Goal: Transaction & Acquisition: Register for event/course

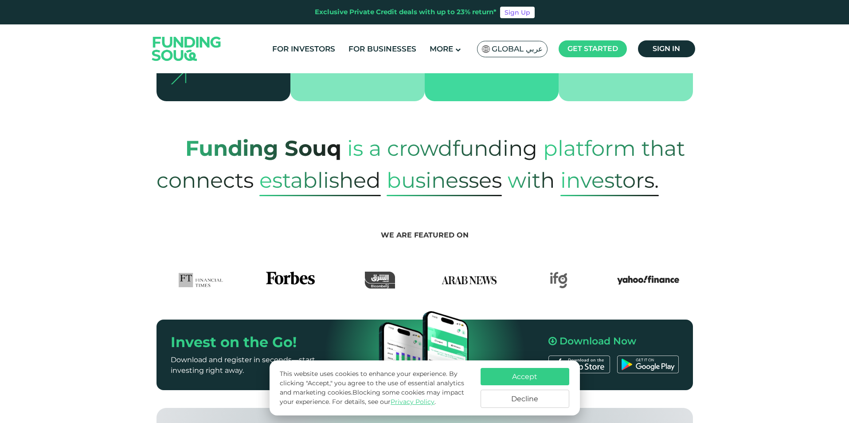
scroll to position [355, 0]
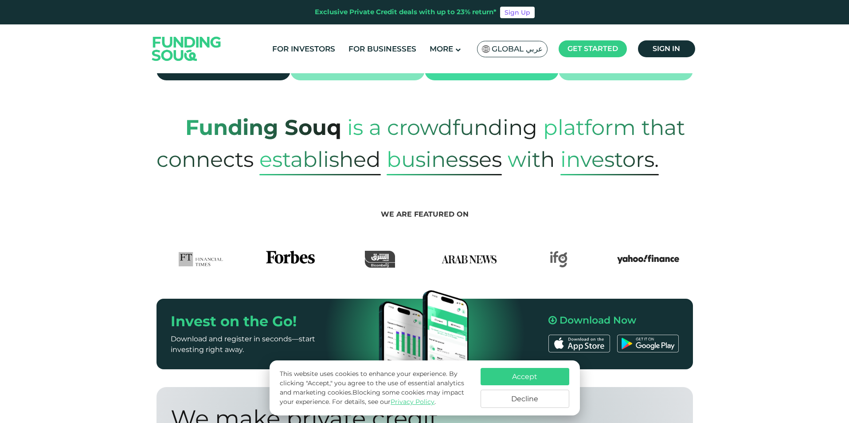
click at [507, 377] on button "Accept" at bounding box center [525, 376] width 89 height 17
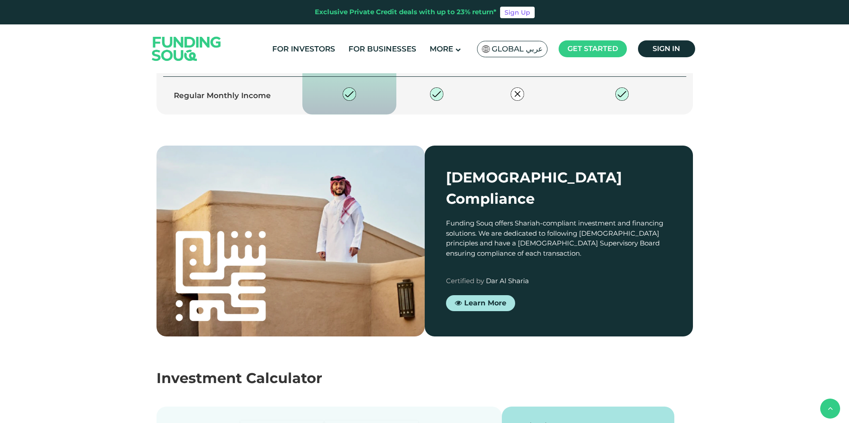
scroll to position [1286, 0]
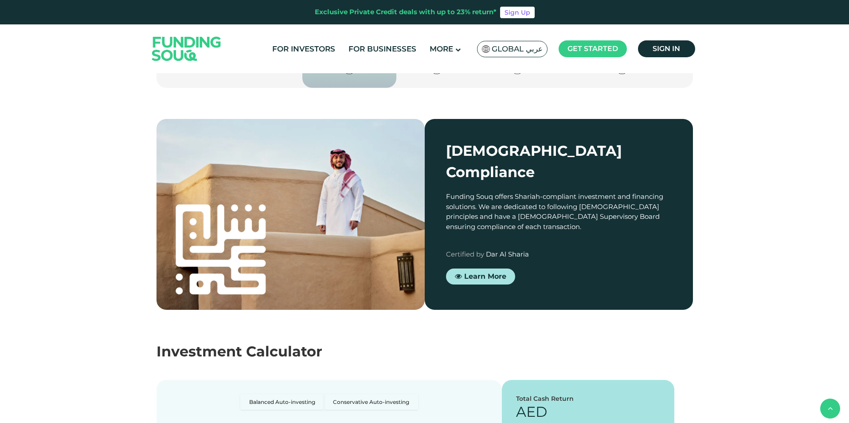
type tc-range-slider "4"
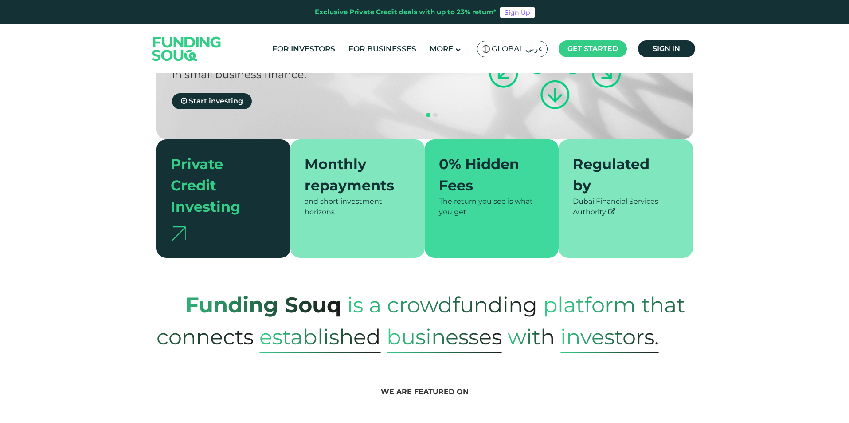
scroll to position [0, 0]
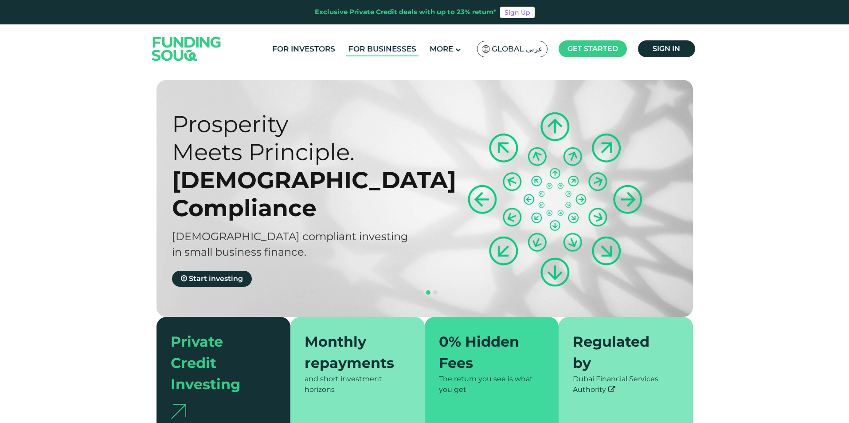
click at [385, 47] on link "For Businesses" at bounding box center [382, 49] width 72 height 15
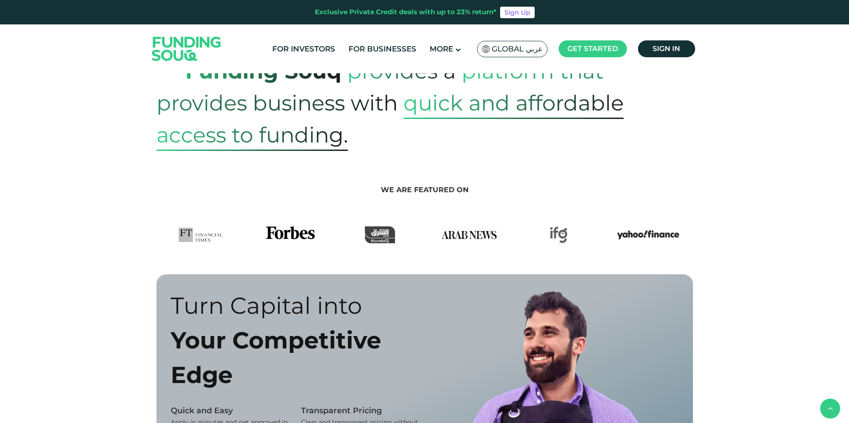
scroll to position [355, 0]
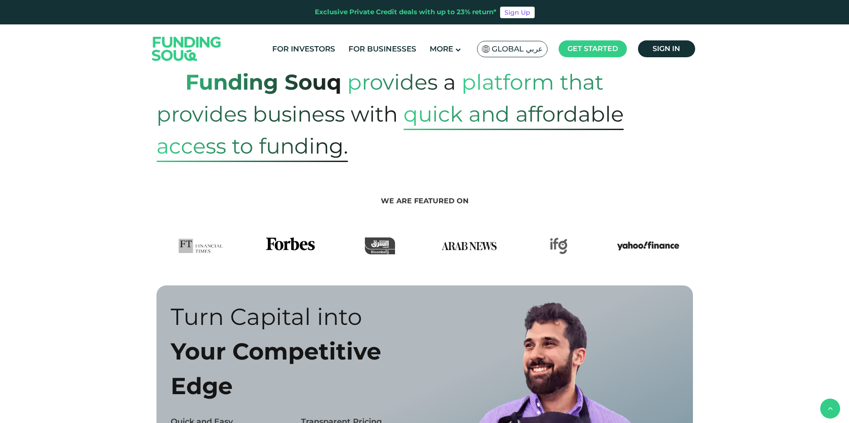
click at [467, 239] on img at bounding box center [469, 245] width 62 height 17
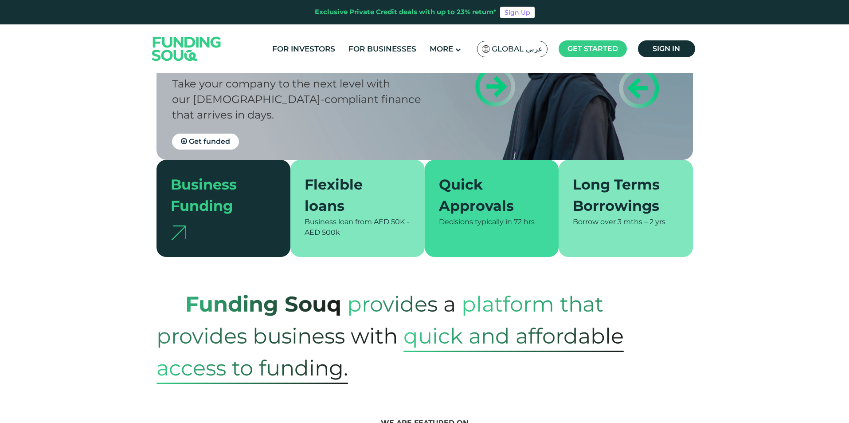
scroll to position [89, 0]
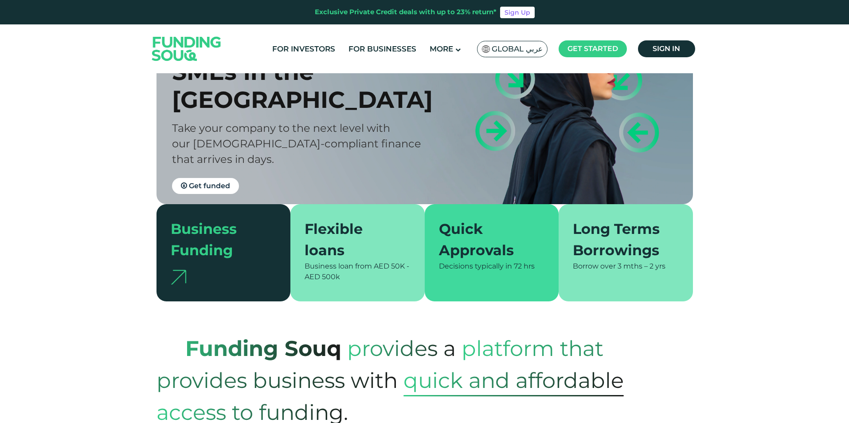
click at [490, 275] on div "Quick Approvals Decisions typically in 72 hrs" at bounding box center [492, 252] width 134 height 97
click at [619, 267] on span "3 mths – 2 yrs" at bounding box center [642, 266] width 48 height 8
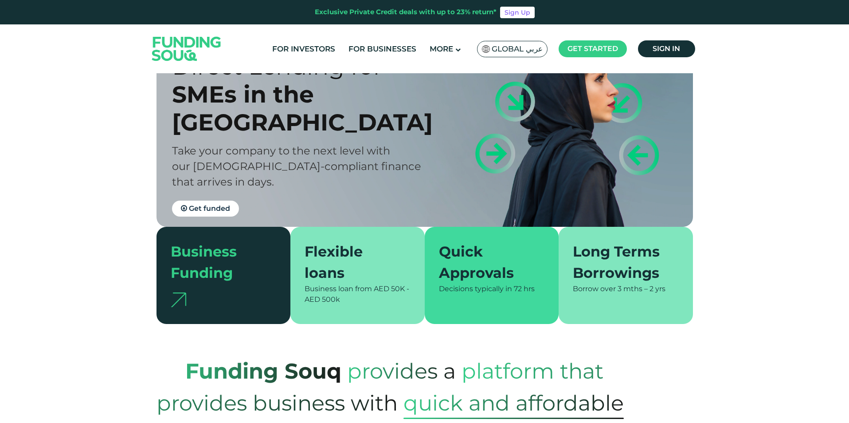
scroll to position [44, 0]
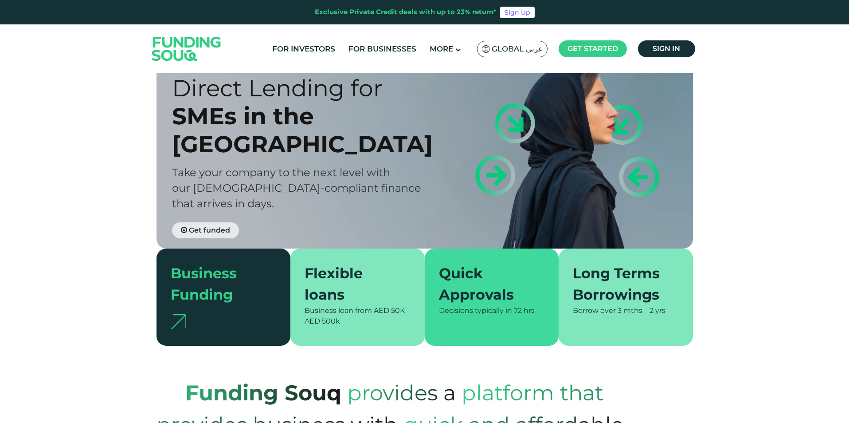
click at [194, 222] on link "Get funded" at bounding box center [205, 230] width 67 height 16
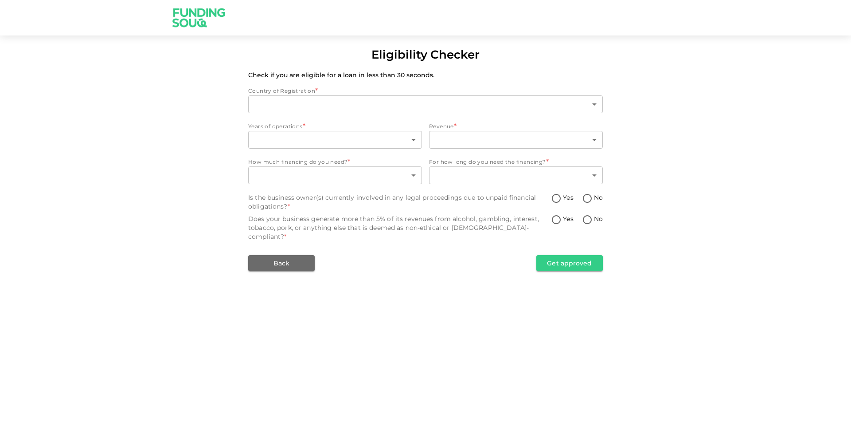
type input "1"
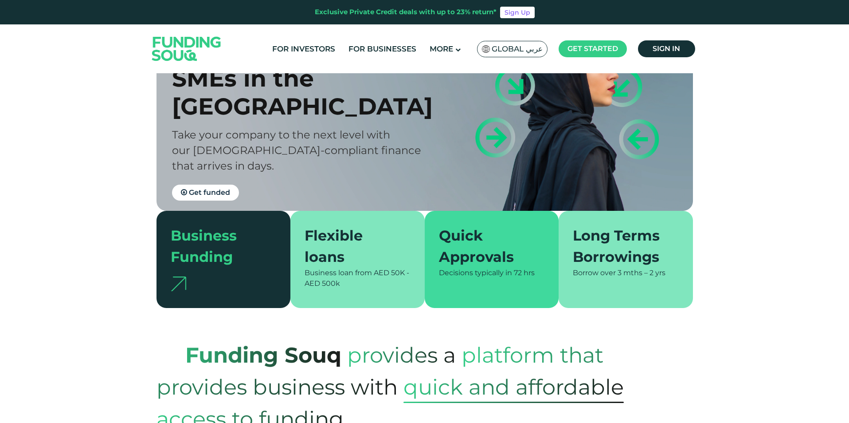
scroll to position [133, 0]
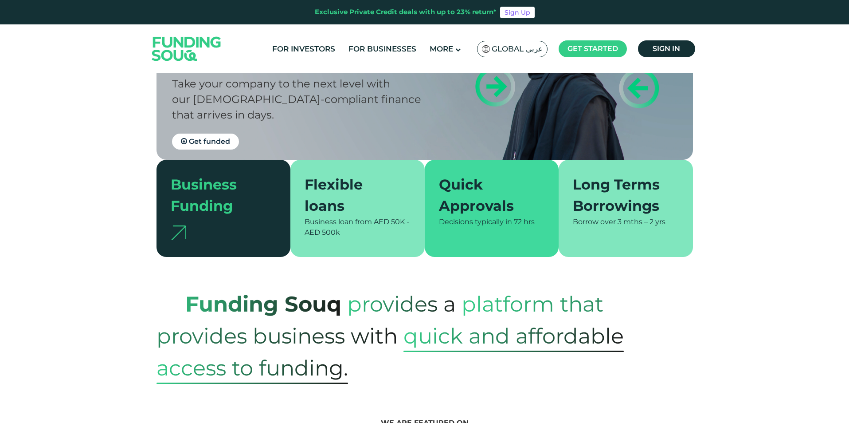
click at [615, 224] on span "Borrow over" at bounding box center [594, 221] width 43 height 8
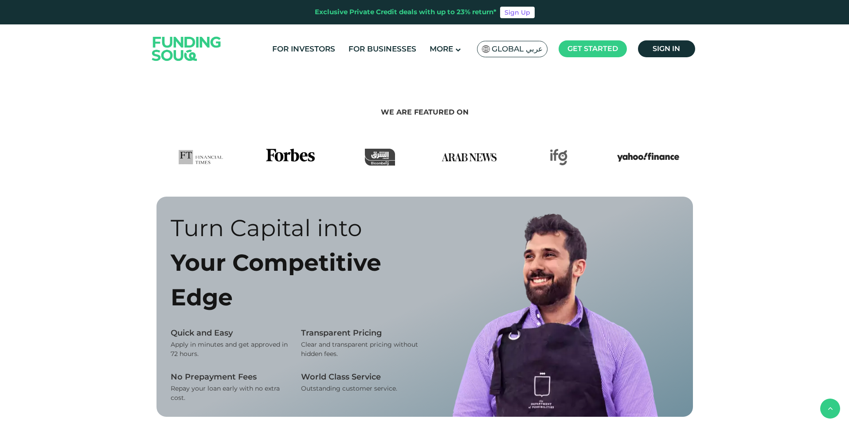
scroll to position [355, 0]
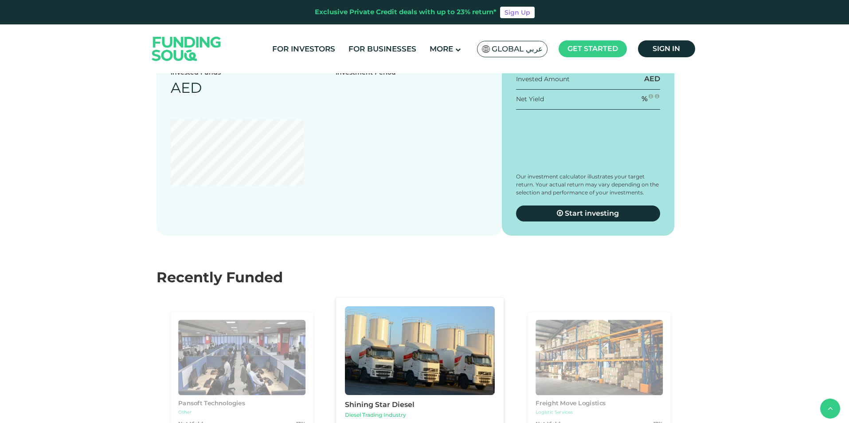
scroll to position [931, 0]
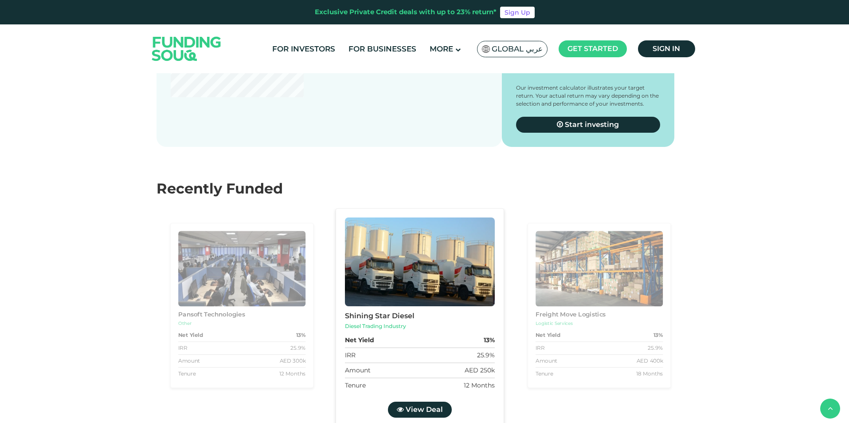
scroll to position [1064, 0]
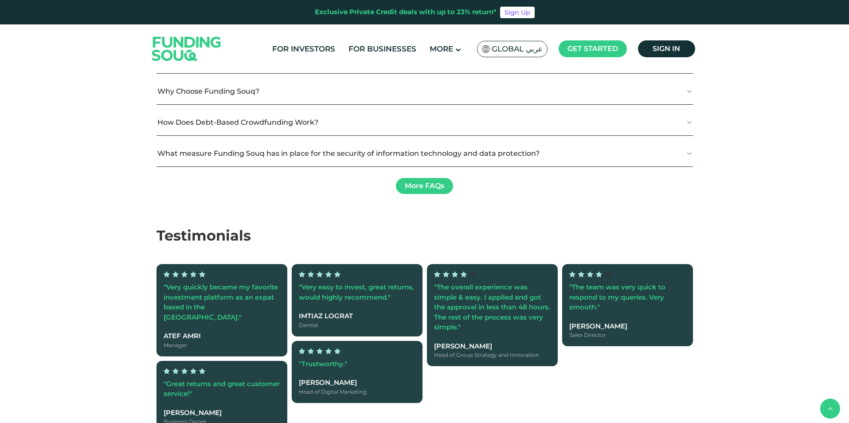
scroll to position [1463, 0]
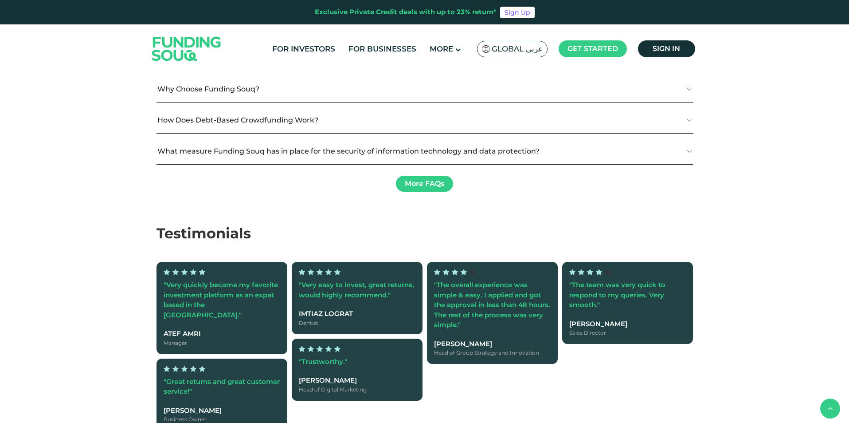
drag, startPoint x: 448, startPoint y: 269, endPoint x: 356, endPoint y: 271, distance: 92.3
type tc-range-slider "1"
type tc-range-slider "50000"
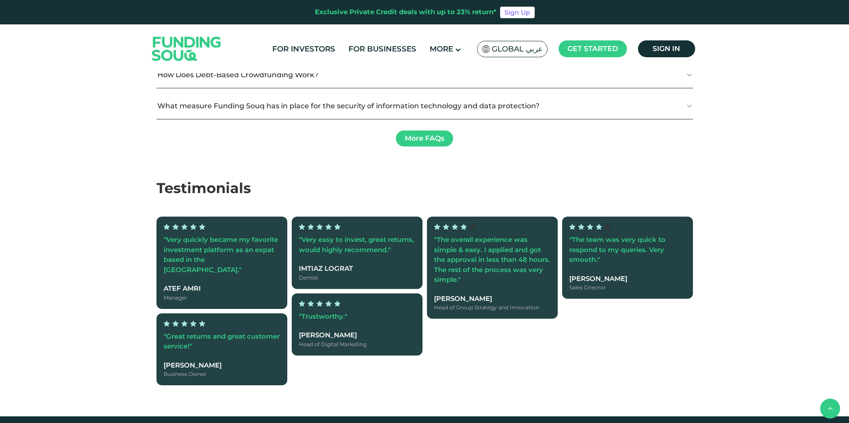
scroll to position [1552, 0]
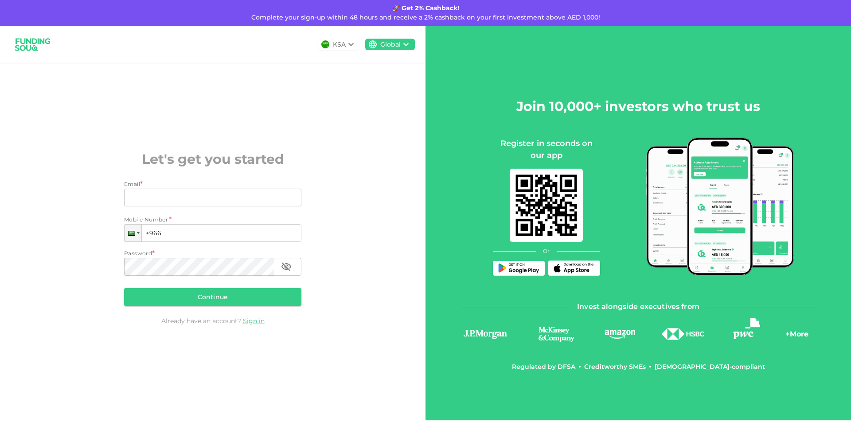
click at [351, 43] on icon at bounding box center [351, 44] width 11 height 11
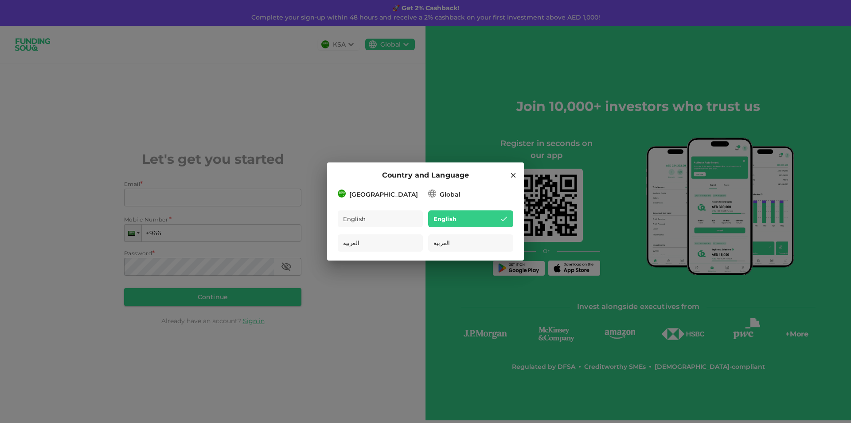
click at [378, 196] on div "[GEOGRAPHIC_DATA]" at bounding box center [383, 194] width 69 height 9
click at [451, 197] on div "Global" at bounding box center [450, 194] width 21 height 9
click at [389, 218] on div "English" at bounding box center [380, 218] width 85 height 17
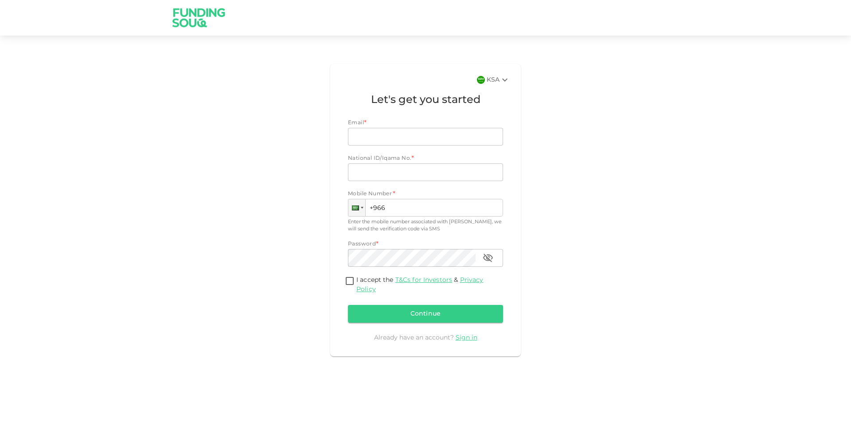
click at [507, 81] on icon at bounding box center [505, 80] width 11 height 11
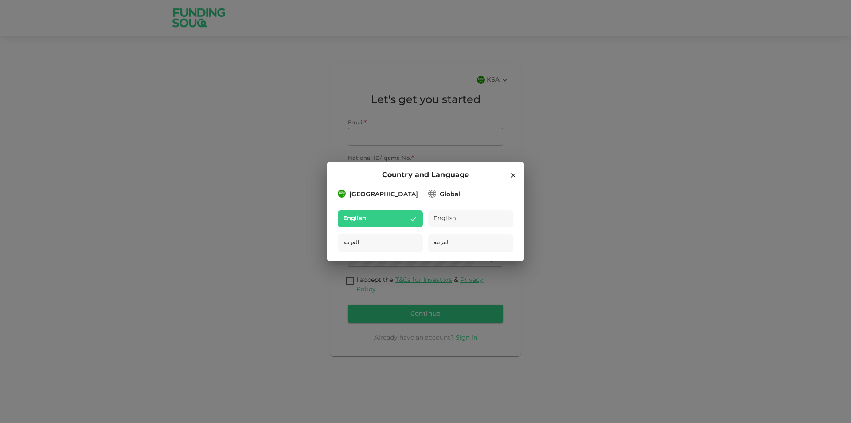
click at [398, 192] on div "[GEOGRAPHIC_DATA]" at bounding box center [380, 193] width 85 height 11
click at [340, 192] on img at bounding box center [342, 193] width 8 height 8
click at [352, 192] on div "[GEOGRAPHIC_DATA]" at bounding box center [383, 194] width 69 height 9
click at [512, 177] on icon at bounding box center [513, 175] width 5 height 5
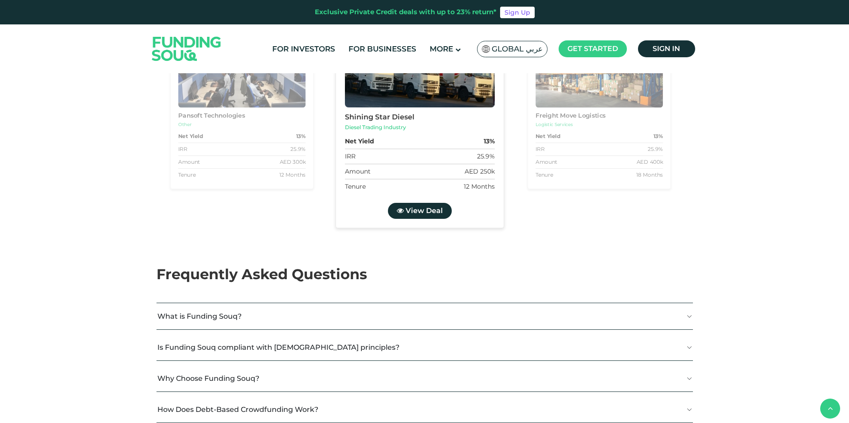
type tc-range-slider "4"
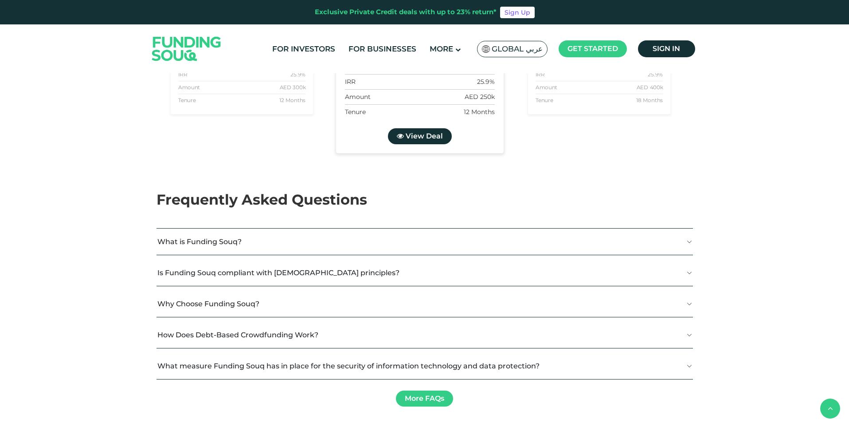
scroll to position [1070, 0]
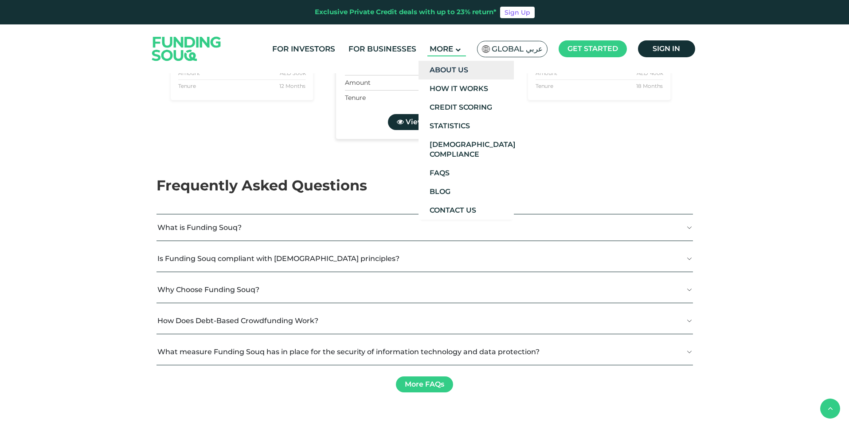
click at [470, 70] on link "About Us" at bounding box center [466, 70] width 95 height 19
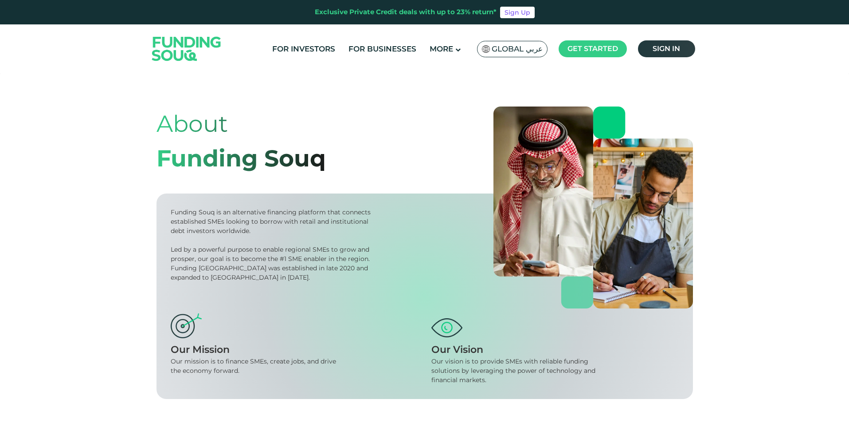
click at [677, 51] on span "Sign in" at bounding box center [666, 48] width 27 height 8
click at [298, 51] on link "For Investors" at bounding box center [303, 49] width 67 height 15
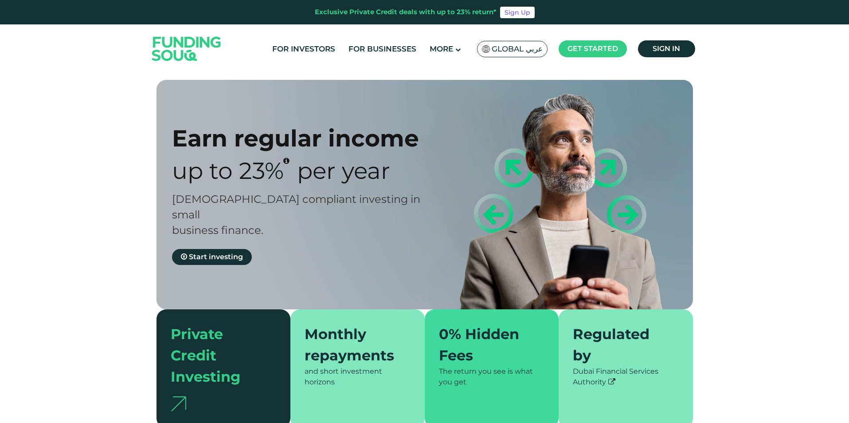
type tc-range-slider "4"
click at [662, 51] on span "Sign in" at bounding box center [666, 48] width 27 height 8
click at [314, 46] on link "For Investors" at bounding box center [303, 49] width 67 height 15
type tc-range-slider "4"
click at [211, 252] on span "Start investing" at bounding box center [216, 256] width 54 height 8
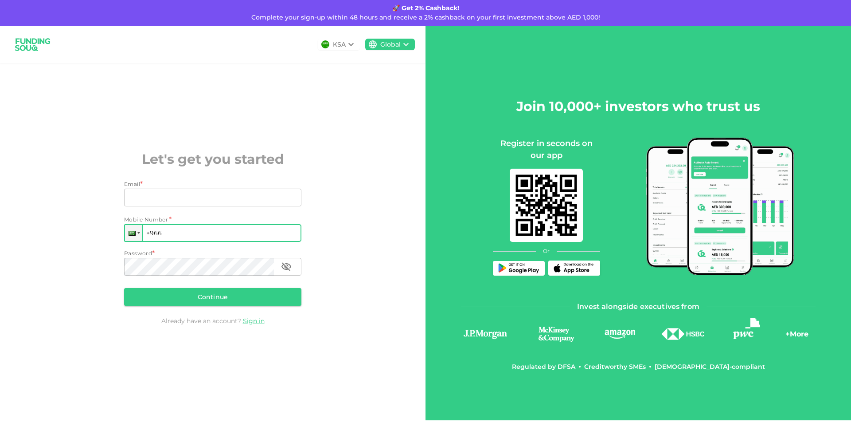
click at [170, 230] on input "+966" at bounding box center [212, 233] width 177 height 18
click at [137, 234] on div at bounding box center [133, 233] width 17 height 16
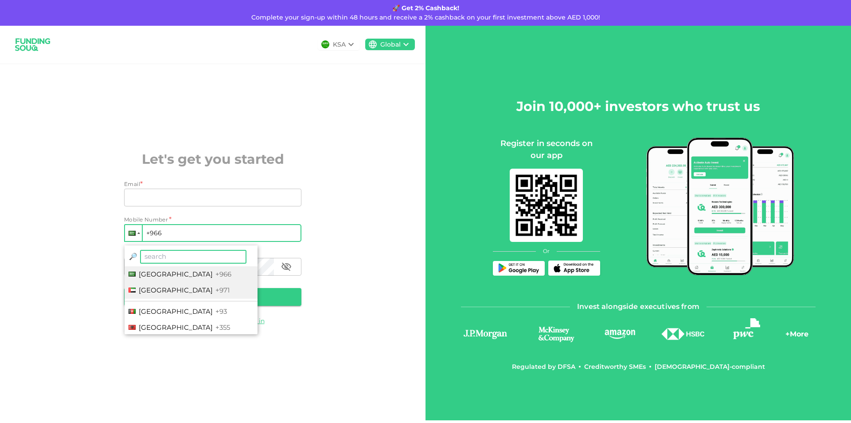
click at [144, 292] on span "[GEOGRAPHIC_DATA]" at bounding box center [176, 290] width 74 height 8
type input "+971"
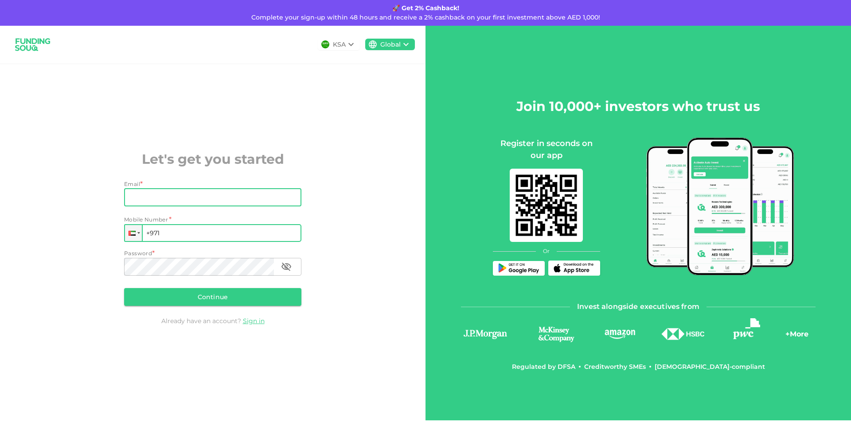
click at [162, 199] on input "Email" at bounding box center [208, 197] width 168 height 18
type input "[EMAIL_ADDRESS][DOMAIN_NAME]"
click at [187, 233] on input "+971" at bounding box center [212, 233] width 177 height 18
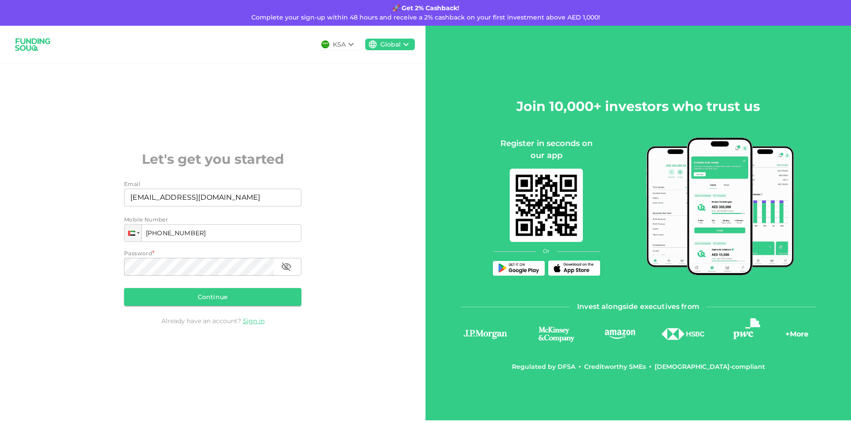
type input "+971 565 823 525"
click at [286, 264] on icon "button" at bounding box center [286, 266] width 11 height 11
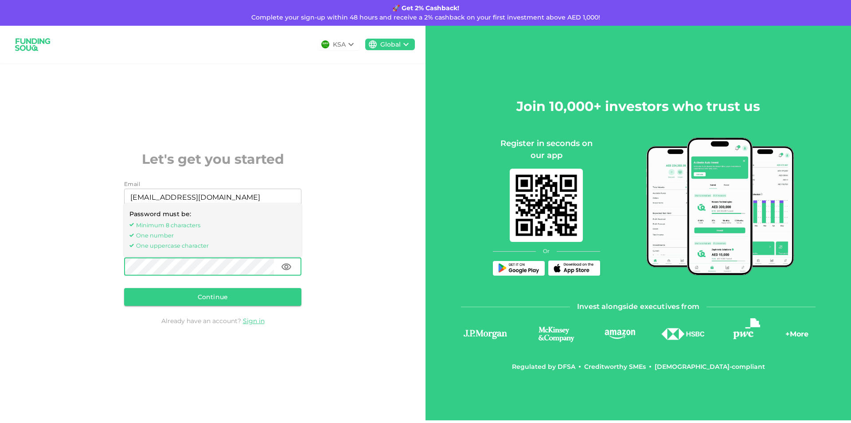
click at [361, 253] on div "KSA Global Let's get you started Email Email annazj1994@gmail.com Email Mobile …" at bounding box center [213, 223] width 426 height 394
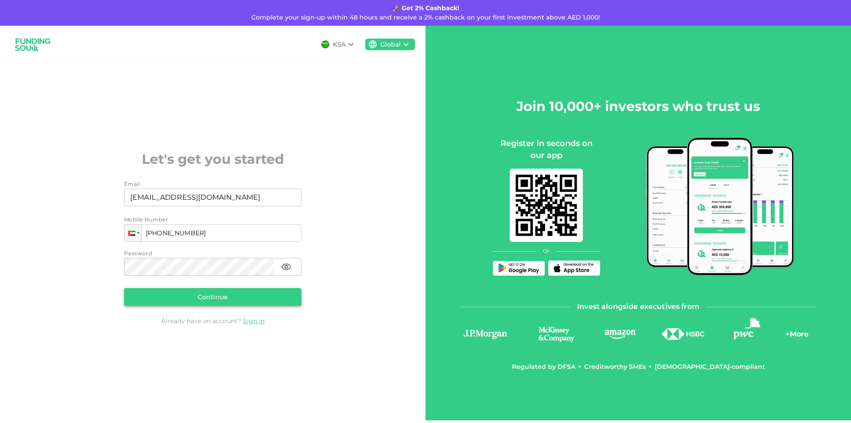
click at [260, 297] on button "Continue" at bounding box center [212, 297] width 177 height 18
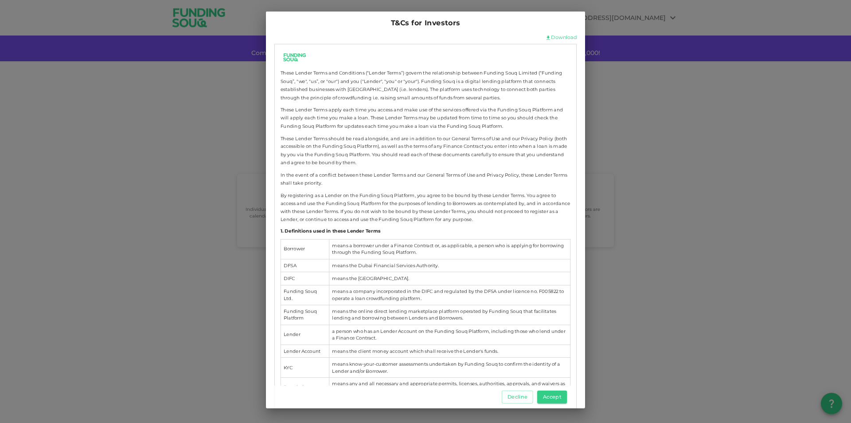
click at [563, 38] on link "Download" at bounding box center [564, 37] width 26 height 7
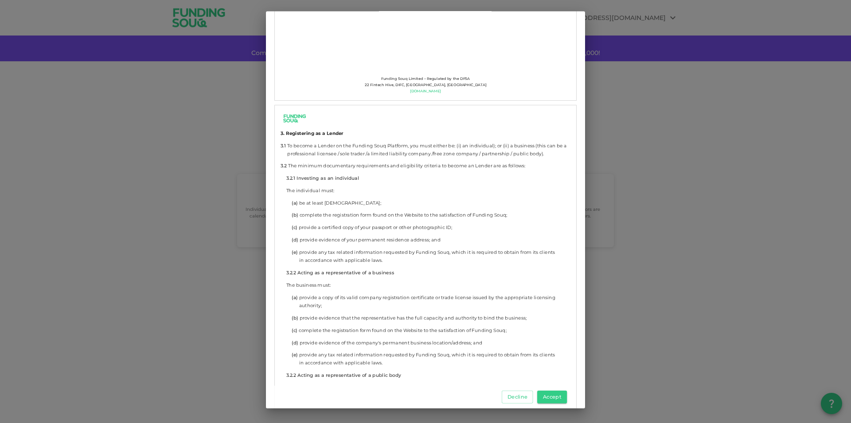
scroll to position [1375, 0]
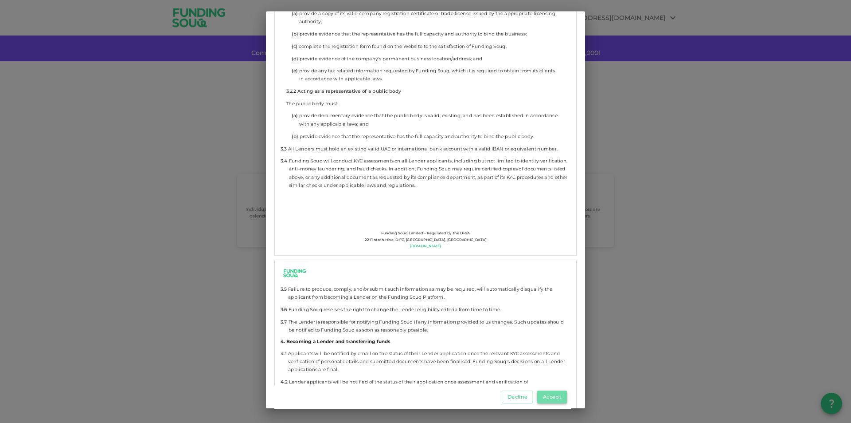
click at [545, 399] on button "Accept" at bounding box center [552, 396] width 30 height 13
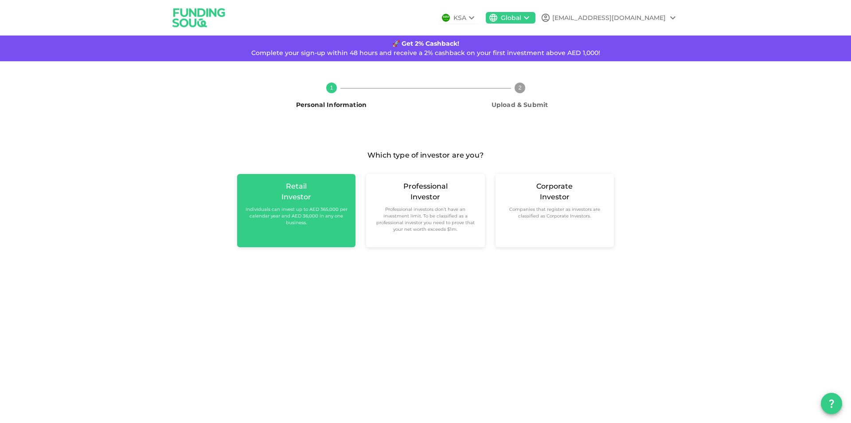
click at [321, 222] on small "Individuals can invest up to AED 365,000 per calendar year and AED 36,000 in an…" at bounding box center [296, 216] width 104 height 20
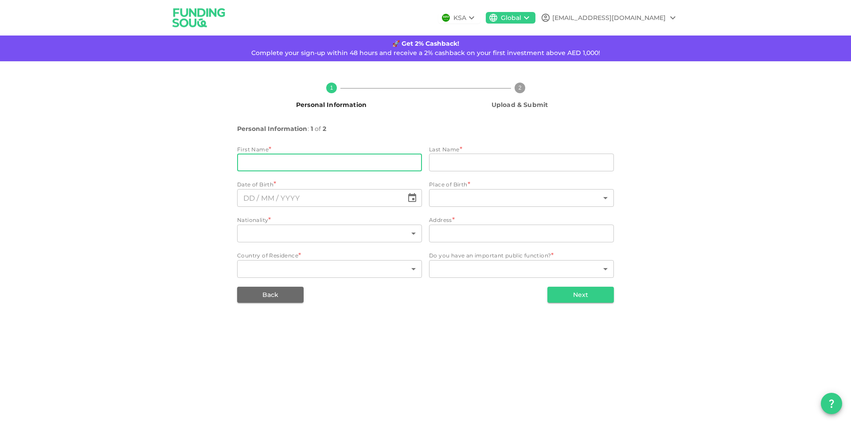
click at [295, 157] on input "firstName" at bounding box center [329, 162] width 185 height 18
type input "[PERSON_NAME]"
click at [464, 166] on input "lastName" at bounding box center [521, 162] width 185 height 18
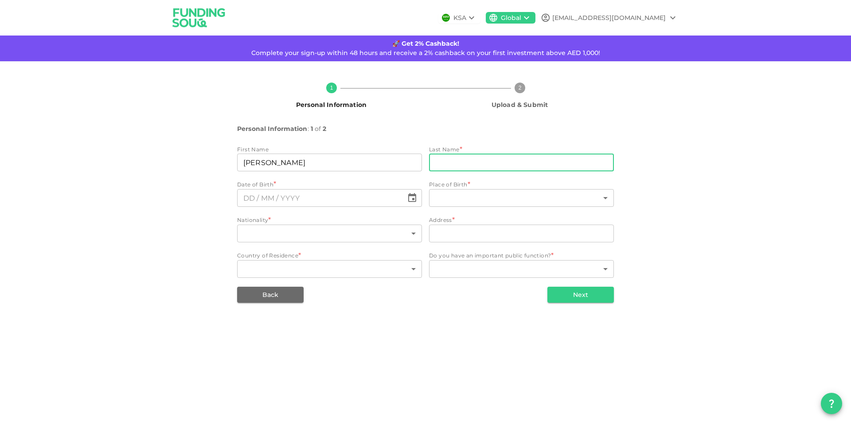
type input "[PERSON_NAME]"
type input "⁦⁨DD⁩ / ⁨MM⁩ / ⁨YYYY⁩⁩"
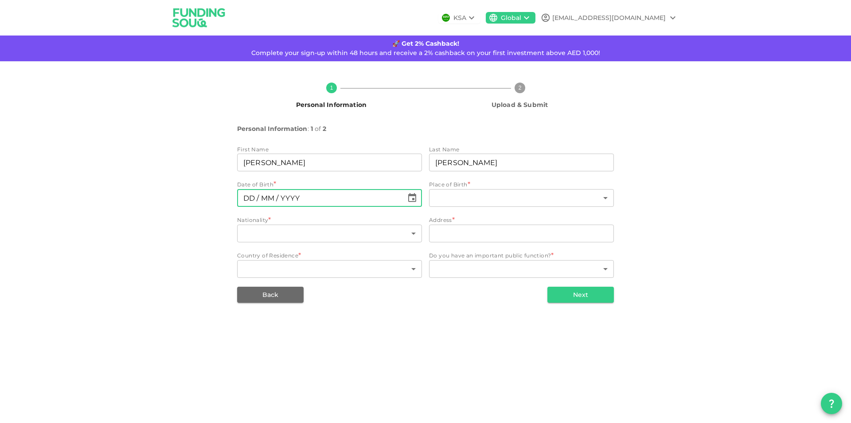
click at [288, 195] on input "⁦⁨DD⁩ / ⁨MM⁩ / ⁨YYYY⁩⁩" at bounding box center [320, 198] width 166 height 18
click at [411, 199] on icon "Choose date" at bounding box center [412, 197] width 11 height 11
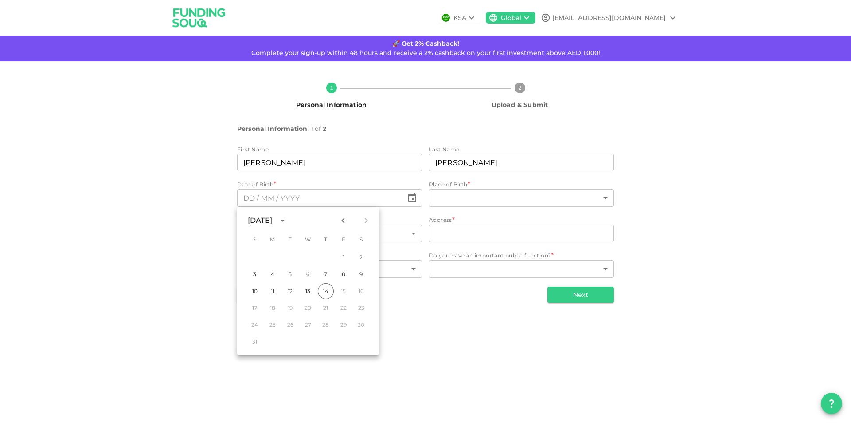
click at [288, 219] on icon "calendar view is open, switch to year view" at bounding box center [282, 220] width 11 height 11
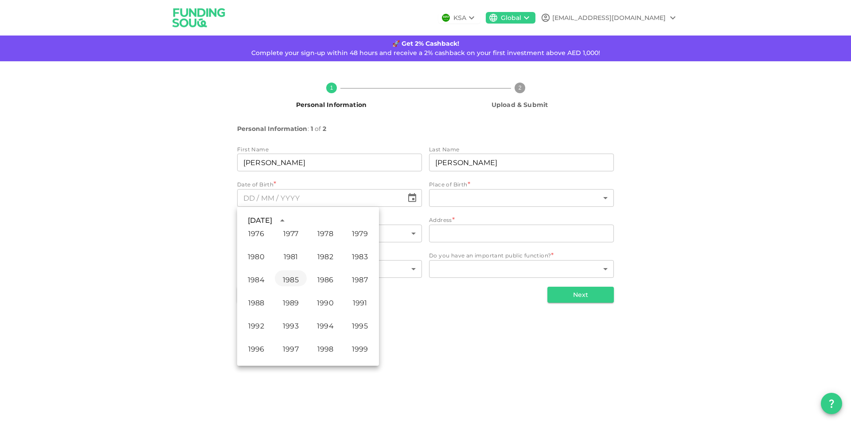
scroll to position [470, 0]
click at [320, 303] on button "1994" at bounding box center [326, 302] width 32 height 16
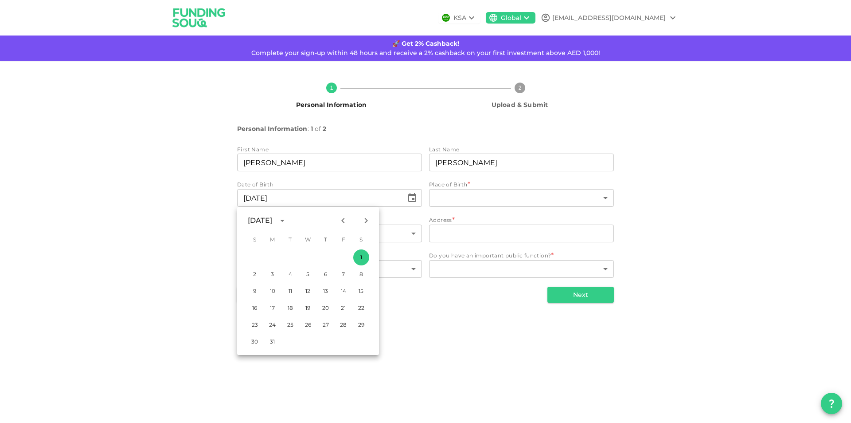
click at [266, 221] on div "January 1994" at bounding box center [260, 220] width 24 height 11
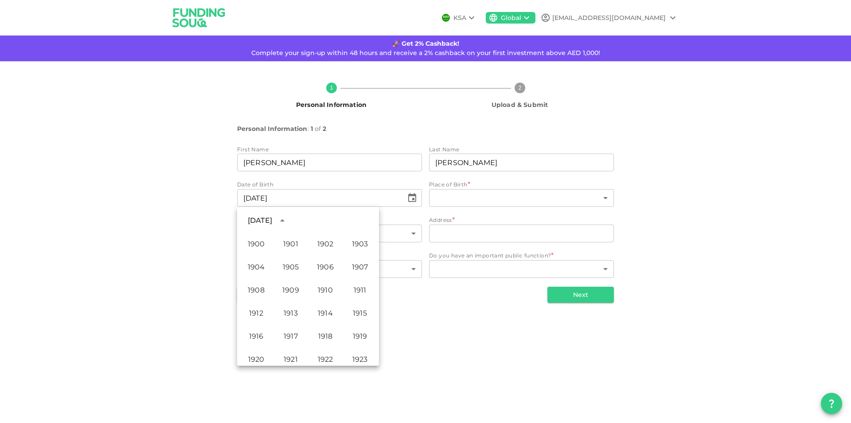
scroll to position [475, 0]
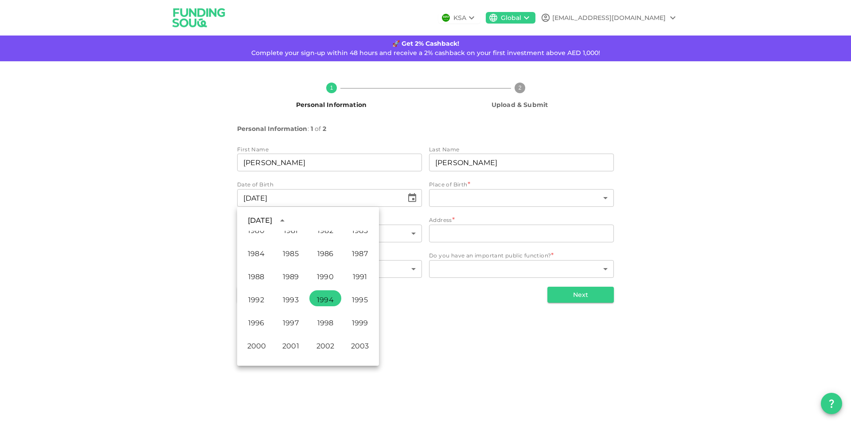
click at [288, 220] on icon "year view is open, switch to calendar view" at bounding box center [282, 220] width 11 height 11
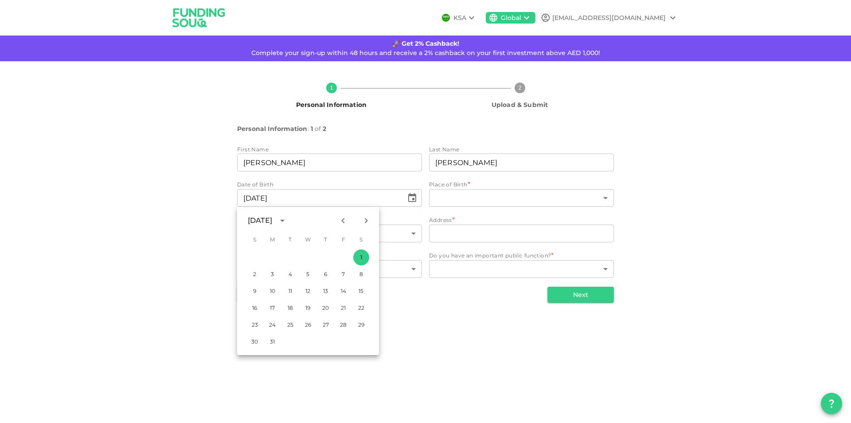
click at [267, 222] on div "January 1994" at bounding box center [260, 220] width 24 height 11
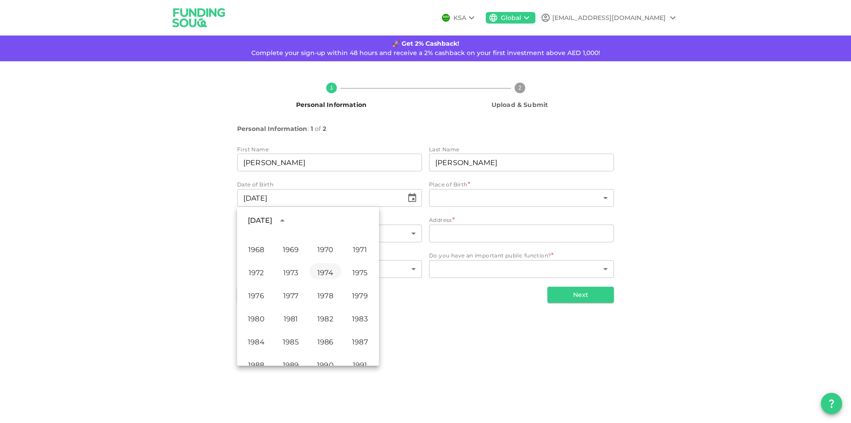
scroll to position [519, 0]
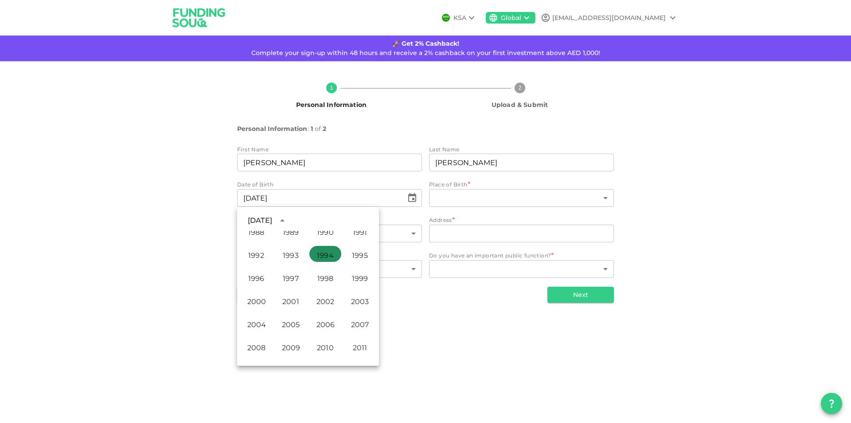
click at [326, 258] on button "1994" at bounding box center [326, 254] width 32 height 16
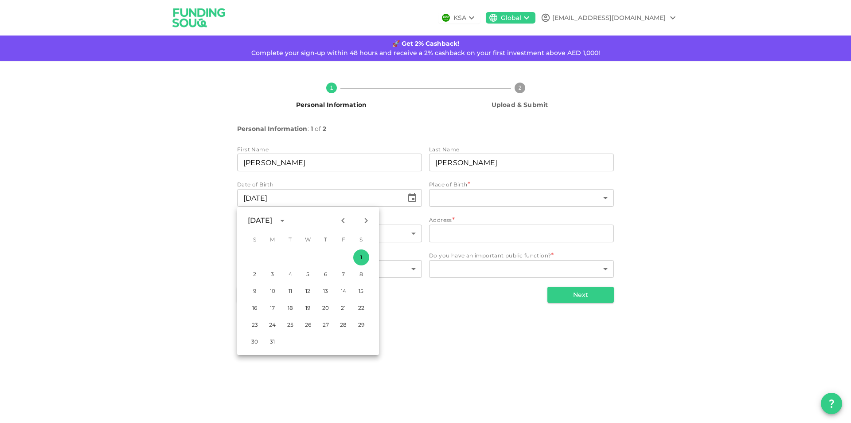
click at [265, 223] on div "January 1994" at bounding box center [260, 220] width 24 height 11
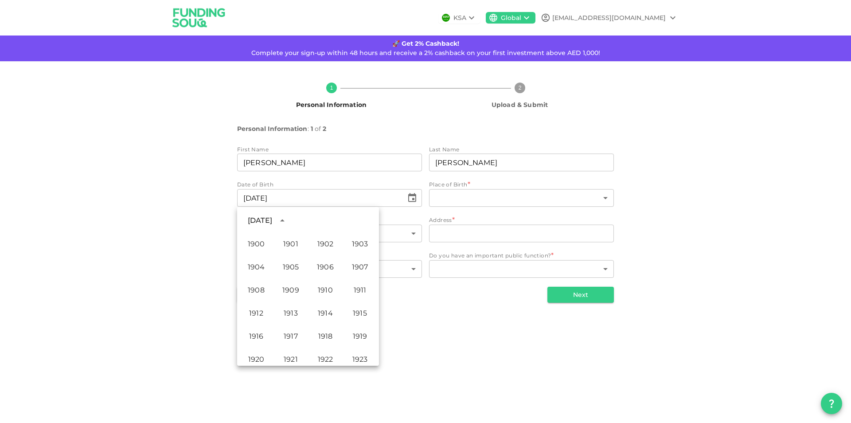
scroll to position [475, 0]
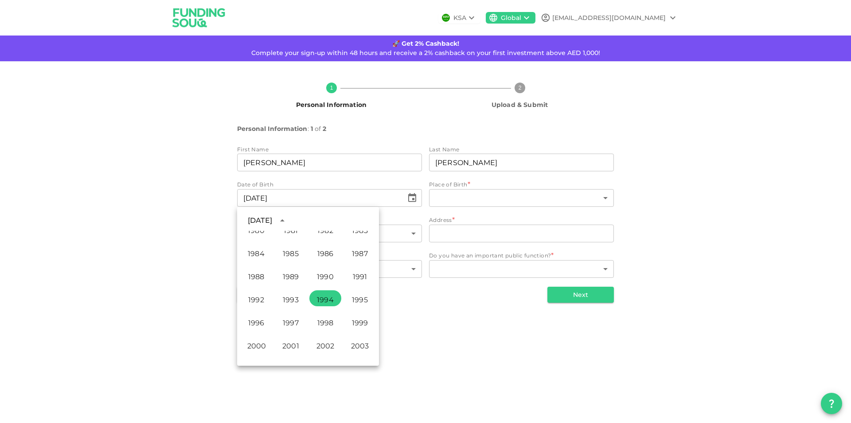
click at [262, 220] on div "January 1994" at bounding box center [260, 220] width 24 height 11
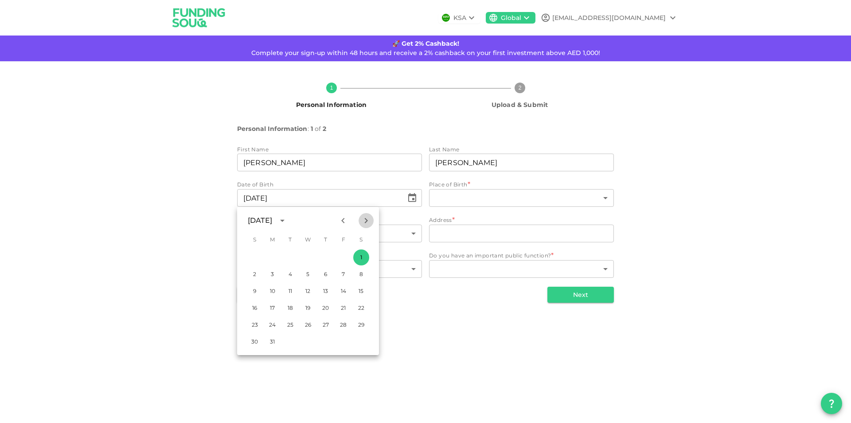
click at [362, 222] on icon "Next month" at bounding box center [366, 220] width 11 height 11
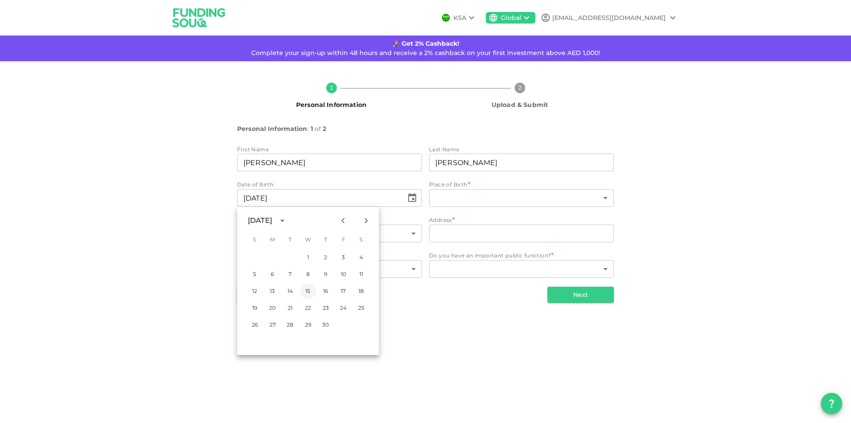
click at [310, 293] on button "15" at bounding box center [308, 291] width 16 height 16
type input "⁦⁨15⁩ / ⁨06⁩ / ⁨1994⁩⁩"
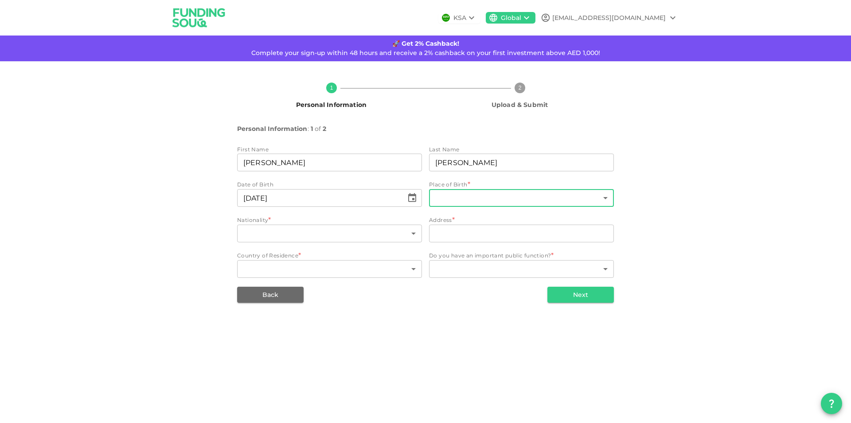
click at [469, 201] on body "KSA Global annazj1994@gmail.com 🚀 Get 2% Cashback! Complete your sign-up within…" at bounding box center [425, 211] width 851 height 423
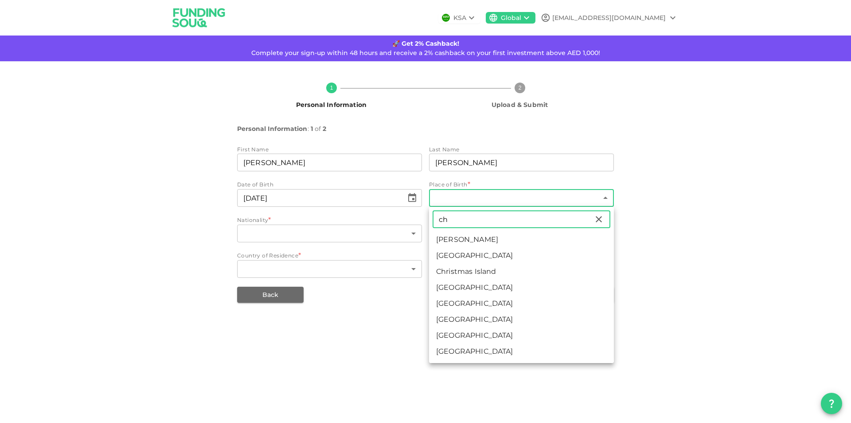
type input "ch"
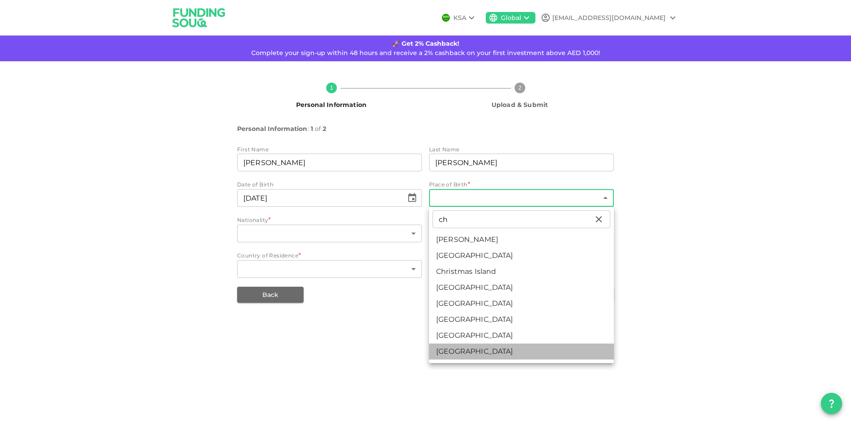
click at [457, 351] on li "China" at bounding box center [521, 351] width 185 height 16
type input "223"
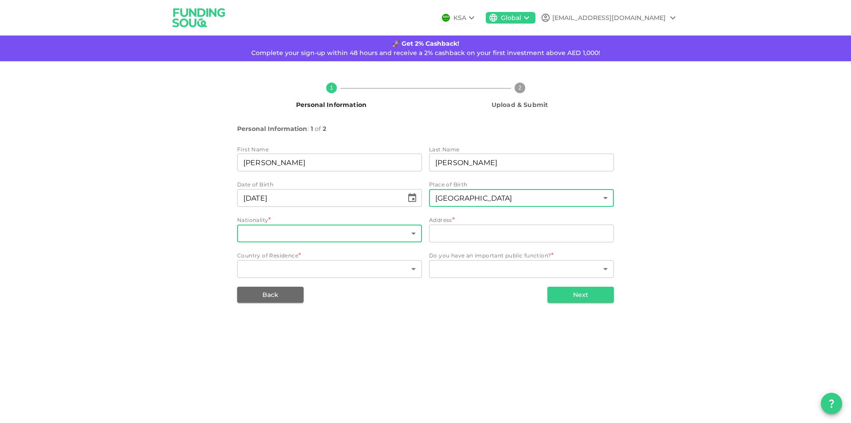
click at [254, 233] on body "KSA Global annazj1994@gmail.com 🚀 Get 2% Cashback! Complete your sign-up within…" at bounding box center [425, 211] width 851 height 423
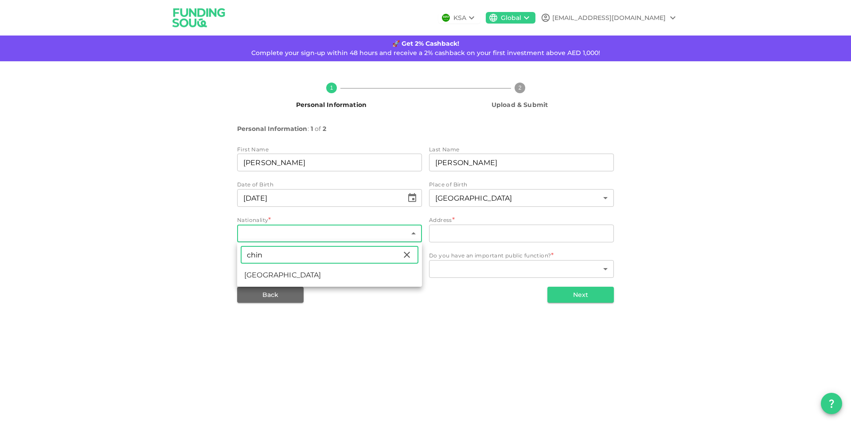
type input "chin"
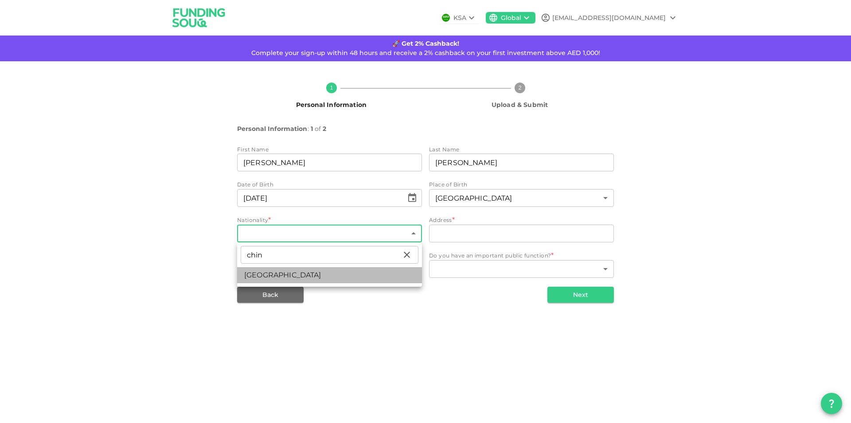
click at [270, 274] on li "China" at bounding box center [329, 275] width 185 height 16
type input "223"
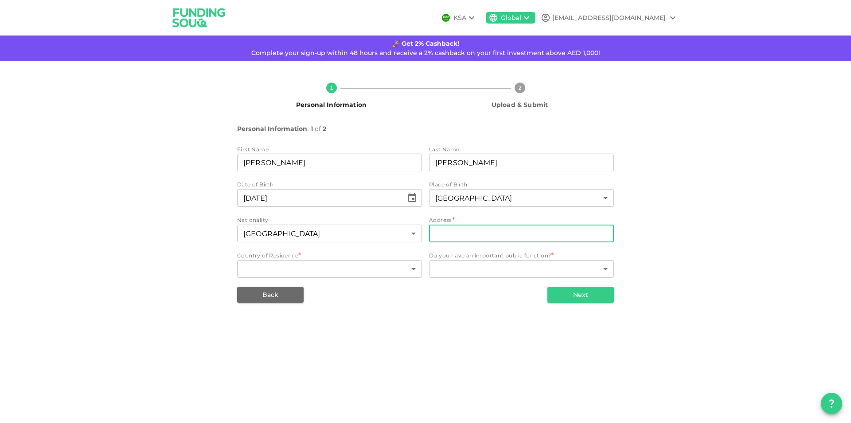
click at [454, 228] on input "address" at bounding box center [521, 233] width 185 height 18
type input "Dubai"
click at [280, 269] on body "KSA Global annazj1994@gmail.com 🚀 Get 2% Cashback! Complete your sign-up within…" at bounding box center [425, 211] width 851 height 423
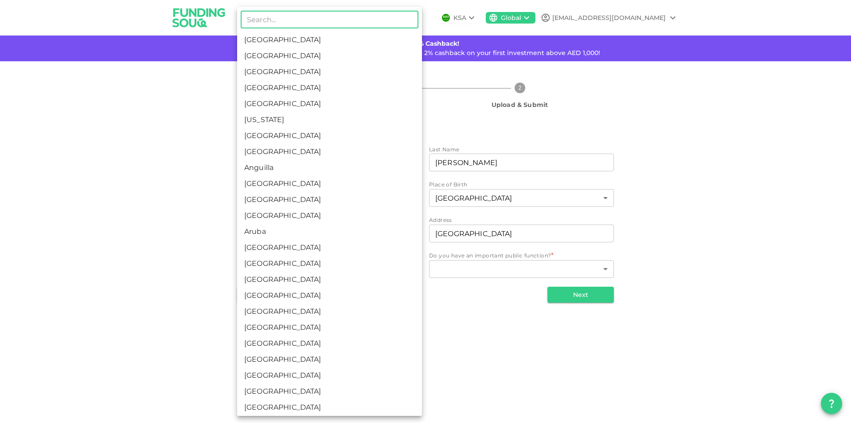
drag, startPoint x: 319, startPoint y: 60, endPoint x: 319, endPoint y: 66, distance: 6.2
click at [319, 60] on li "United Arab Emirates" at bounding box center [329, 56] width 185 height 16
type input "2"
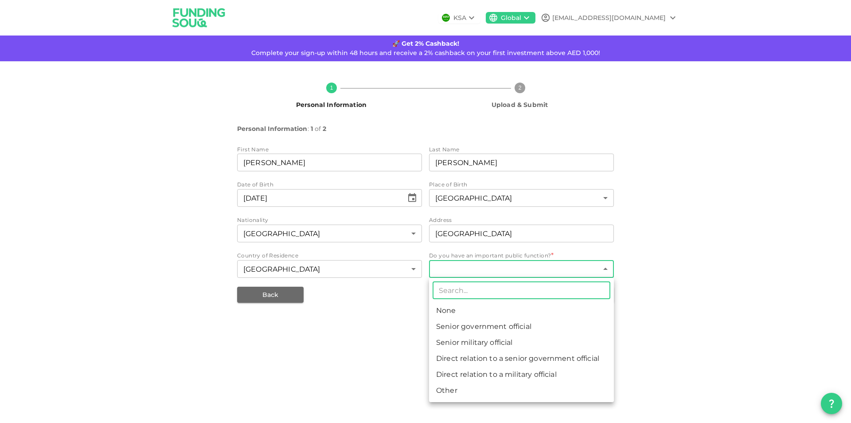
click at [483, 269] on body "KSA Global annazj1994@gmail.com 🚀 Get 2% Cashback! Complete your sign-up within…" at bounding box center [425, 211] width 851 height 423
click at [472, 302] on li "None" at bounding box center [521, 310] width 185 height 16
type input "1"
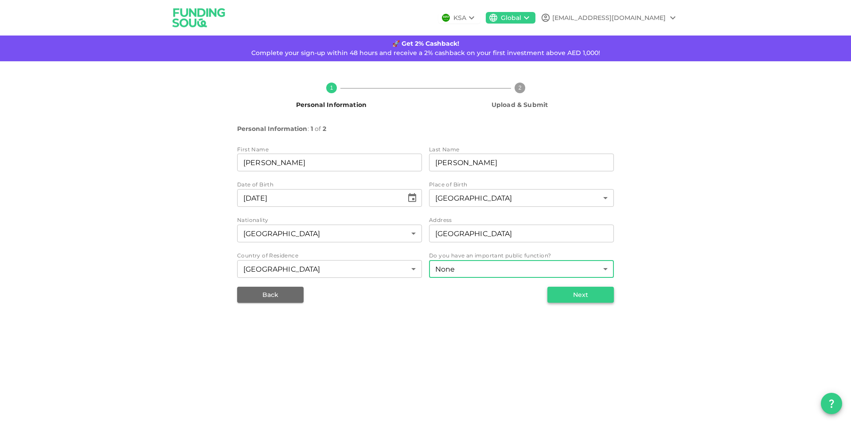
click at [571, 298] on button "Next" at bounding box center [581, 294] width 67 height 16
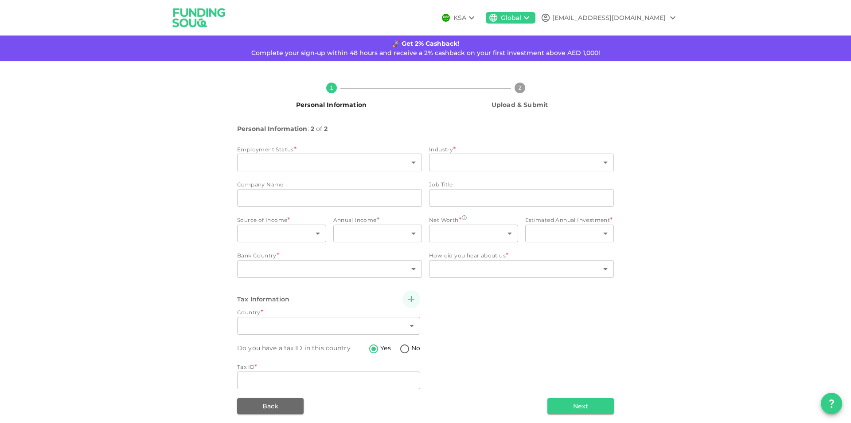
type input "2"
radio input "false"
radio input "true"
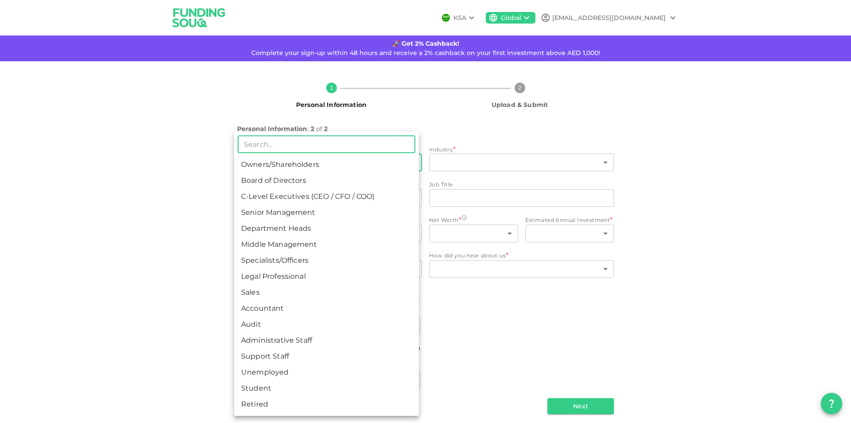
click at [261, 165] on body "KSA Global annazj1994@gmail.com 🚀 Get 2% Cashback! Complete your sign-up within…" at bounding box center [425, 211] width 851 height 423
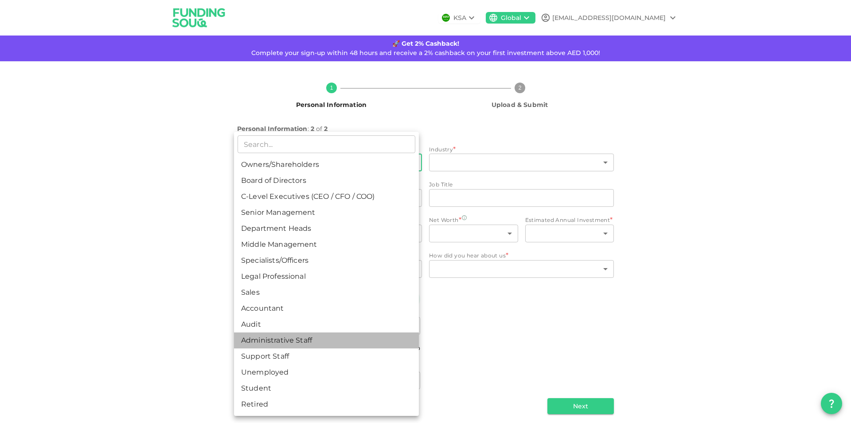
click at [313, 345] on li "Administrative Staff" at bounding box center [326, 340] width 185 height 16
type input "12"
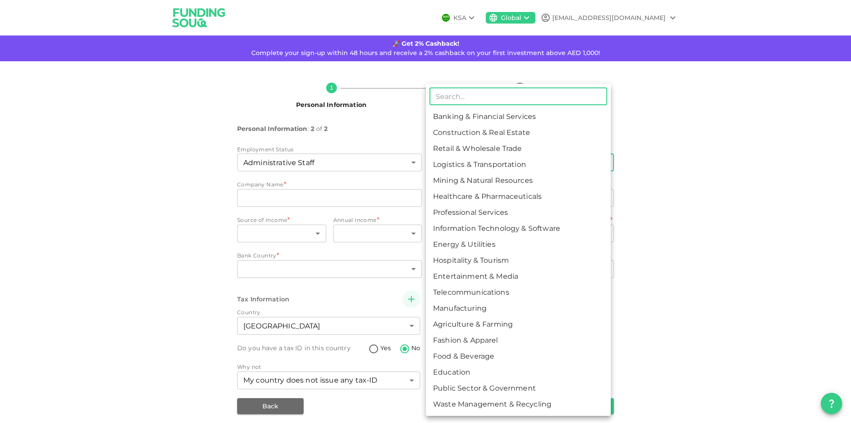
click at [453, 158] on body "KSA Global annazj1994@gmail.com 🚀 Get 2% Cashback! Complete your sign-up within…" at bounding box center [425, 211] width 851 height 423
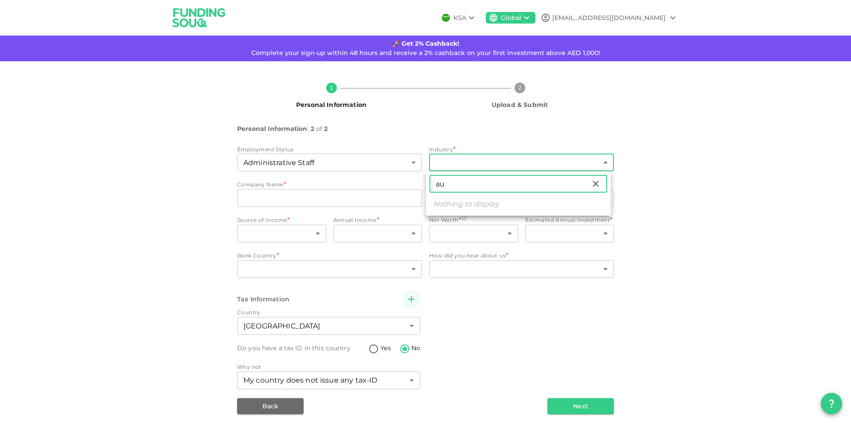
type input "a"
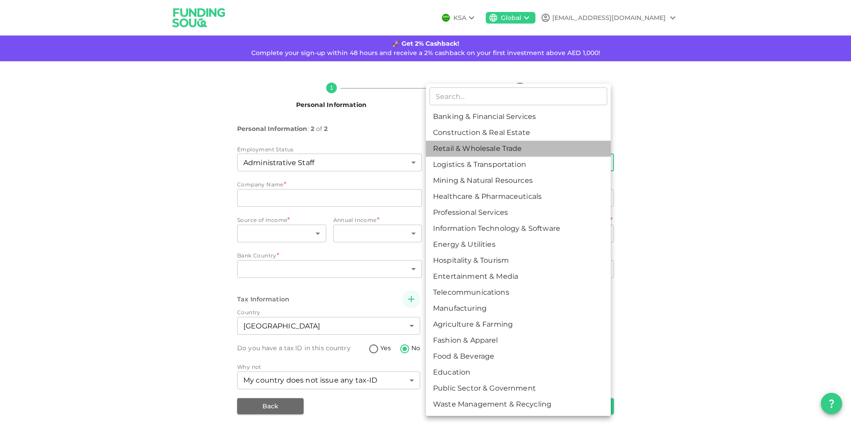
click at [477, 147] on li "Retail & Wholesale Trade" at bounding box center [518, 149] width 185 height 16
type input "3"
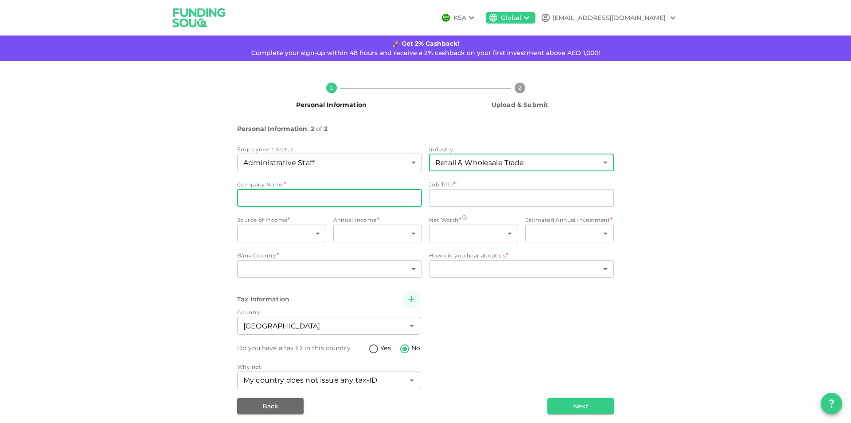
click at [285, 196] on input "companyName" at bounding box center [329, 198] width 185 height 18
type input "ONEROAD AUTOMOTIVE TRADING ONE PERSON COMPANY"
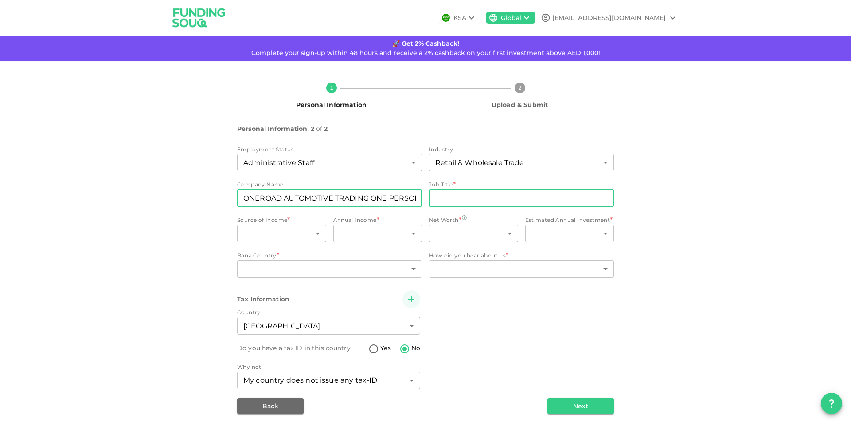
click at [429, 195] on input "jobTitle" at bounding box center [521, 198] width 185 height 18
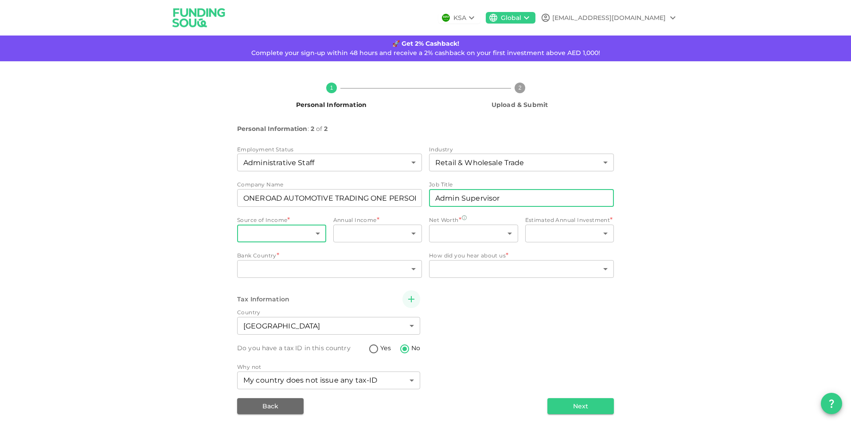
type input "Admin Supervisor"
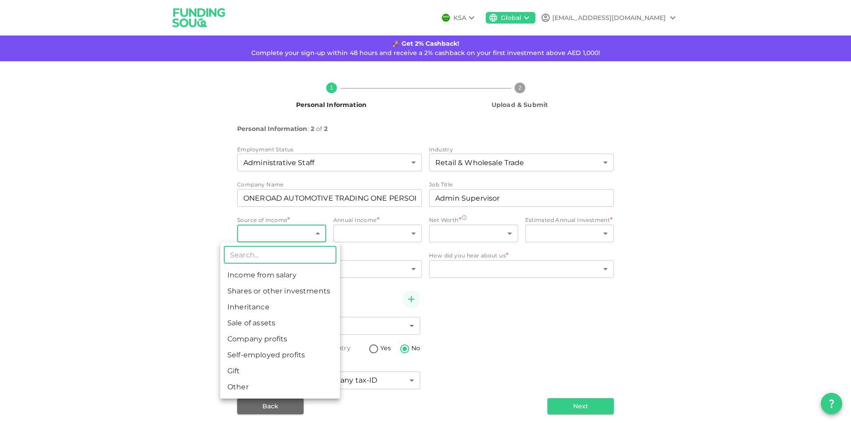
click at [286, 229] on body "KSA Global annazj1994@gmail.com 🚀 Get 2% Cashback! Complete your sign-up within…" at bounding box center [425, 211] width 851 height 423
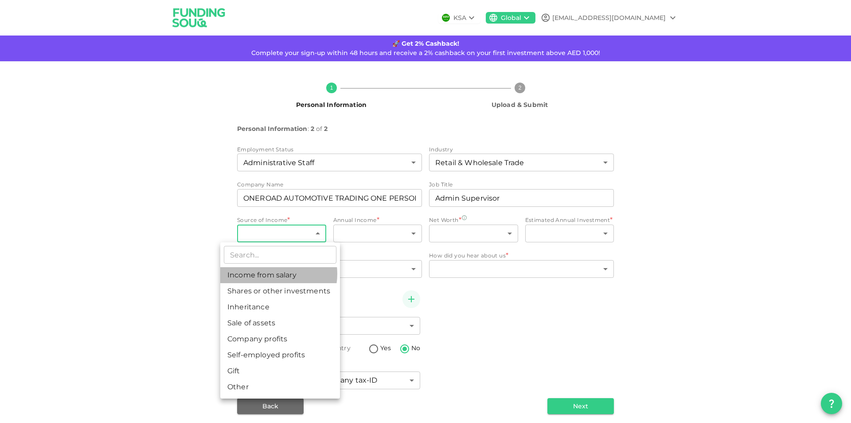
click at [274, 274] on li "Income from salary" at bounding box center [280, 275] width 120 height 16
type input "1"
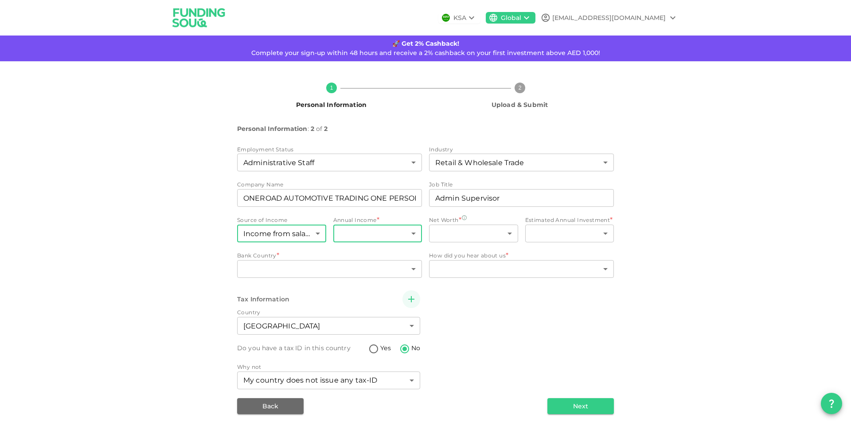
click at [365, 235] on body "KSA Global annazj1994@gmail.com 🚀 Get 2% Cashback! Complete your sign-up within…" at bounding box center [425, 211] width 851 height 423
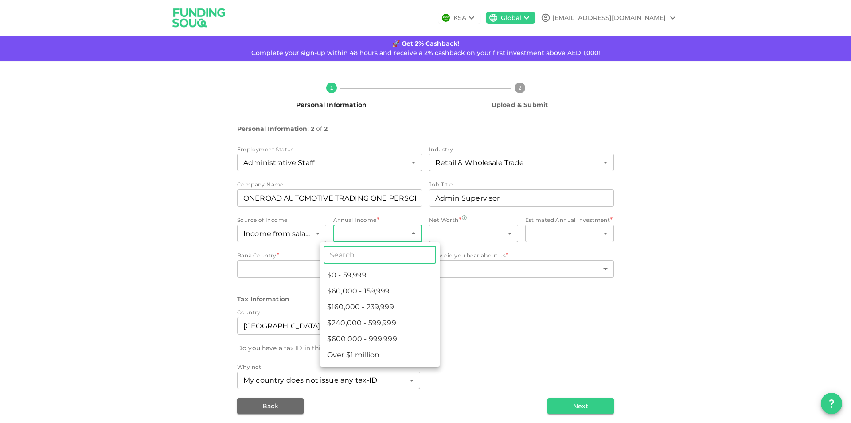
click at [374, 289] on li "$60,000 - 159,999" at bounding box center [380, 291] width 120 height 16
type input "2"
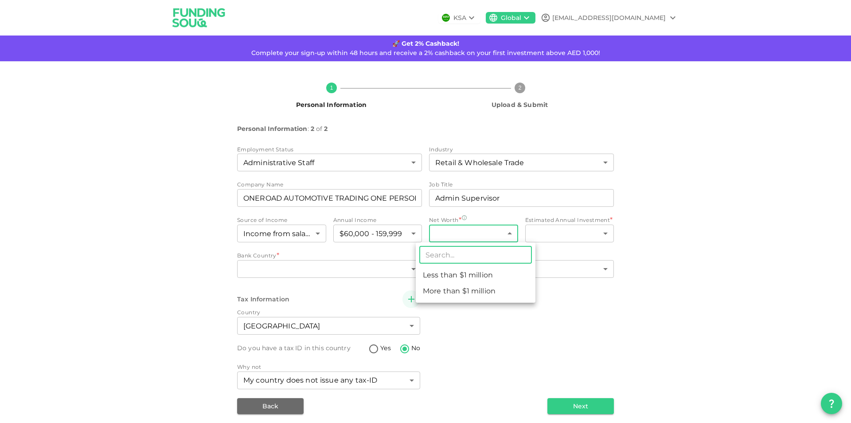
click at [442, 231] on body "KSA Global annazj1994@gmail.com 🚀 Get 2% Cashback! Complete your sign-up within…" at bounding box center [425, 211] width 851 height 423
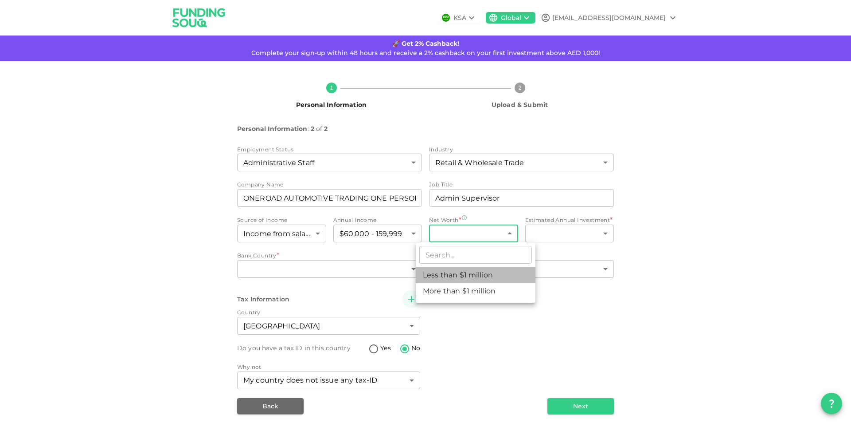
click at [479, 276] on li "Less than $1 million" at bounding box center [476, 275] width 120 height 16
type input "1"
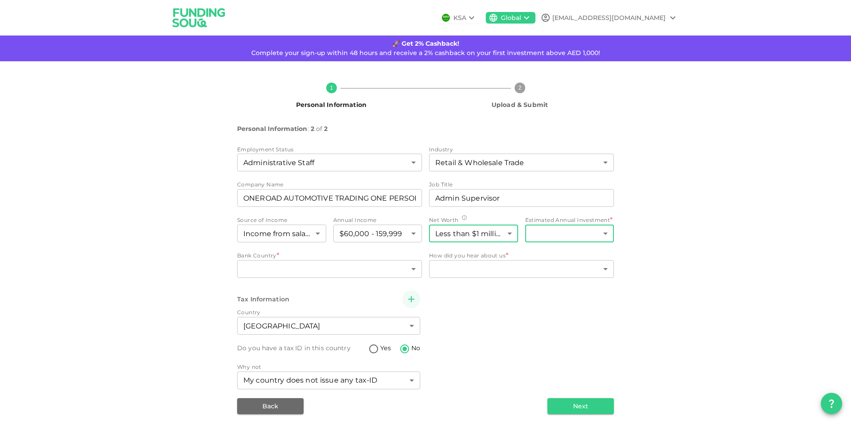
click at [541, 235] on body "KSA Global annazj1994@gmail.com 🚀 Get 2% Cashback! Complete your sign-up within…" at bounding box center [425, 211] width 851 height 423
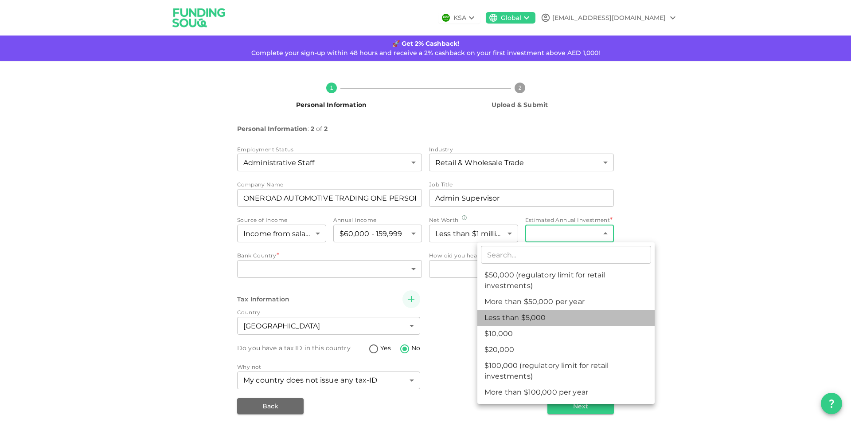
click at [541, 320] on li "Less than $5,000" at bounding box center [566, 318] width 177 height 16
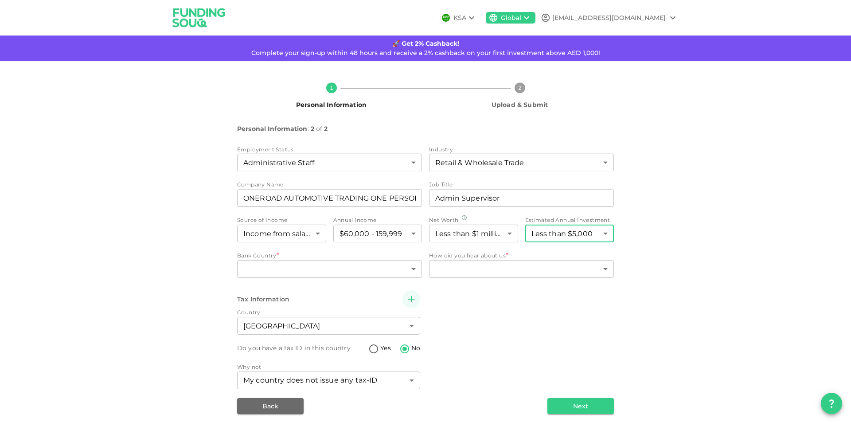
click at [558, 235] on body "KSA Global annazj1994@gmail.com 🚀 Get 2% Cashback! Complete your sign-up within…" at bounding box center [425, 211] width 851 height 423
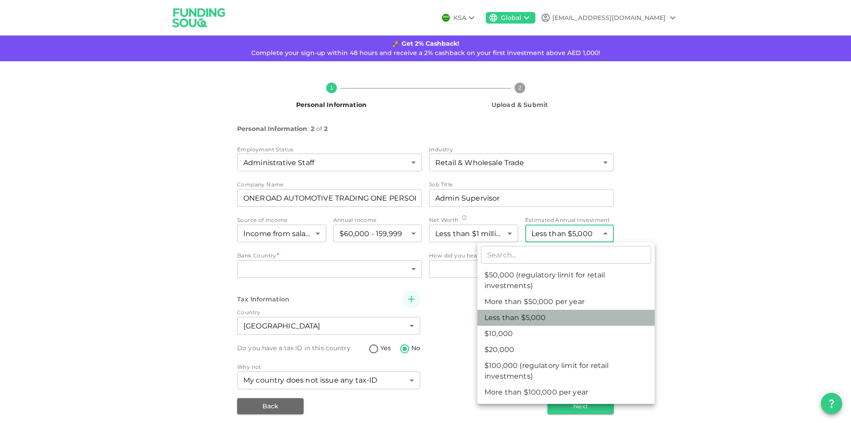
click at [546, 322] on li "Less than $5,000" at bounding box center [566, 318] width 177 height 16
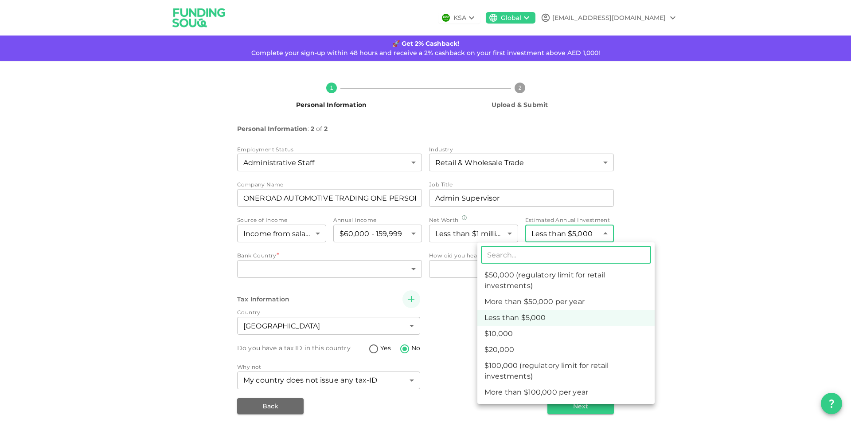
click at [573, 232] on body "KSA Global annazj1994@gmail.com 🚀 Get 2% Cashback! Complete your sign-up within…" at bounding box center [425, 211] width 851 height 423
click at [514, 338] on li "$10,000" at bounding box center [566, 334] width 177 height 16
type input "2"
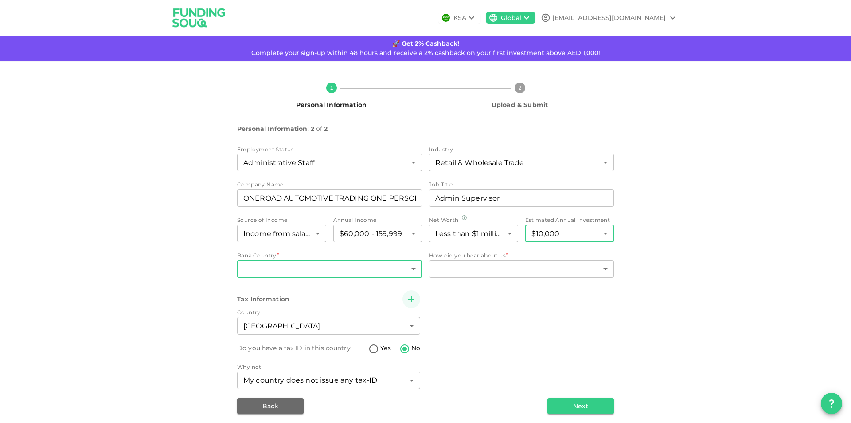
click at [304, 270] on body "KSA Global annazj1994@gmail.com 🚀 Get 2% Cashback! Complete your sign-up within…" at bounding box center [425, 211] width 851 height 423
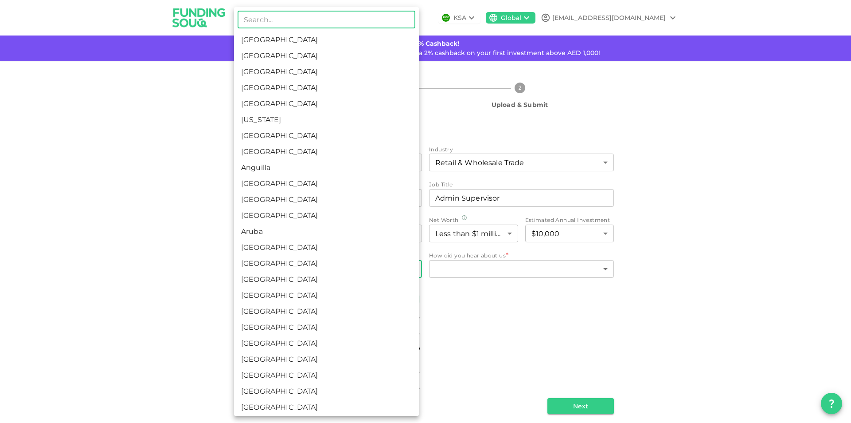
drag, startPoint x: 265, startPoint y: 57, endPoint x: 466, endPoint y: 209, distance: 252.0
click at [265, 57] on li "United Arab Emirates" at bounding box center [326, 56] width 185 height 16
type input "2"
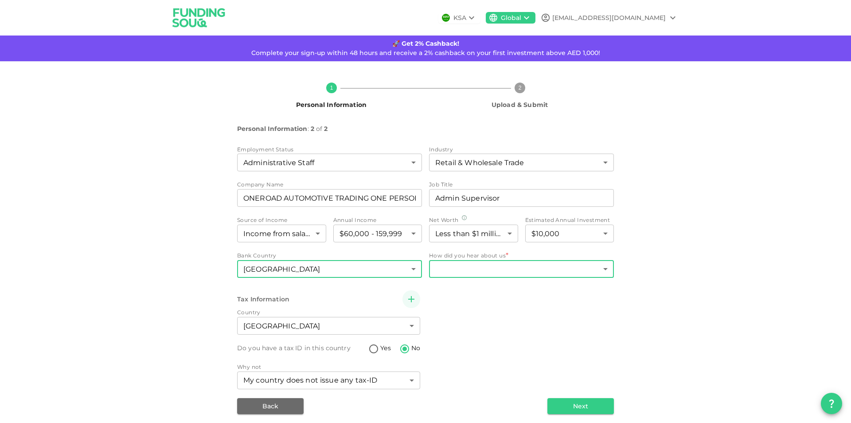
click at [450, 265] on body "KSA Global annazj1994@gmail.com 🚀 Get 2% Cashback! Complete your sign-up within…" at bounding box center [425, 211] width 851 height 423
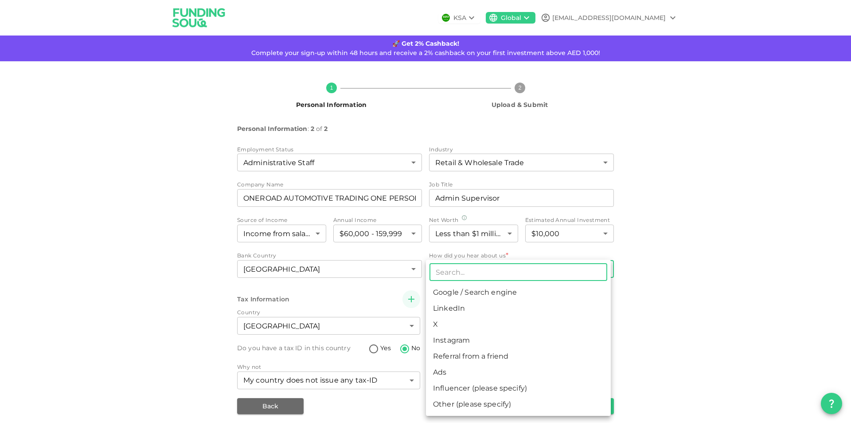
click at [492, 361] on li "Referral from a friend" at bounding box center [518, 356] width 185 height 16
type input "10"
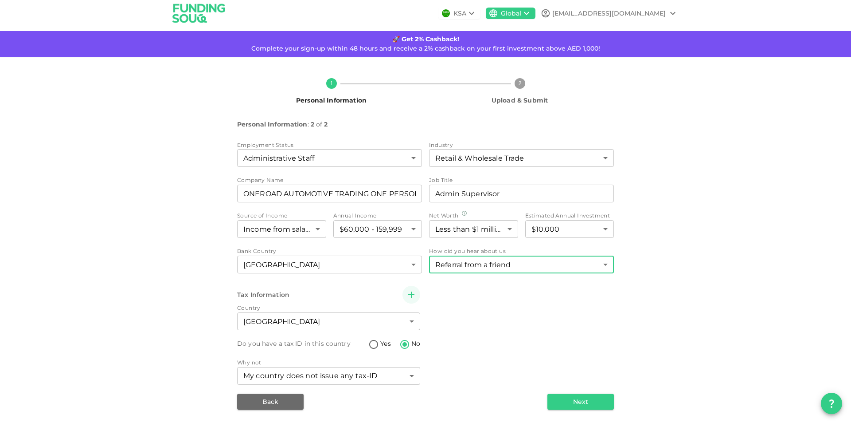
scroll to position [5, 0]
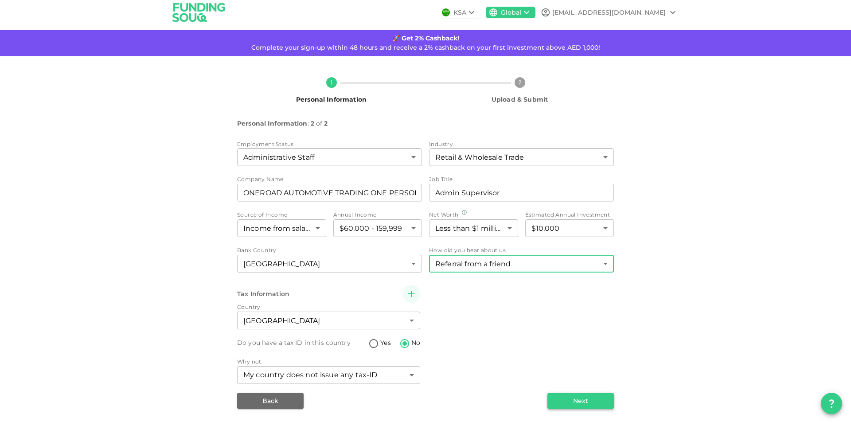
click at [577, 401] on button "Next" at bounding box center [581, 400] width 67 height 16
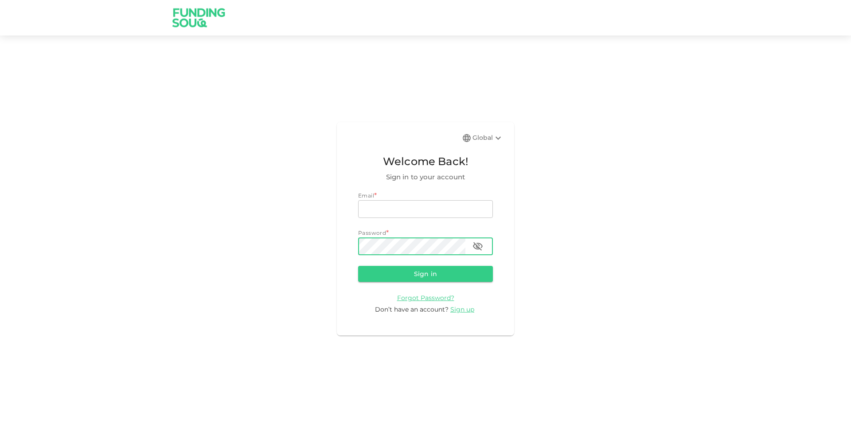
type input "[EMAIL_ADDRESS][DOMAIN_NAME]"
click at [476, 248] on icon "button" at bounding box center [478, 246] width 10 height 8
click at [476, 248] on icon "button" at bounding box center [478, 246] width 10 height 7
click at [433, 275] on button "Sign in" at bounding box center [425, 274] width 135 height 16
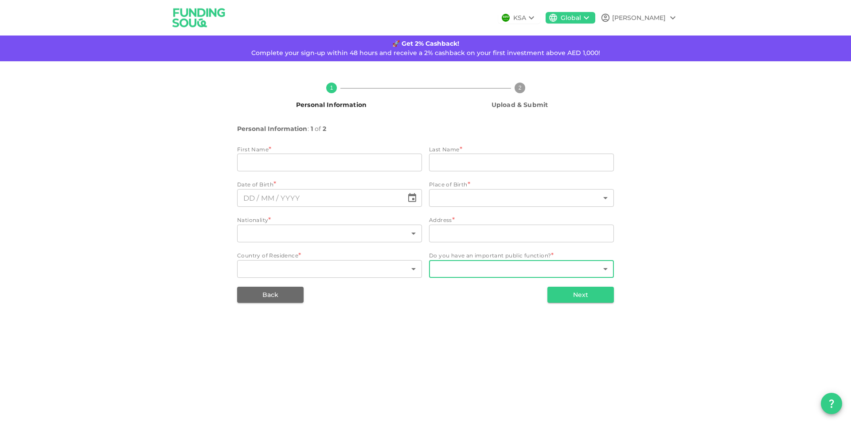
type input "[PERSON_NAME]"
type input "223"
type input "[GEOGRAPHIC_DATA]"
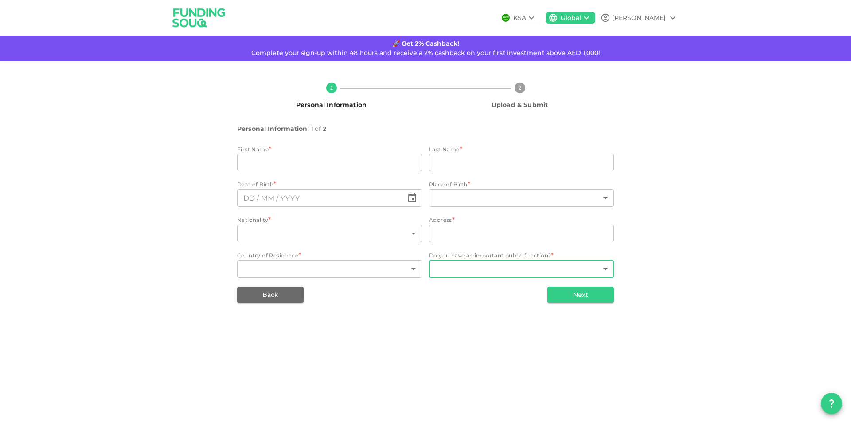
type input "2"
type input "1"
type input "⁦⁨[DATE]⁩⁩"
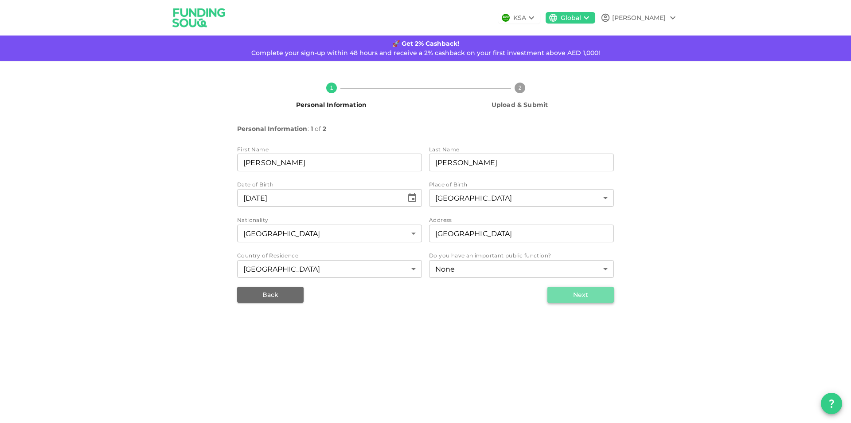
click at [589, 298] on button "Next" at bounding box center [581, 294] width 67 height 16
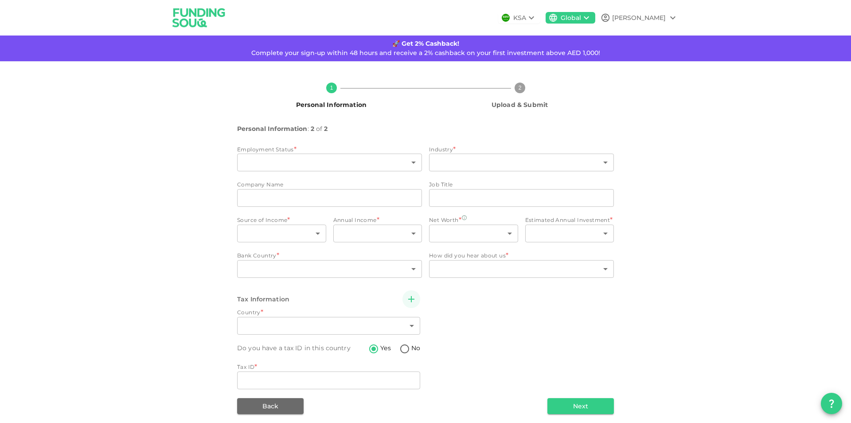
type input "2"
radio input "false"
radio input "true"
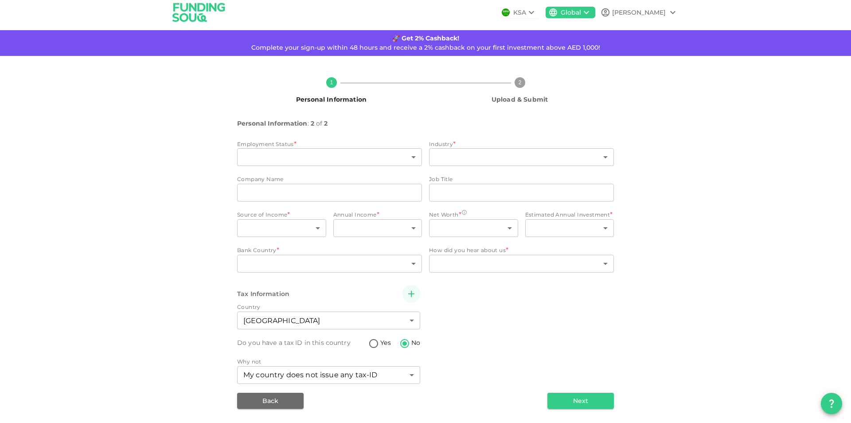
click at [479, 300] on div "Tax Information Country [GEOGRAPHIC_DATA] 2 ​ Do you have a tax ID in this coun…" at bounding box center [425, 335] width 377 height 101
click at [567, 404] on button "Next" at bounding box center [581, 400] width 67 height 16
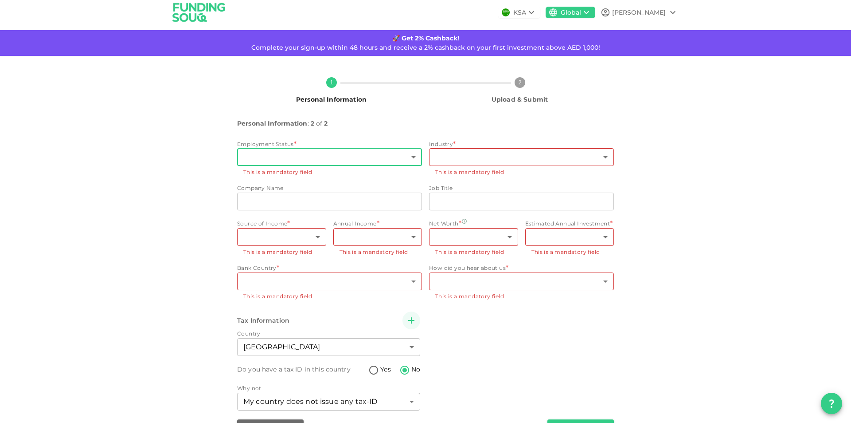
click at [281, 155] on body "KSA Global JUAN 🚀 Get 2% Cashback! Complete your sign-up within 48 hours and re…" at bounding box center [425, 211] width 851 height 423
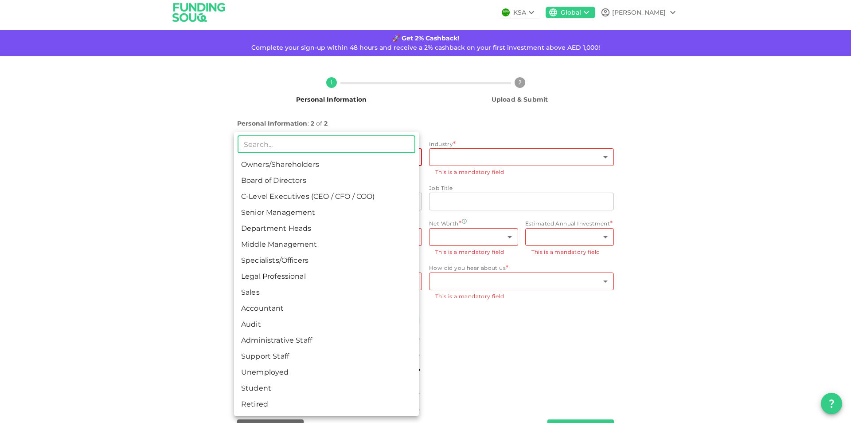
drag, startPoint x: 264, startPoint y: 339, endPoint x: 297, endPoint y: 316, distance: 40.7
click at [264, 339] on li "Administrative Staff" at bounding box center [326, 340] width 185 height 16
type input "12"
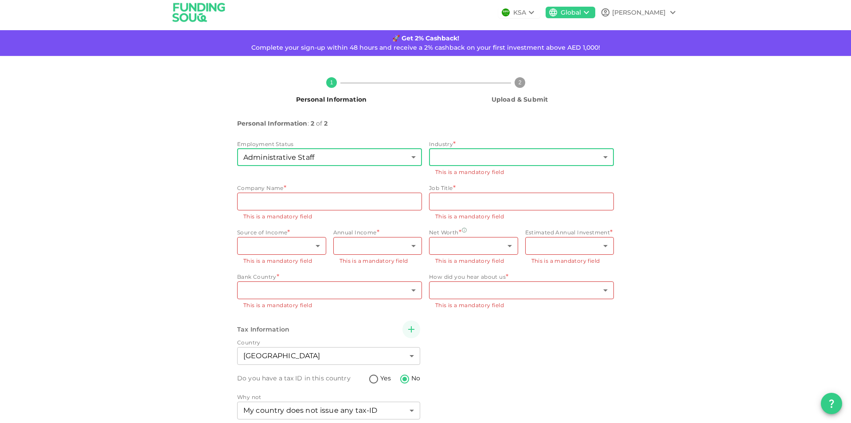
click at [443, 159] on body "KSA Global JUAN 🚀 Get 2% Cashback! Complete your sign-up within 48 hours and re…" at bounding box center [425, 211] width 851 height 423
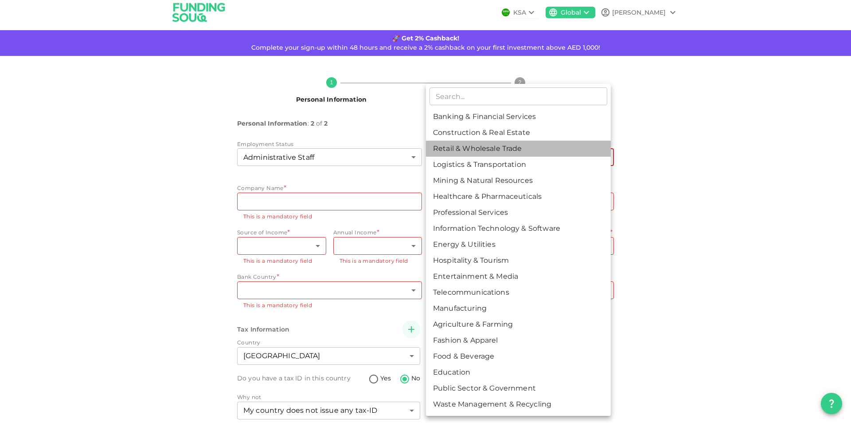
click at [470, 149] on li "Retail & Wholesale Trade" at bounding box center [518, 149] width 185 height 16
type input "3"
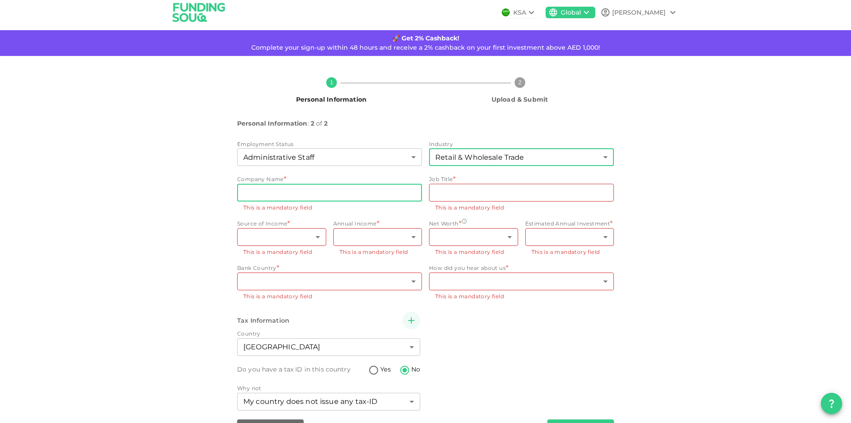
click at [271, 193] on input "companyName" at bounding box center [329, 193] width 185 height 18
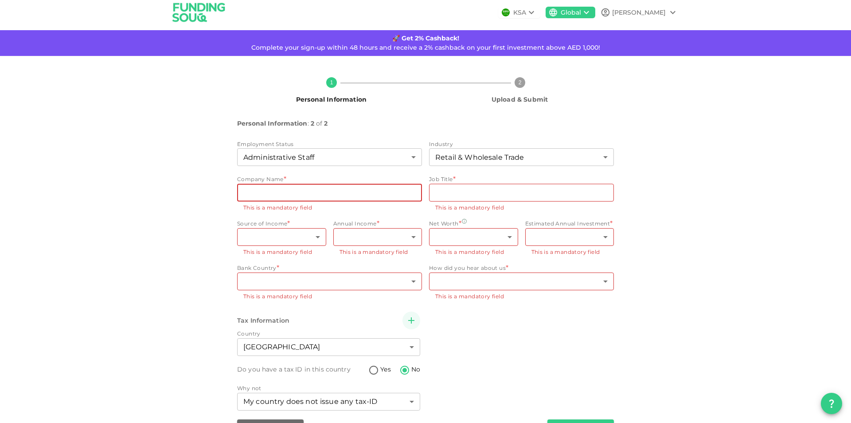
type input "ONEROAD AUTOMOTIVE TRADING ONE PERSON COMPANY"
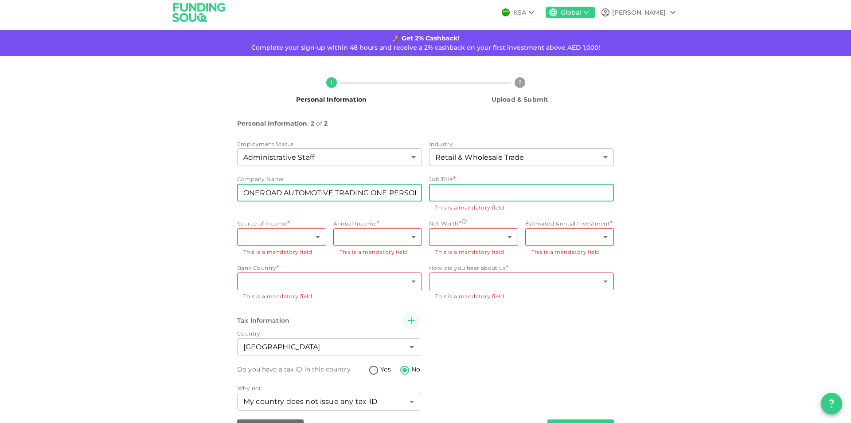
click at [451, 192] on input "jobTitle" at bounding box center [521, 193] width 185 height 18
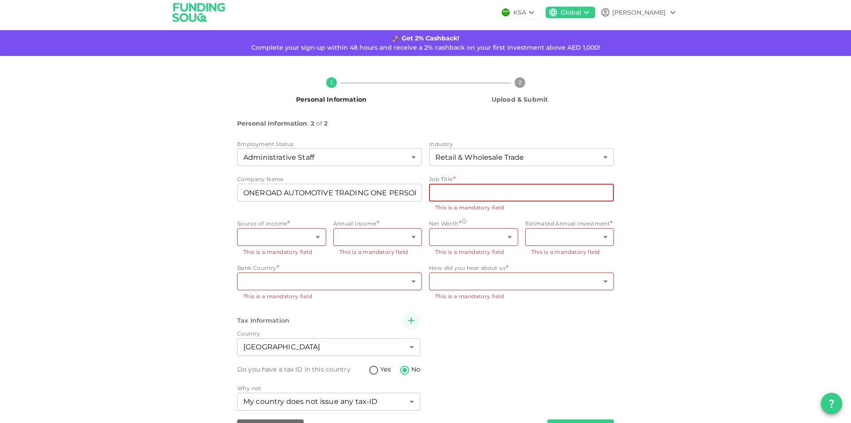
type input "Admin Supervisor"
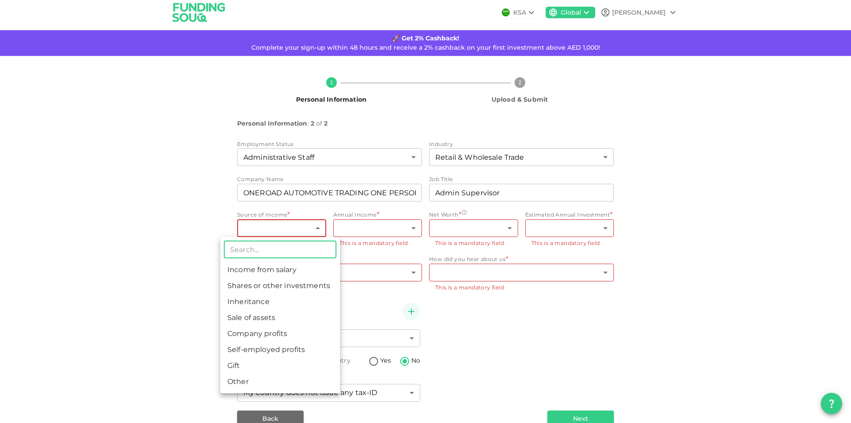
click at [290, 230] on body "KSA Global JUAN 🚀 Get 2% Cashback! Complete your sign-up within 48 hours and re…" at bounding box center [425, 211] width 851 height 423
click at [270, 267] on li "Income from salary" at bounding box center [280, 270] width 120 height 16
type input "1"
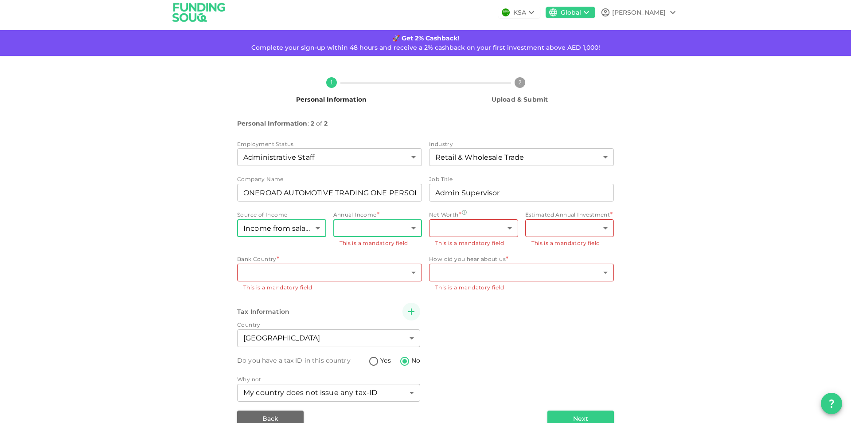
click at [387, 220] on body "KSA Global JUAN 🚀 Get 2% Cashback! Complete your sign-up within 48 hours and re…" at bounding box center [425, 211] width 851 height 423
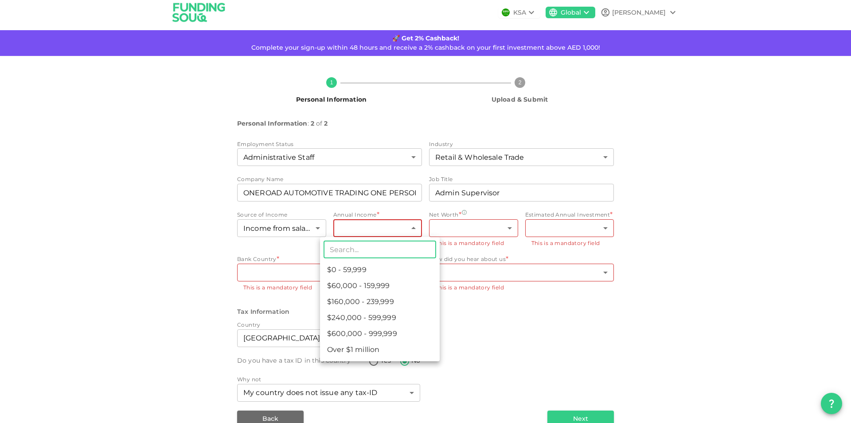
click at [355, 286] on li "$60,000 - 159,999" at bounding box center [380, 286] width 120 height 16
type input "2"
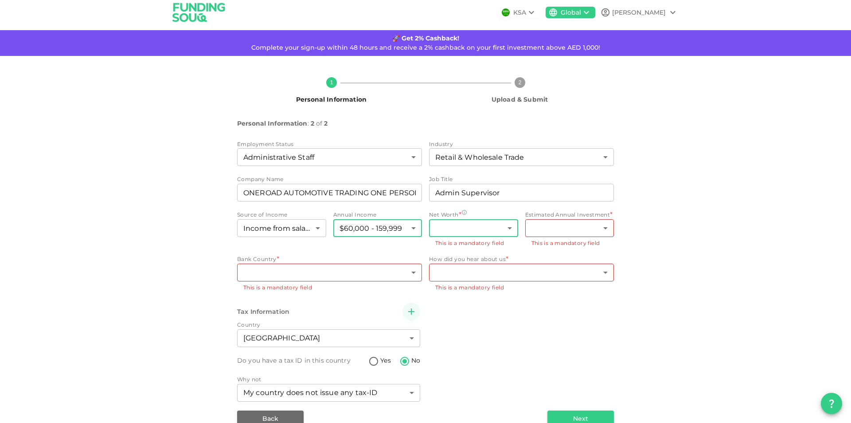
click at [447, 224] on body "KSA Global JUAN 🚀 Get 2% Cashback! Complete your sign-up within 48 hours and re…" at bounding box center [425, 211] width 851 height 423
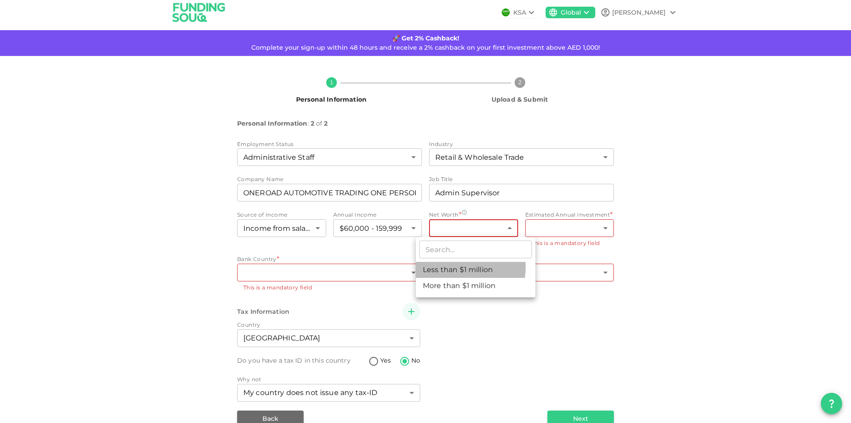
click at [447, 267] on li "Less than $1 million" at bounding box center [476, 270] width 120 height 16
type input "1"
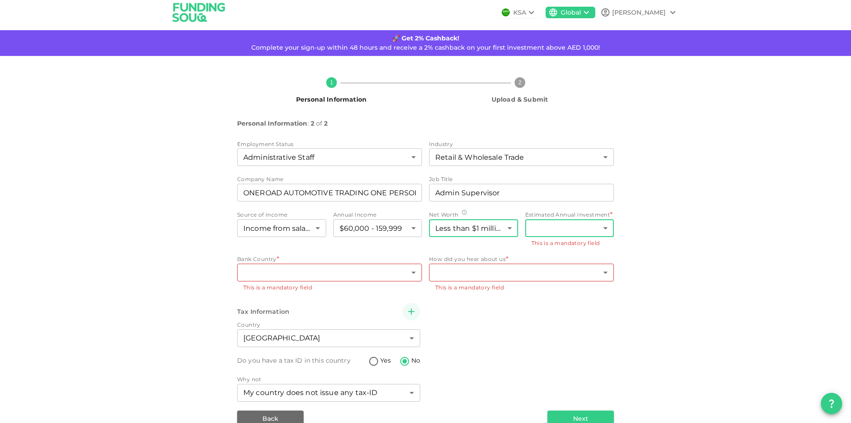
click at [537, 222] on body "KSA Global JUAN 🚀 Get 2% Cashback! Complete your sign-up within 48 hours and re…" at bounding box center [425, 211] width 851 height 423
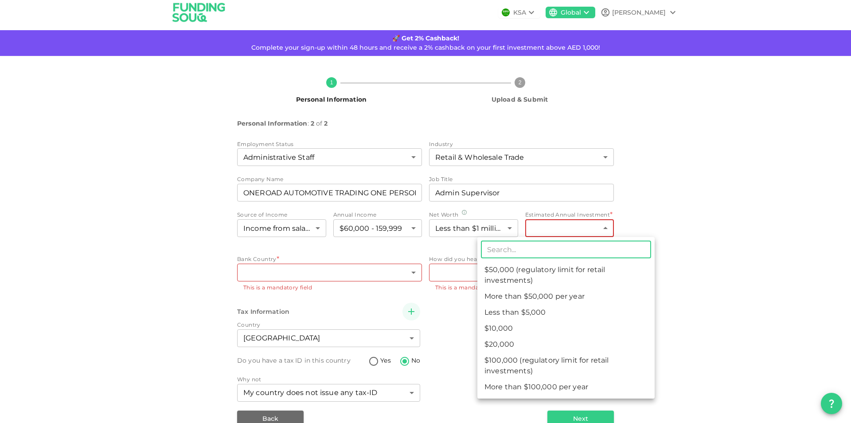
click at [509, 325] on li "$10,000" at bounding box center [566, 328] width 177 height 16
type input "2"
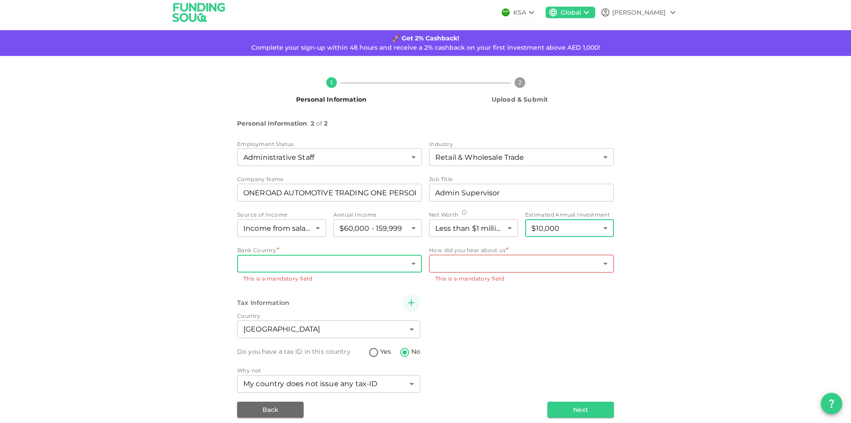
click at [314, 264] on body "KSA Global JUAN 🚀 Get 2% Cashback! Complete your sign-up within 48 hours and re…" at bounding box center [425, 211] width 851 height 423
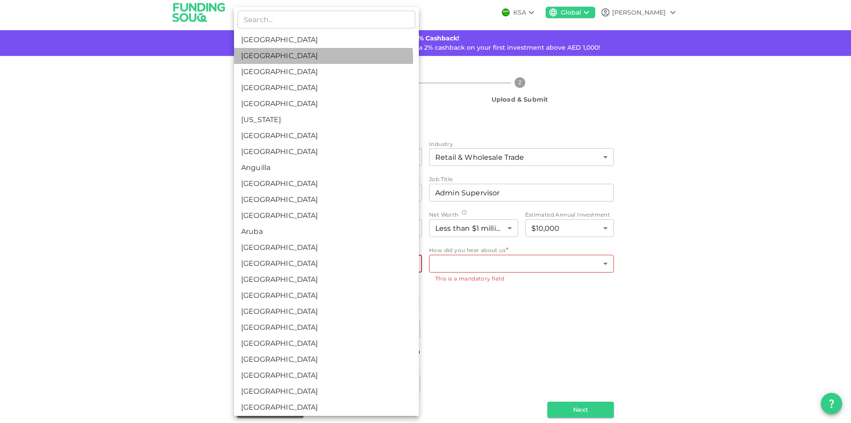
click at [297, 58] on li "[GEOGRAPHIC_DATA]" at bounding box center [326, 56] width 185 height 16
type input "2"
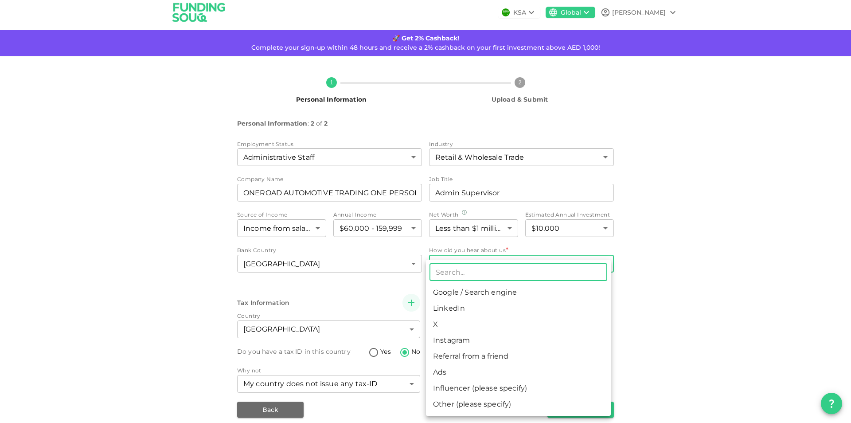
click at [462, 259] on body "KSA Global JUAN 🚀 Get 2% Cashback! Complete your sign-up within 48 hours and re…" at bounding box center [425, 211] width 851 height 423
click at [457, 356] on li "Referral from a friend" at bounding box center [518, 356] width 185 height 16
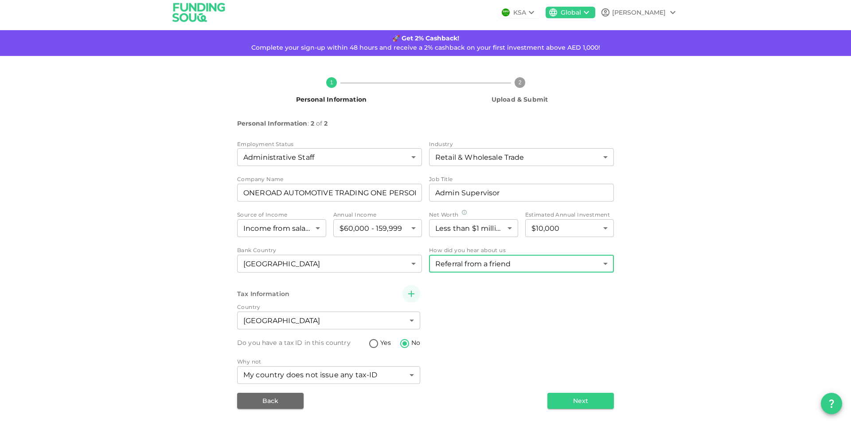
type input "10"
click at [587, 407] on button "Next" at bounding box center [581, 400] width 67 height 16
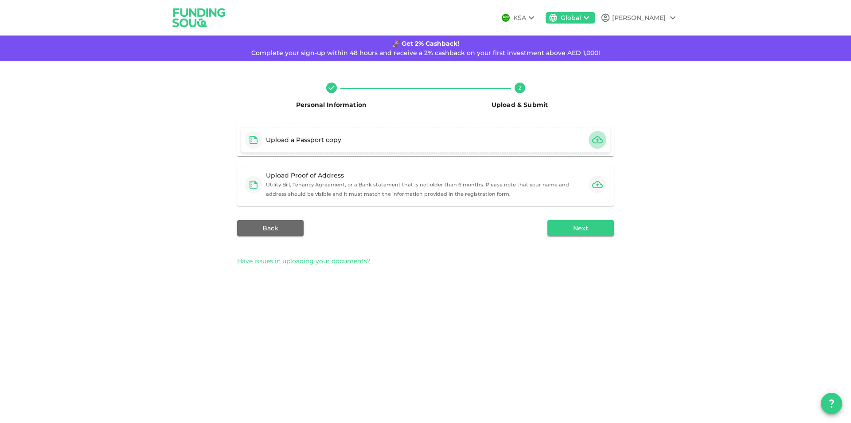
click at [597, 139] on icon "button" at bounding box center [597, 139] width 11 height 11
click at [600, 138] on icon "button" at bounding box center [597, 139] width 11 height 11
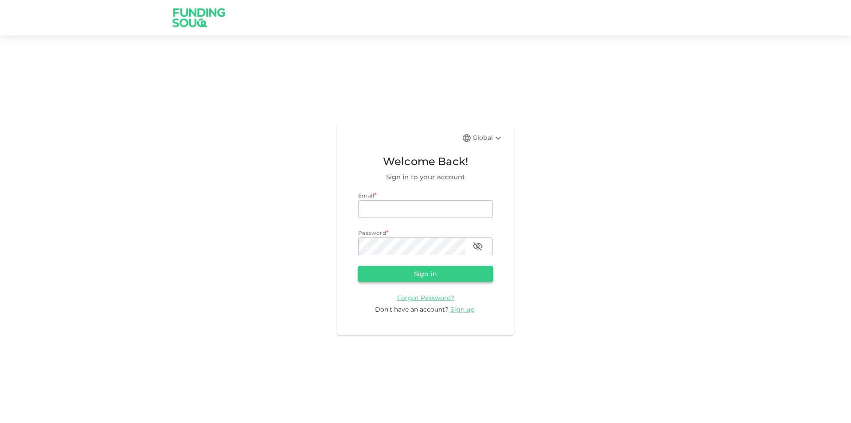
type input "[EMAIL_ADDRESS][DOMAIN_NAME]"
click at [434, 275] on button "Sign in" at bounding box center [425, 274] width 135 height 16
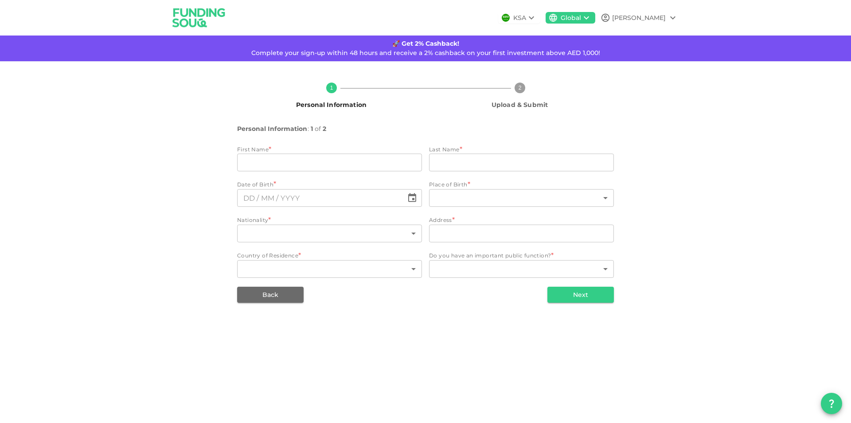
type input "[PERSON_NAME]"
type input "223"
type input "[GEOGRAPHIC_DATA]"
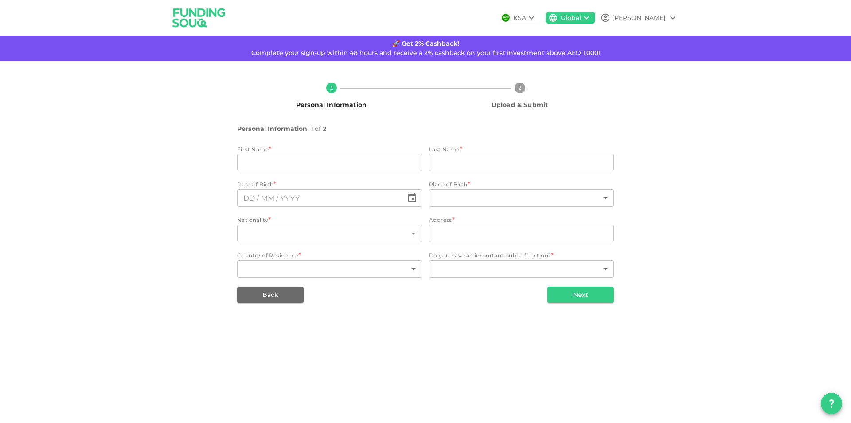
type input "2"
type input "1"
type input "⁦⁨[DATE]⁩⁩"
click at [601, 301] on button "Next" at bounding box center [581, 294] width 67 height 16
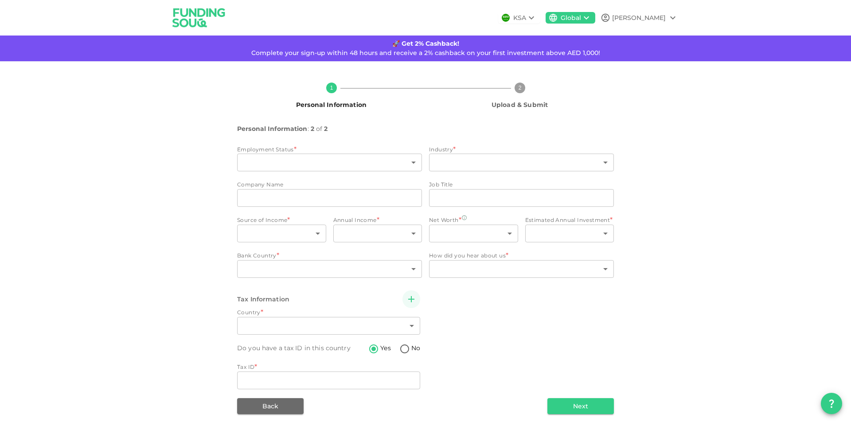
type input "12"
type input "3"
type input "ONEROAD AUTOMOTIVE TRADING ONE PERSON COMPANY"
type input "Admin Supervisor"
type input "1"
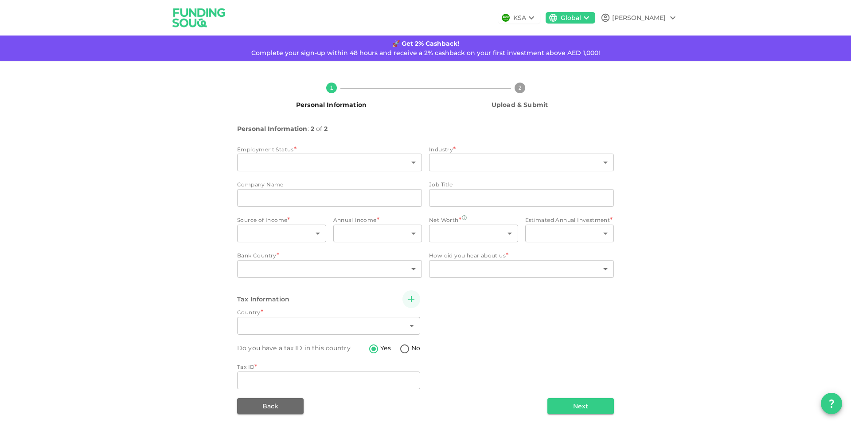
type input "2"
type input "1"
type input "2"
type input "10"
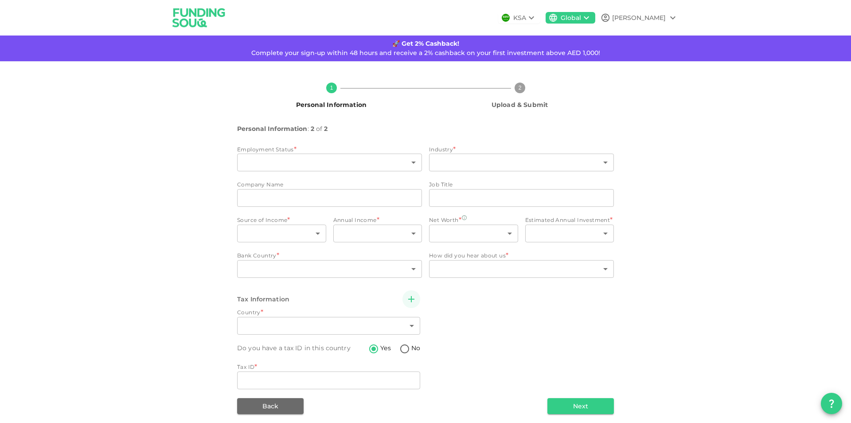
type input "2"
radio input "false"
radio input "true"
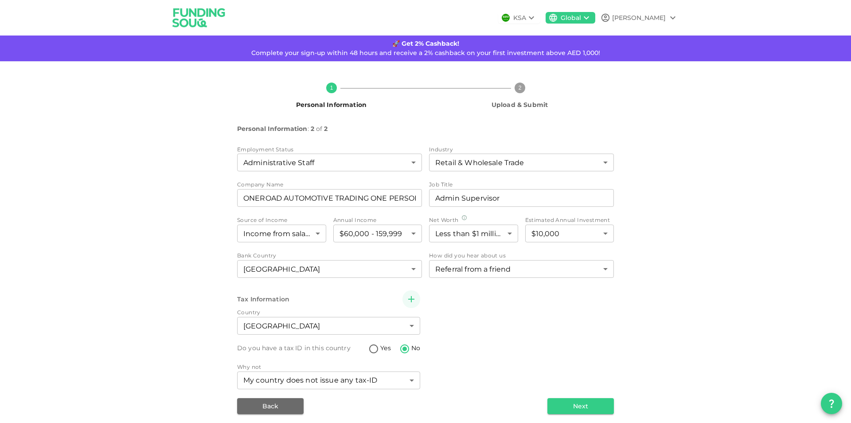
scroll to position [5, 0]
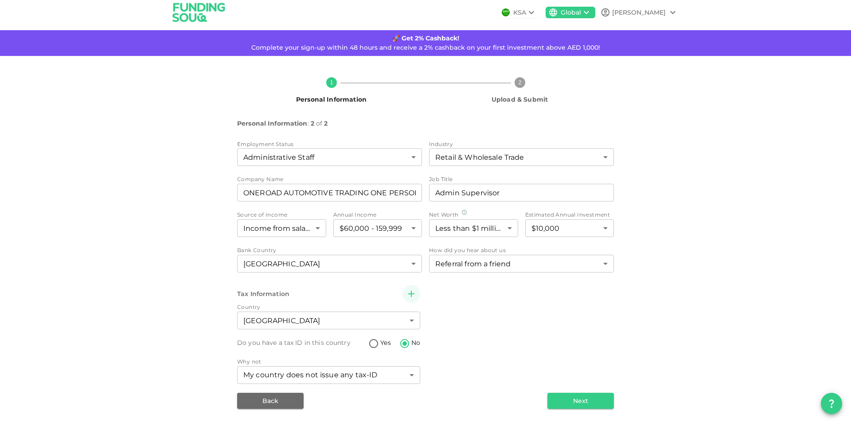
click at [526, 11] on div "KSA" at bounding box center [520, 12] width 13 height 9
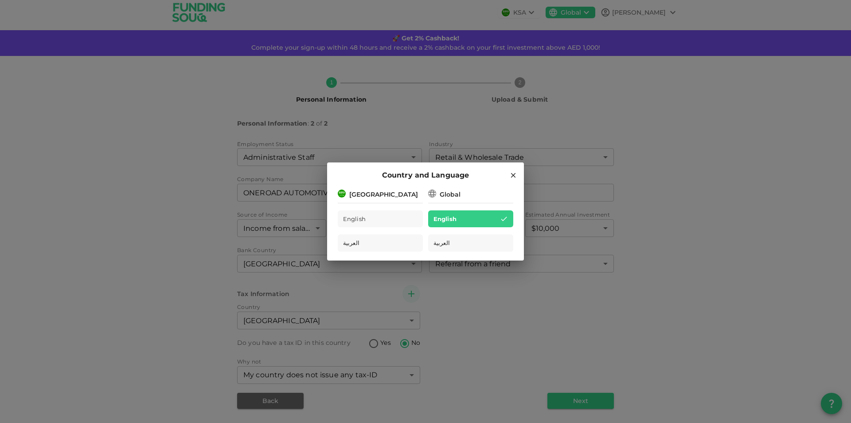
click at [432, 192] on icon at bounding box center [432, 193] width 9 height 9
click at [341, 192] on img at bounding box center [342, 193] width 8 height 8
click at [515, 177] on icon at bounding box center [513, 175] width 5 height 5
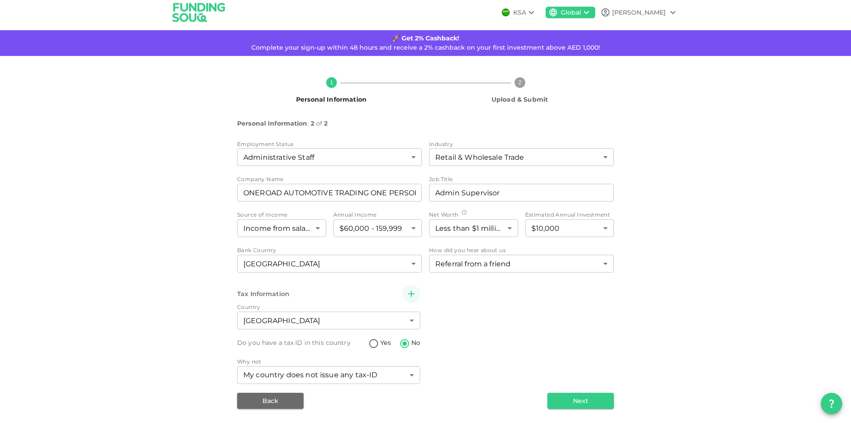
click at [664, 13] on div "[PERSON_NAME]" at bounding box center [640, 12] width 78 height 11
click at [805, 152] on div at bounding box center [425, 211] width 851 height 423
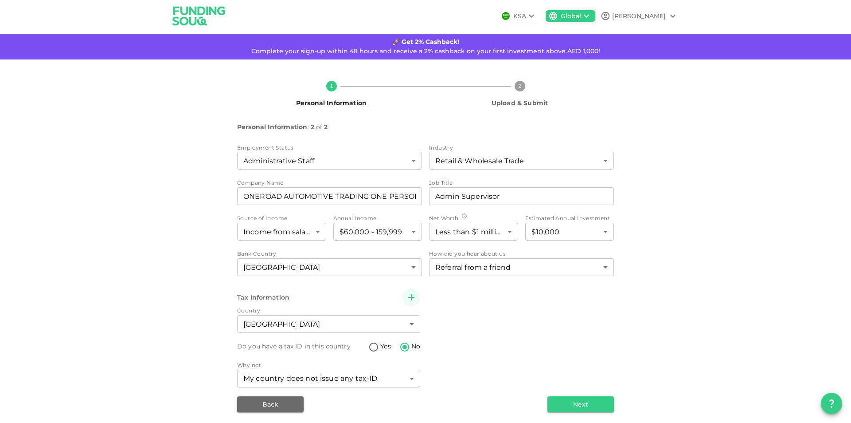
scroll to position [0, 0]
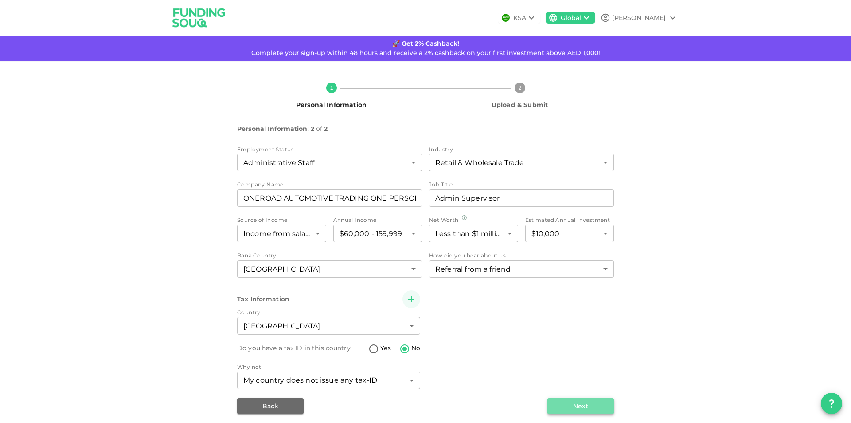
click at [573, 411] on button "Next" at bounding box center [581, 406] width 67 height 16
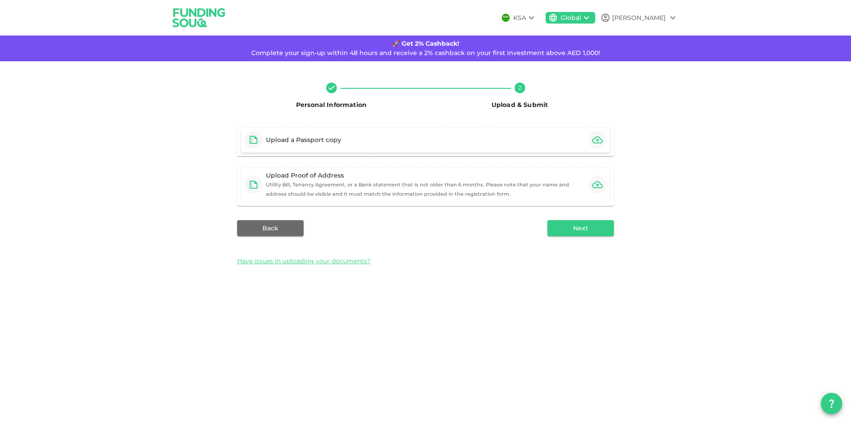
click at [598, 140] on icon "button" at bounding box center [597, 139] width 11 height 7
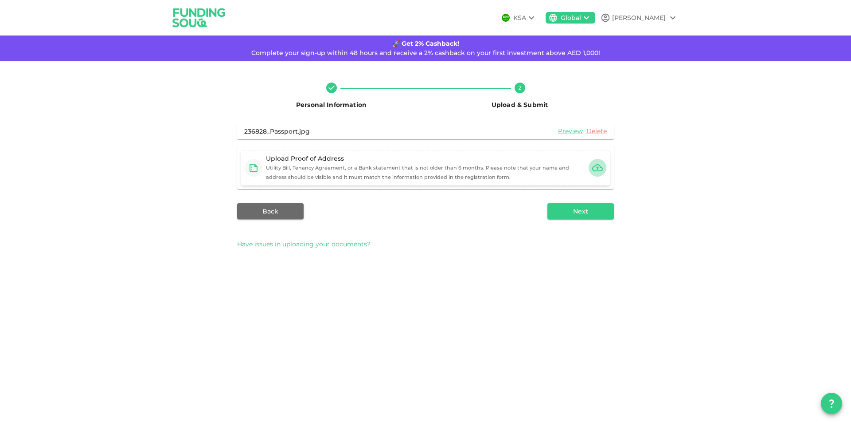
click at [599, 169] on icon "button" at bounding box center [597, 167] width 11 height 11
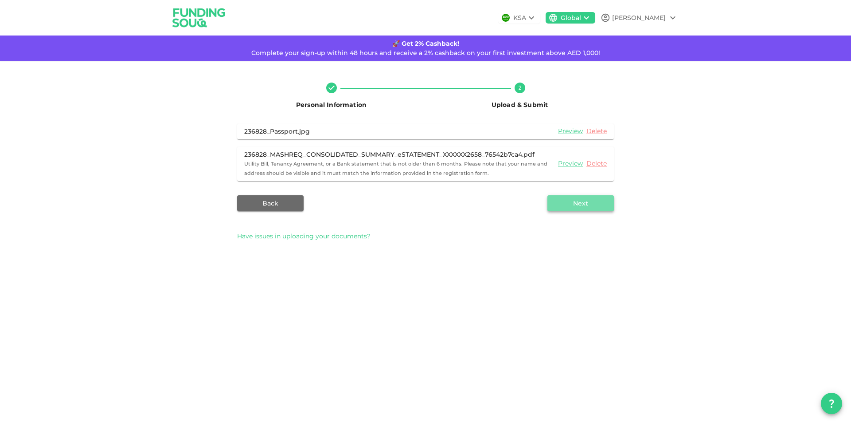
click at [582, 204] on button "Next" at bounding box center [581, 203] width 67 height 16
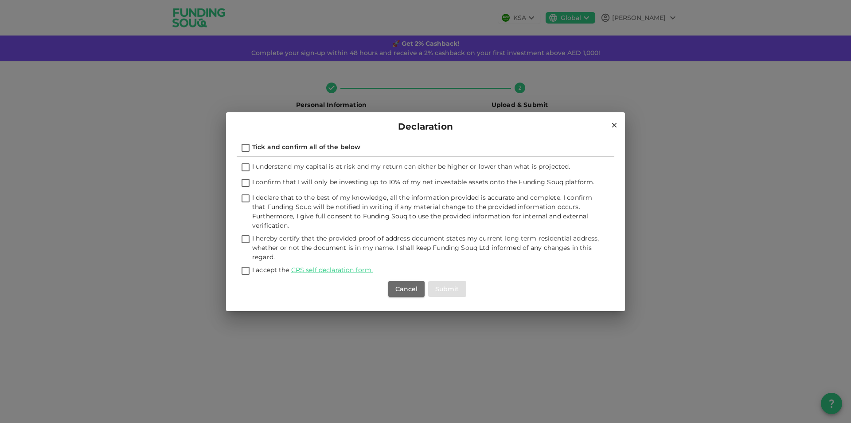
click at [247, 168] on input "I understand my capital is at risk and my return can either be higher or lower …" at bounding box center [245, 168] width 13 height 12
checkbox input "true"
click at [245, 184] on input "I confirm that I will only be investing up to 10% of my net investable assets o…" at bounding box center [245, 183] width 13 height 12
checkbox input "true"
click at [247, 199] on input "I declare that to the best of my knowledge, all the information provided is acc…" at bounding box center [245, 199] width 13 height 12
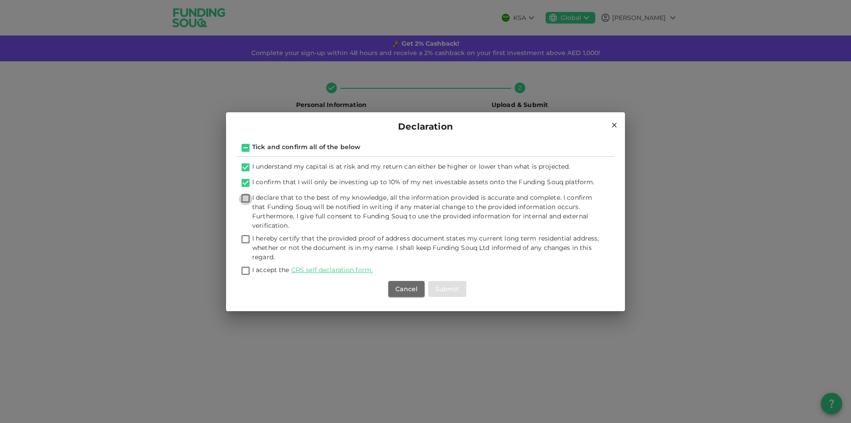
checkbox input "true"
click at [245, 239] on input "I hereby certify that the provided proof of address document states my current …" at bounding box center [245, 240] width 13 height 12
checkbox input "true"
click at [245, 268] on input "I accept the CRS self declaration form." at bounding box center [245, 271] width 13 height 12
checkbox input "true"
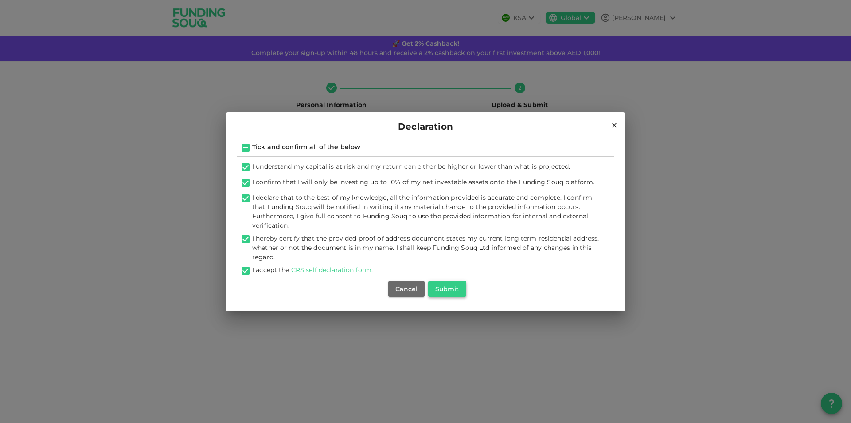
click at [451, 288] on button "Submit" at bounding box center [447, 289] width 38 height 16
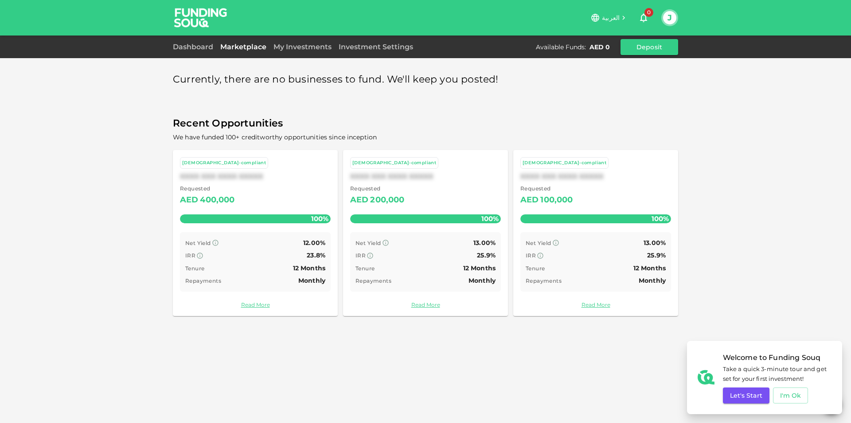
click at [518, 352] on div "Currently, there are no businesses to fund. We'll keep you posted! Recent Oppor…" at bounding box center [425, 211] width 851 height 423
click at [746, 394] on button "Let's Start" at bounding box center [746, 395] width 47 height 16
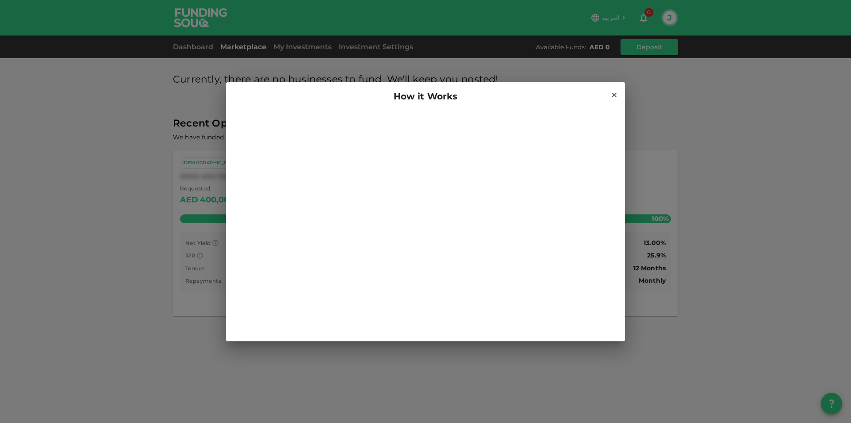
click at [615, 95] on icon at bounding box center [614, 94] width 5 height 5
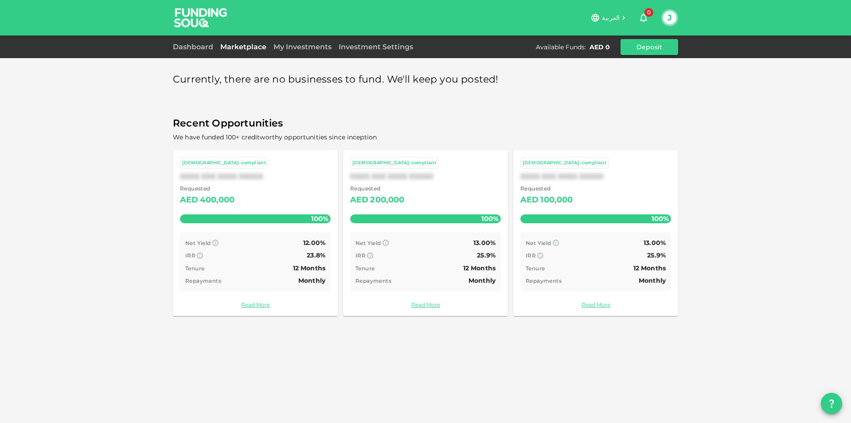
click at [404, 116] on span "Recent Opportunities" at bounding box center [426, 123] width 506 height 17
click at [256, 306] on link "Read More" at bounding box center [255, 304] width 151 height 8
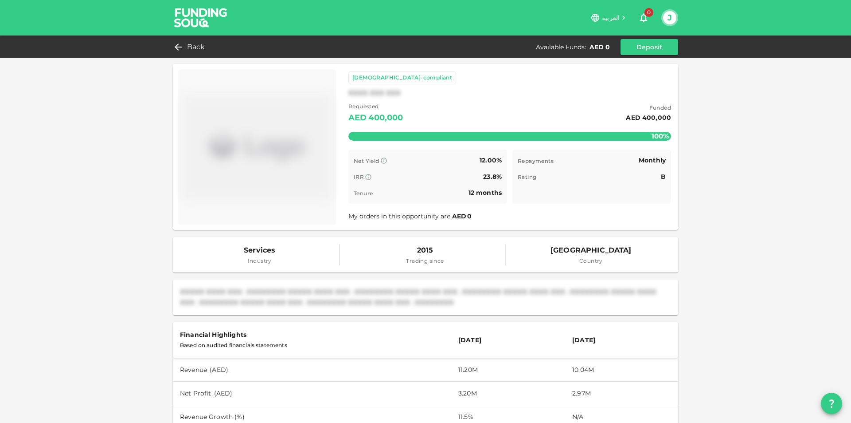
click at [261, 252] on span "Services" at bounding box center [259, 250] width 31 height 12
click at [253, 261] on span "Industry" at bounding box center [259, 260] width 31 height 9
click at [179, 47] on icon at bounding box center [176, 47] width 11 height 11
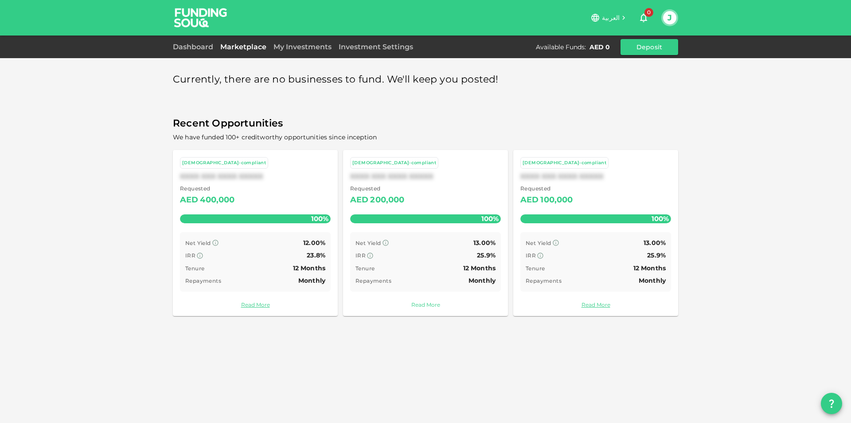
click at [427, 308] on link "Read More" at bounding box center [425, 304] width 151 height 8
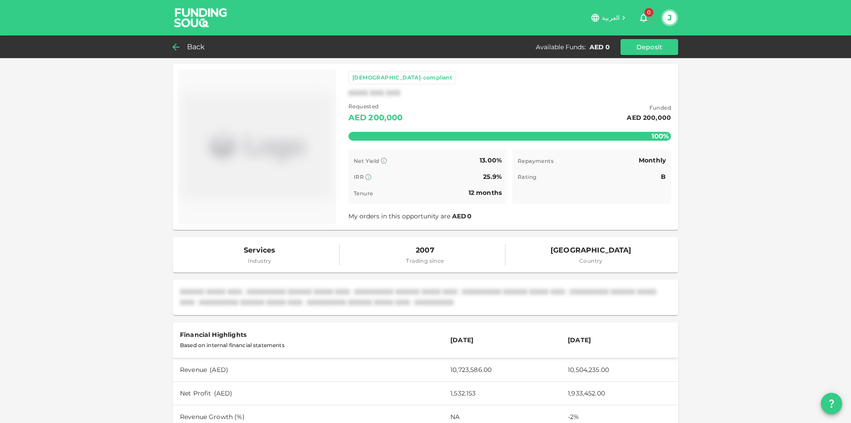
click at [179, 47] on icon at bounding box center [176, 47] width 11 height 11
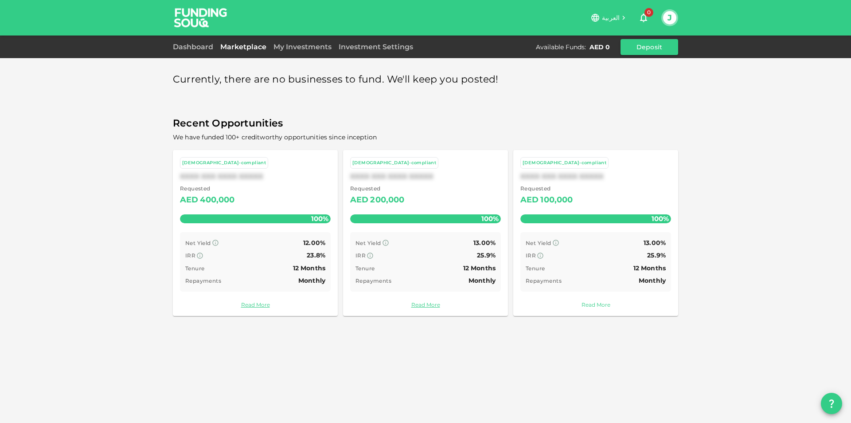
click at [604, 305] on link "Read More" at bounding box center [596, 304] width 151 height 8
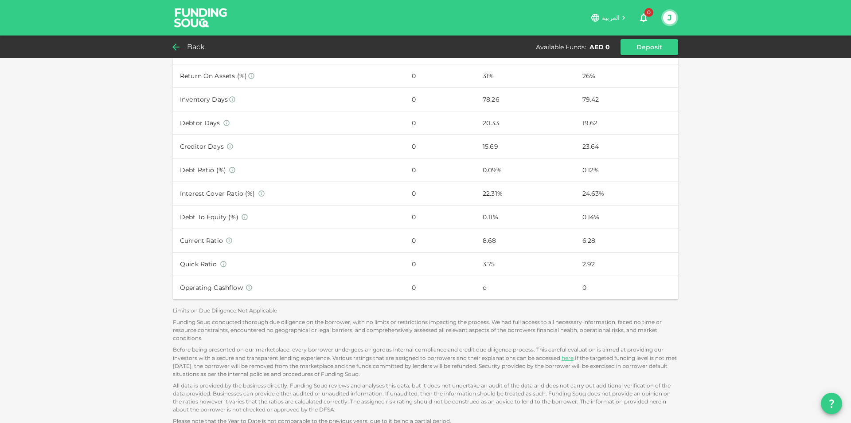
scroll to position [422, 0]
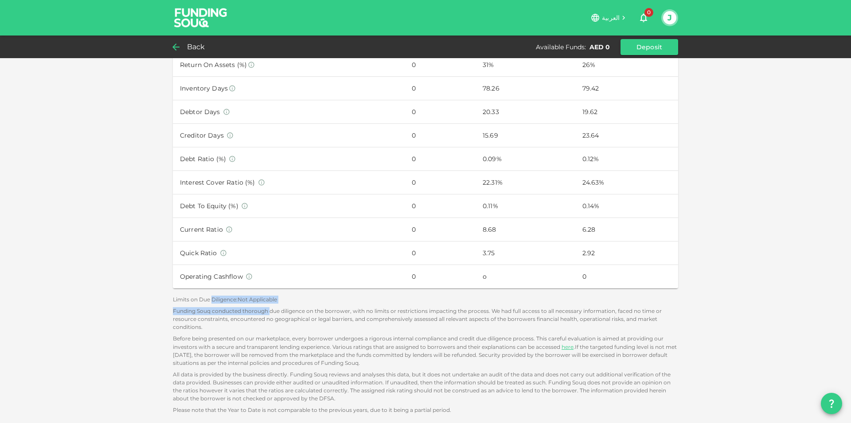
drag, startPoint x: 210, startPoint y: 301, endPoint x: 267, endPoint y: 305, distance: 56.5
click at [267, 305] on div "Sharia-compliant XXXX XXX XXX Requested AED 100,000 Funded AED 100,000 100% Rem…" at bounding box center [426, 30] width 506 height 776
click at [424, 321] on div "Funding Souq conducted thorough due diligence on the borrower, with no limits o…" at bounding box center [426, 319] width 506 height 24
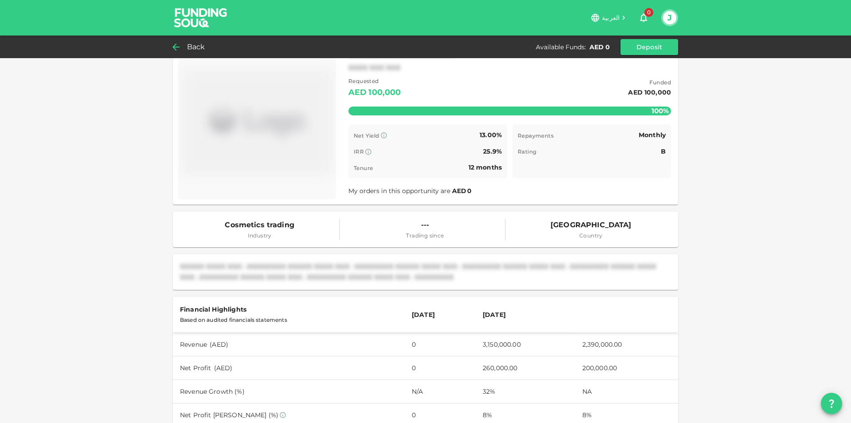
scroll to position [23, 0]
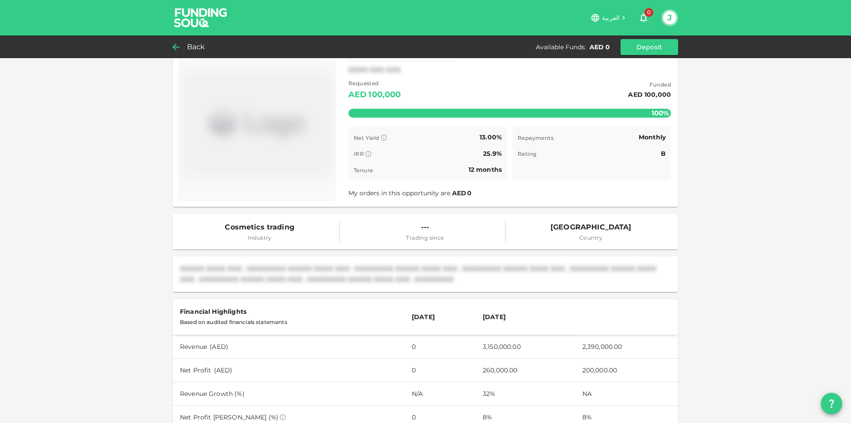
click at [417, 239] on span "Trading since" at bounding box center [425, 237] width 38 height 9
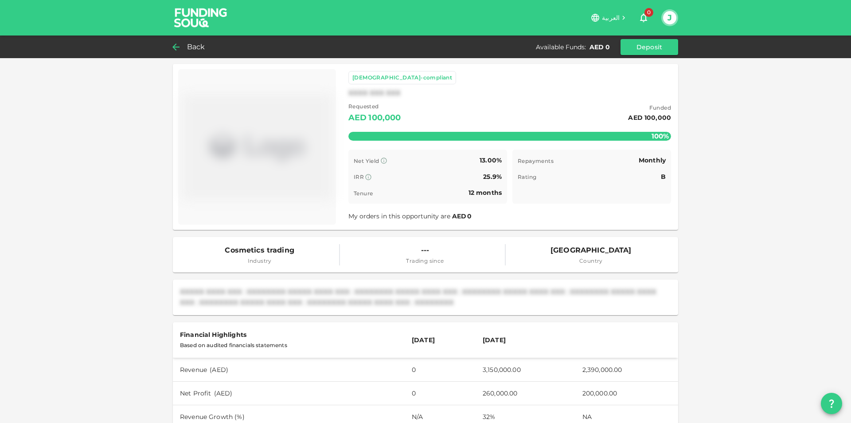
click at [175, 48] on icon at bounding box center [176, 47] width 11 height 11
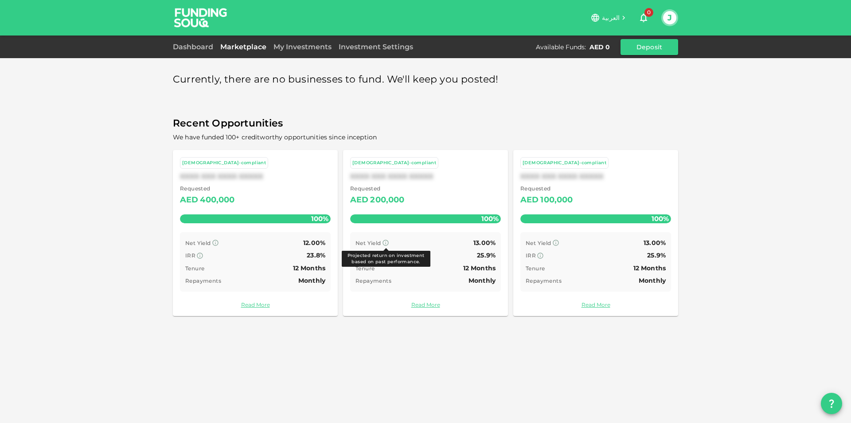
click at [385, 242] on icon at bounding box center [385, 242] width 7 height 7
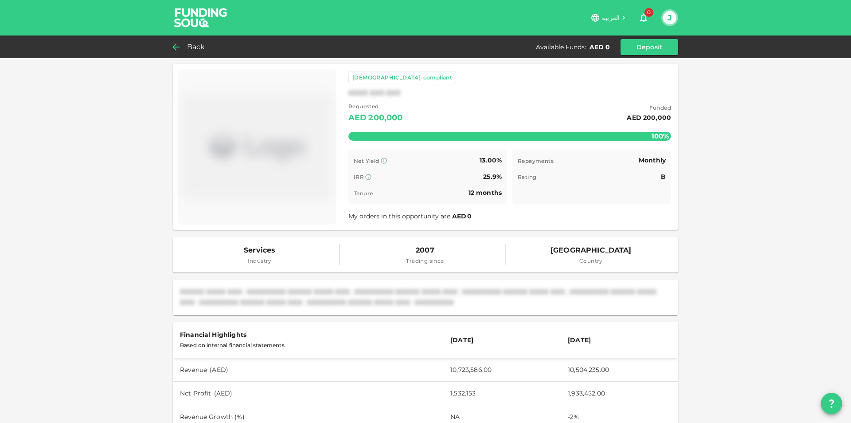
click at [175, 47] on icon at bounding box center [176, 47] width 11 height 11
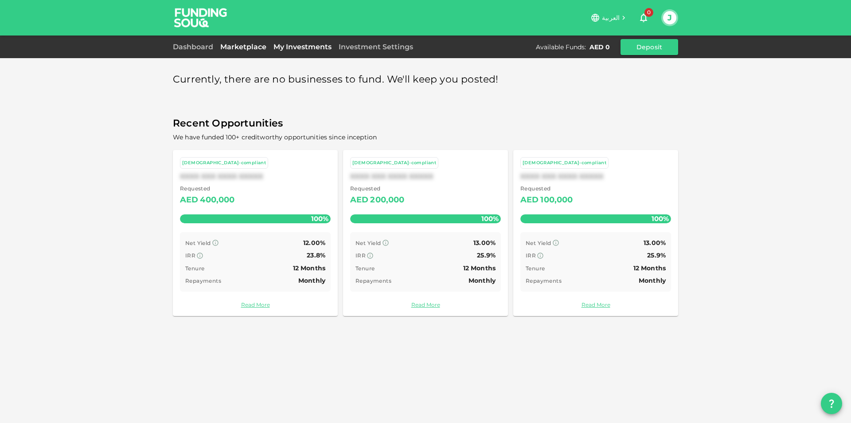
click at [306, 48] on link "My Investments" at bounding box center [302, 47] width 65 height 8
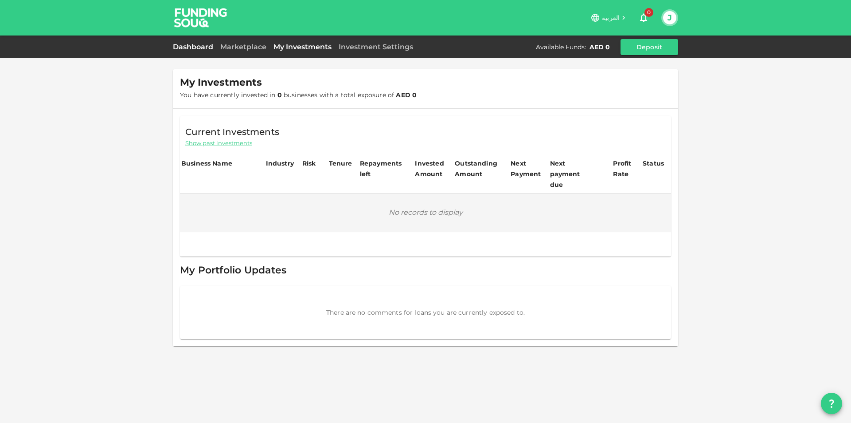
click at [173, 48] on link "Dashboard" at bounding box center [195, 47] width 44 height 8
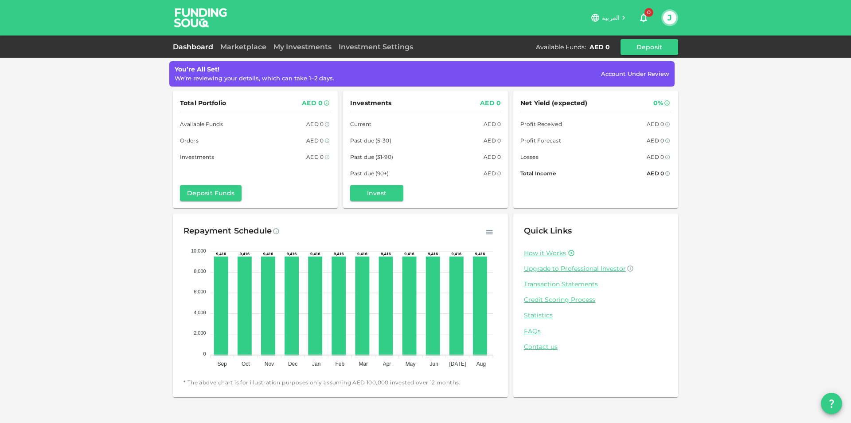
click at [487, 233] on icon "button" at bounding box center [489, 232] width 9 height 9
click at [389, 233] on div "Repayment Schedule" at bounding box center [341, 231] width 314 height 14
click at [610, 369] on div "Quick Links How it Works Upgrade to Professional Investor Transaction Statement…" at bounding box center [596, 305] width 165 height 184
click at [244, 47] on link "Marketplace" at bounding box center [243, 47] width 53 height 8
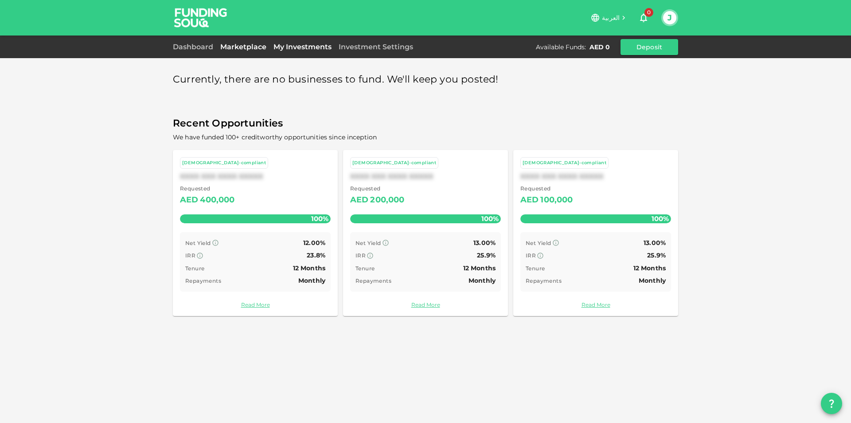
click at [313, 49] on link "My Investments" at bounding box center [302, 47] width 65 height 8
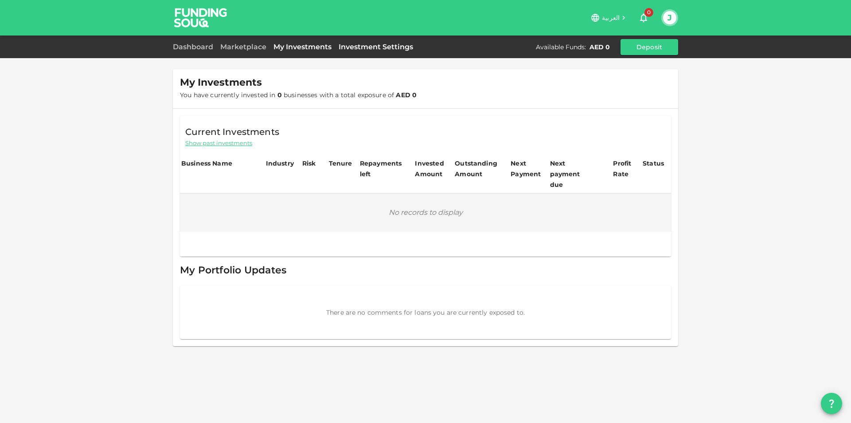
click at [352, 47] on link "Investment Settings" at bounding box center [376, 47] width 82 height 8
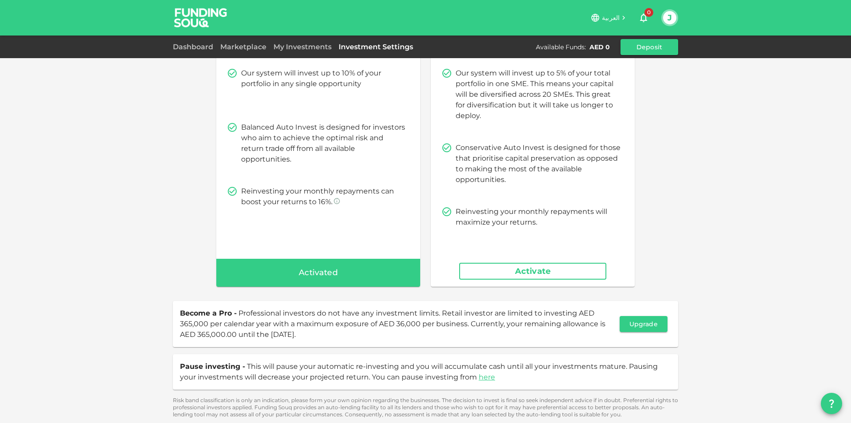
scroll to position [78, 0]
click at [643, 328] on button "Upgrade" at bounding box center [644, 323] width 48 height 16
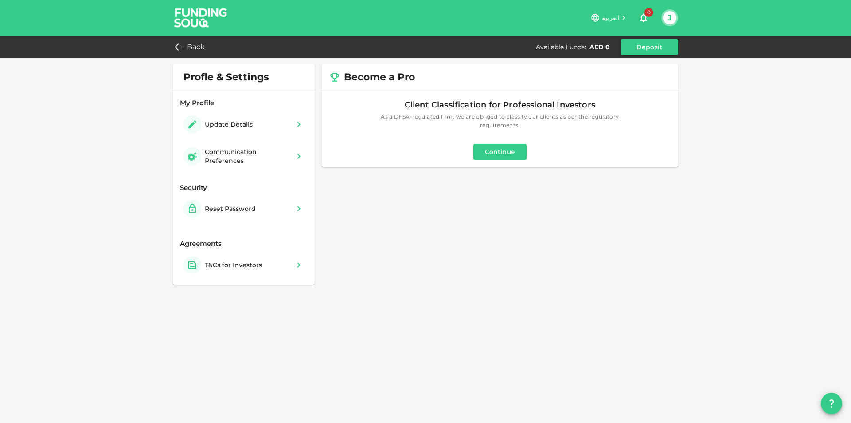
click at [501, 155] on button "Continue" at bounding box center [500, 152] width 53 height 16
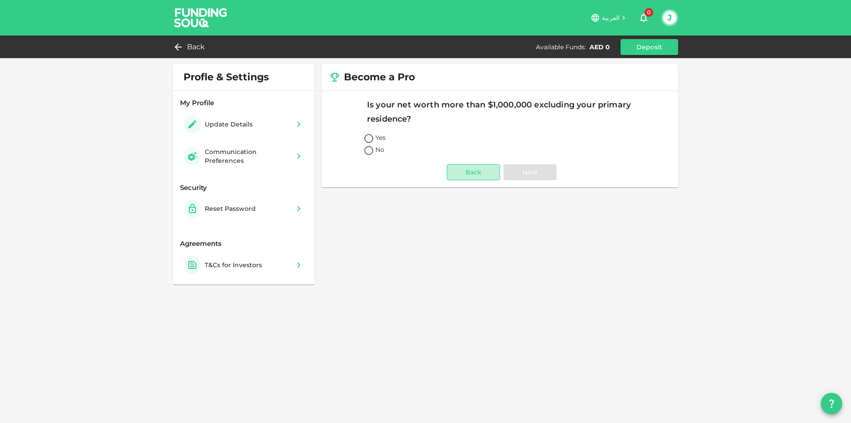
click at [483, 173] on button "Back" at bounding box center [473, 172] width 53 height 16
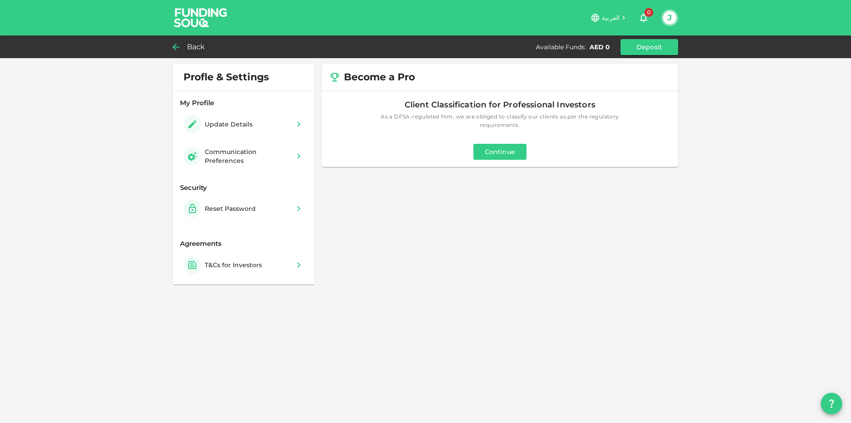
click at [178, 46] on icon at bounding box center [176, 47] width 11 height 11
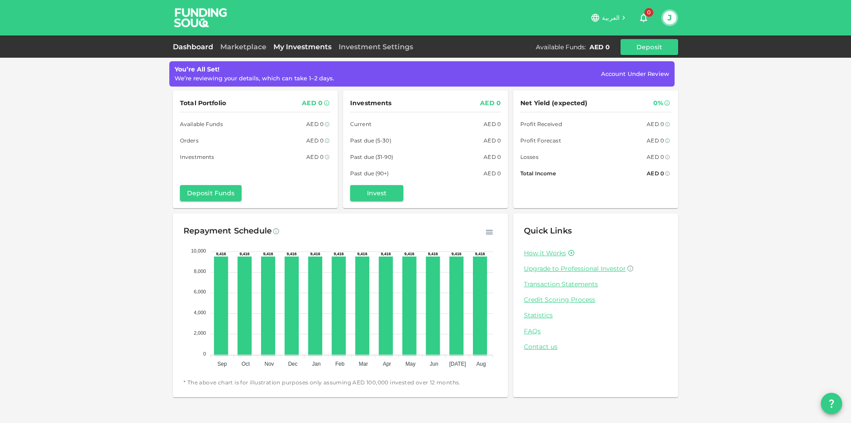
click at [297, 48] on link "My Investments" at bounding box center [302, 47] width 65 height 8
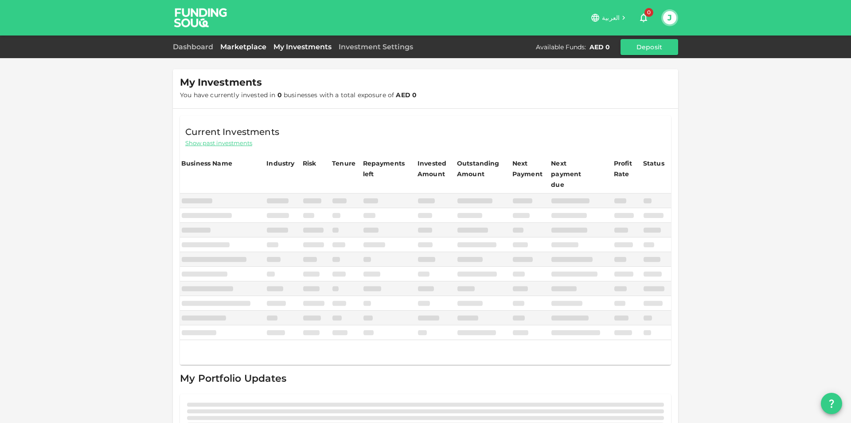
click at [236, 47] on link "Marketplace" at bounding box center [243, 47] width 53 height 8
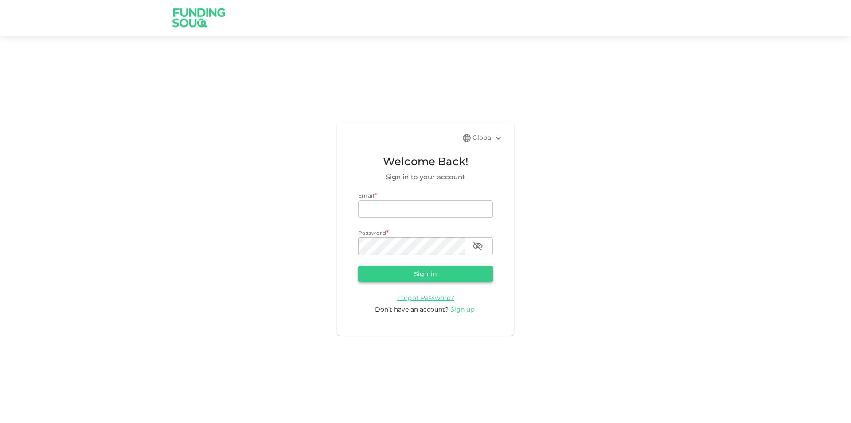
type input "[EMAIL_ADDRESS][DOMAIN_NAME]"
click at [455, 276] on button "Sign in" at bounding box center [425, 274] width 135 height 16
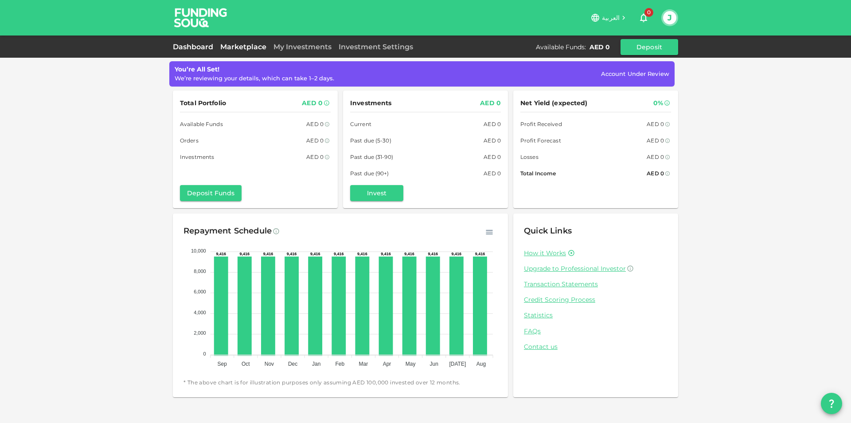
click at [255, 49] on link "Marketplace" at bounding box center [243, 47] width 53 height 8
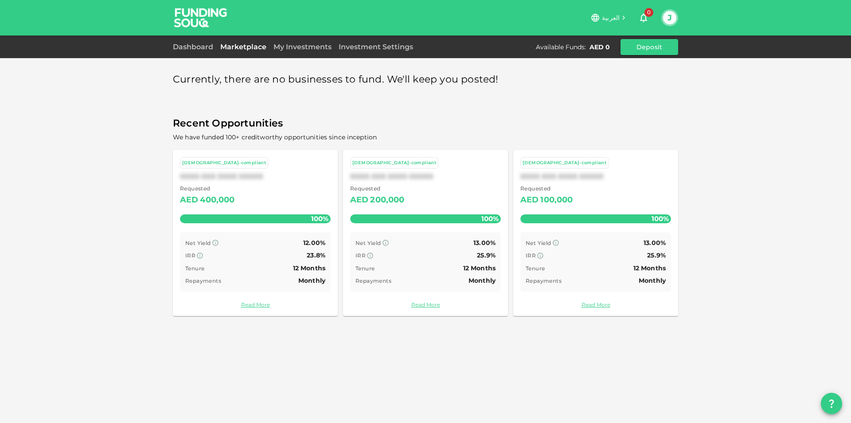
click at [263, 309] on div "[DEMOGRAPHIC_DATA]-compliant XXXX XXX XXXX XXXXX Requested AED 400,000 100% Net…" at bounding box center [255, 233] width 165 height 166
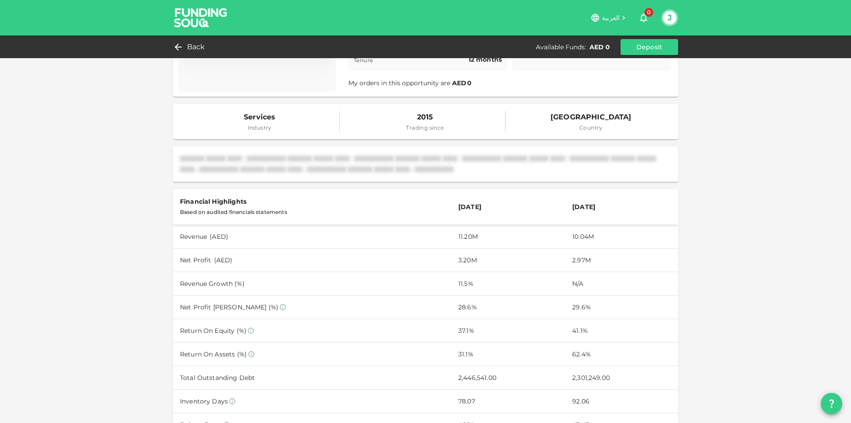
scroll to position [177, 0]
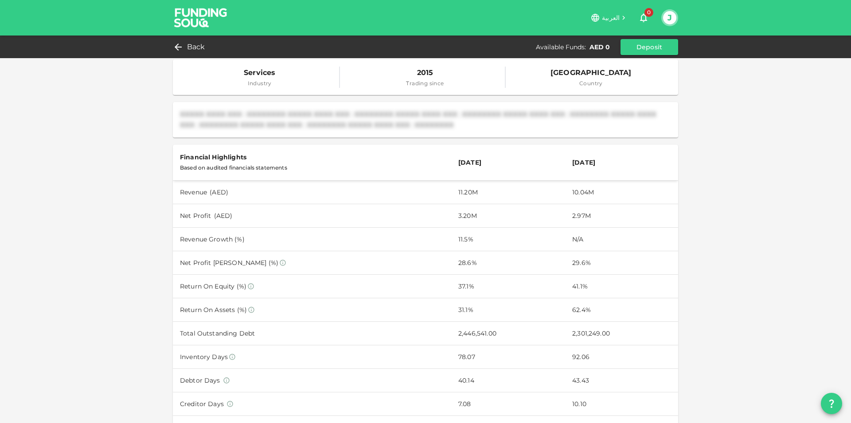
click at [458, 264] on td "28.6%" at bounding box center [508, 263] width 114 height 24
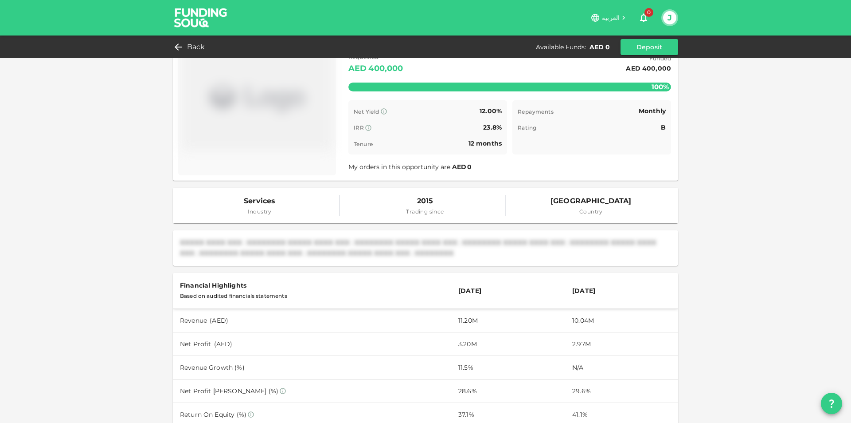
scroll to position [0, 0]
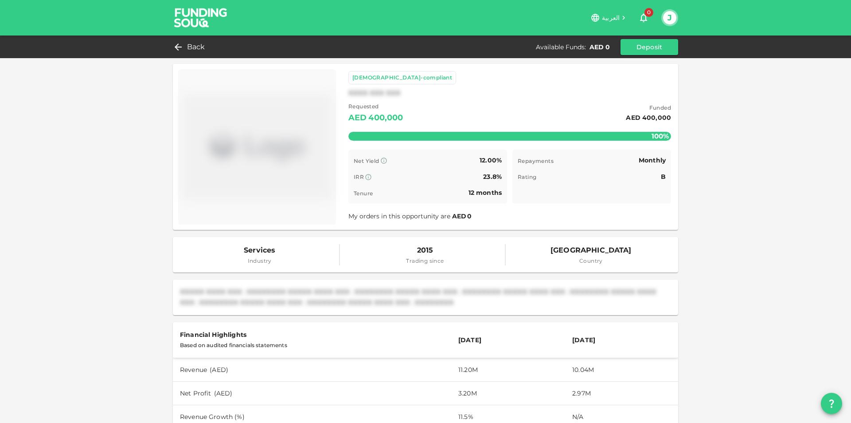
click at [667, 19] on button "J" at bounding box center [669, 17] width 13 height 13
click at [746, 127] on div at bounding box center [425, 211] width 851 height 423
click at [669, 19] on button "J" at bounding box center [669, 17] width 13 height 13
click at [618, 87] on div "Sign Out" at bounding box center [612, 86] width 28 height 9
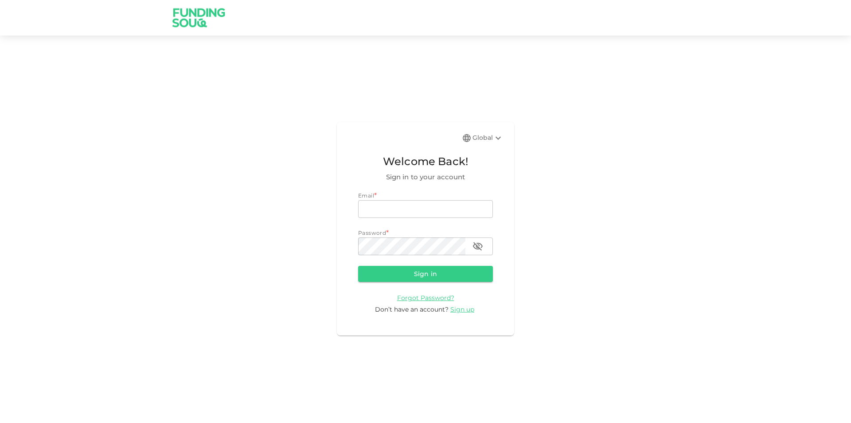
type input "[EMAIL_ADDRESS][DOMAIN_NAME]"
click at [491, 136] on div "Global" at bounding box center [488, 138] width 31 height 11
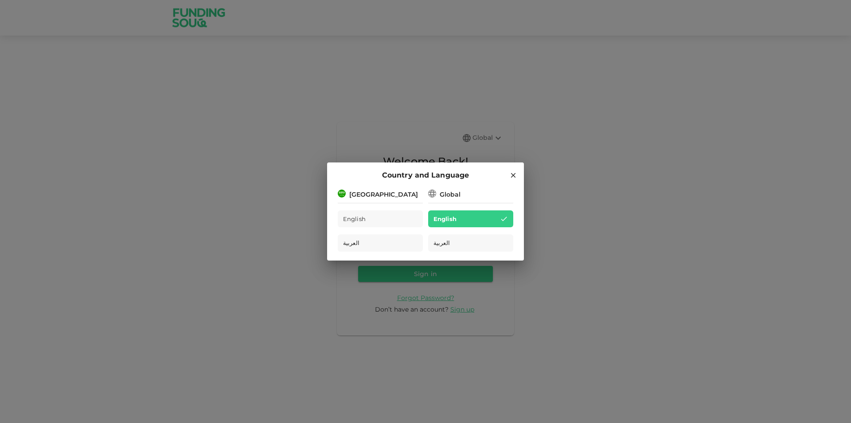
click at [511, 178] on icon at bounding box center [514, 175] width 8 height 8
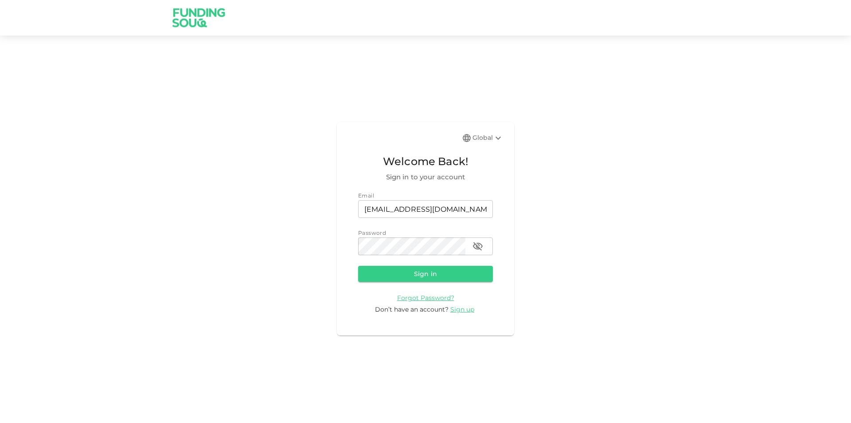
click at [203, 20] on img at bounding box center [199, 17] width 67 height 35
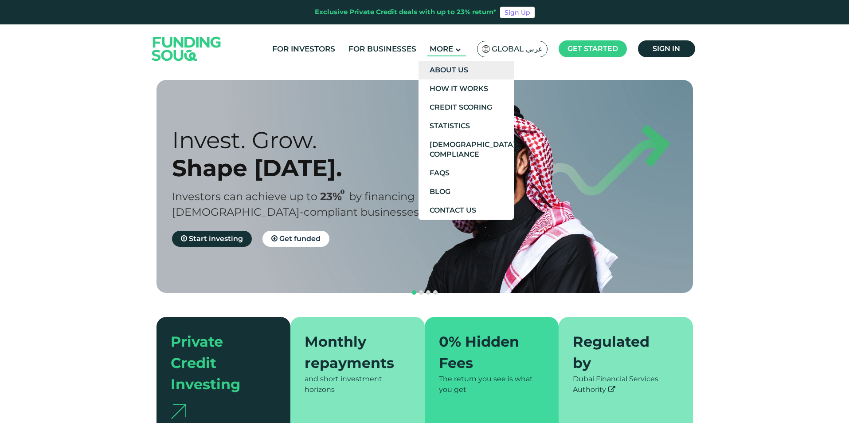
drag, startPoint x: 452, startPoint y: 70, endPoint x: 463, endPoint y: 76, distance: 12.9
click at [452, 71] on link "About Us" at bounding box center [466, 70] width 95 height 19
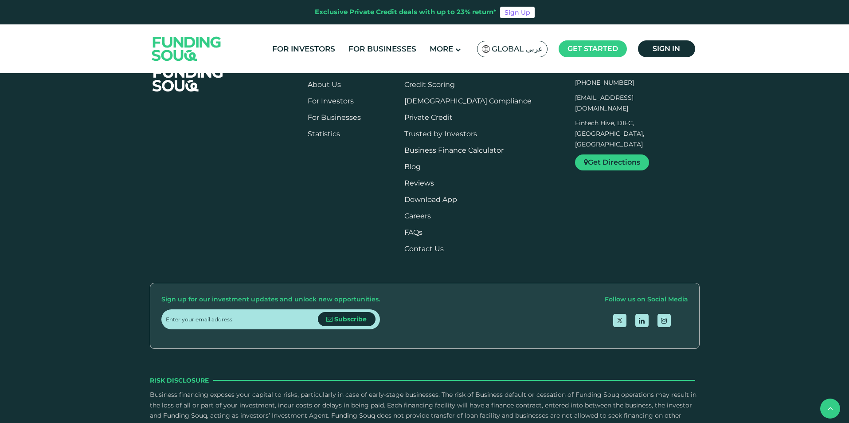
scroll to position [1197, 0]
